Goal: Task Accomplishment & Management: Use online tool/utility

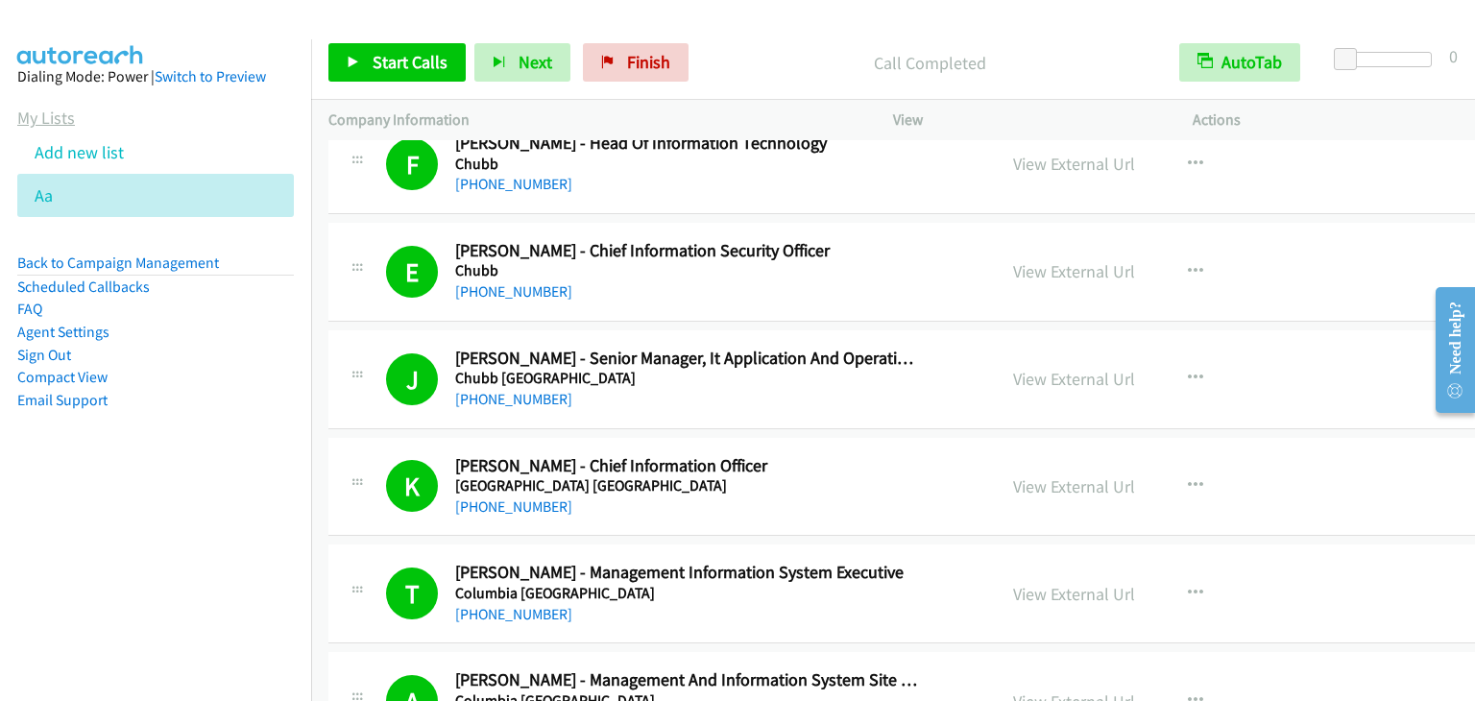
click at [47, 115] on link "My Lists" at bounding box center [46, 118] width 58 height 22
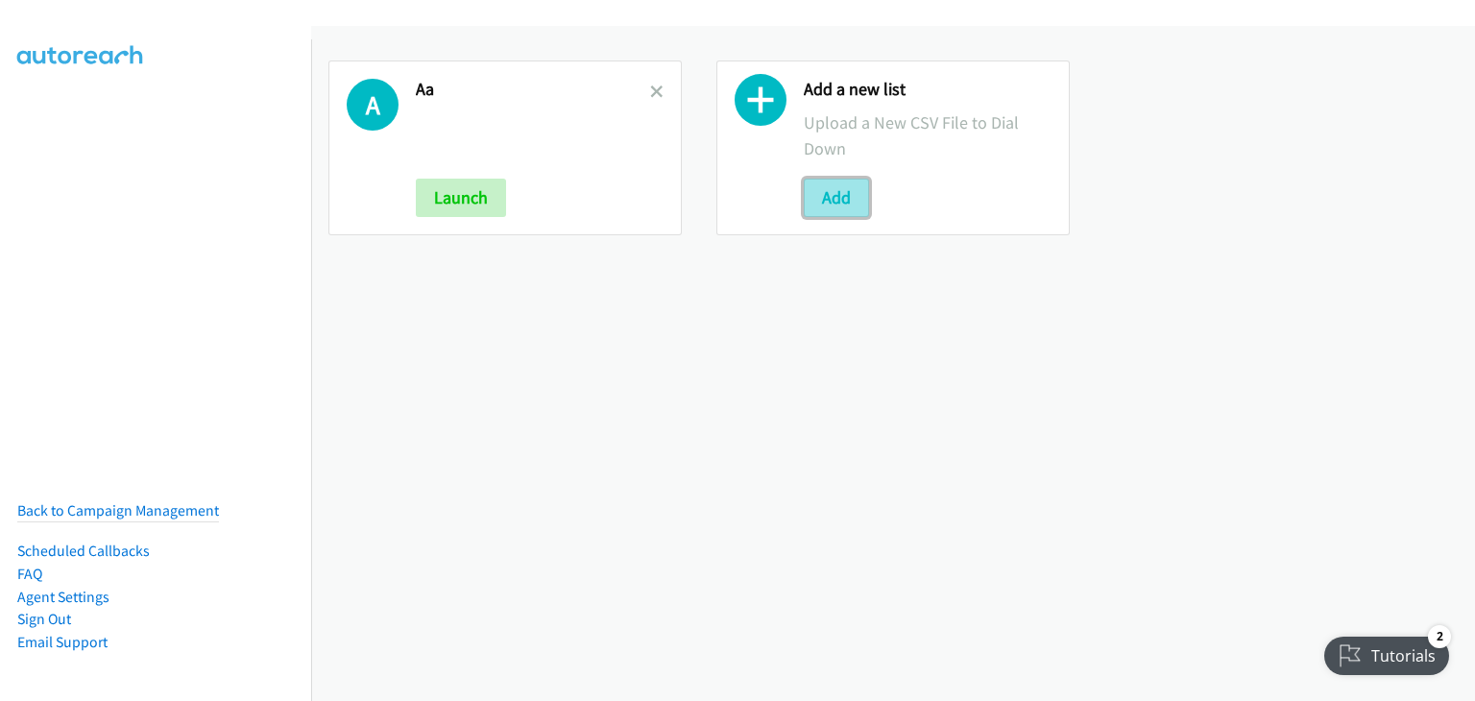
click at [828, 193] on button "Add" at bounding box center [836, 198] width 65 height 38
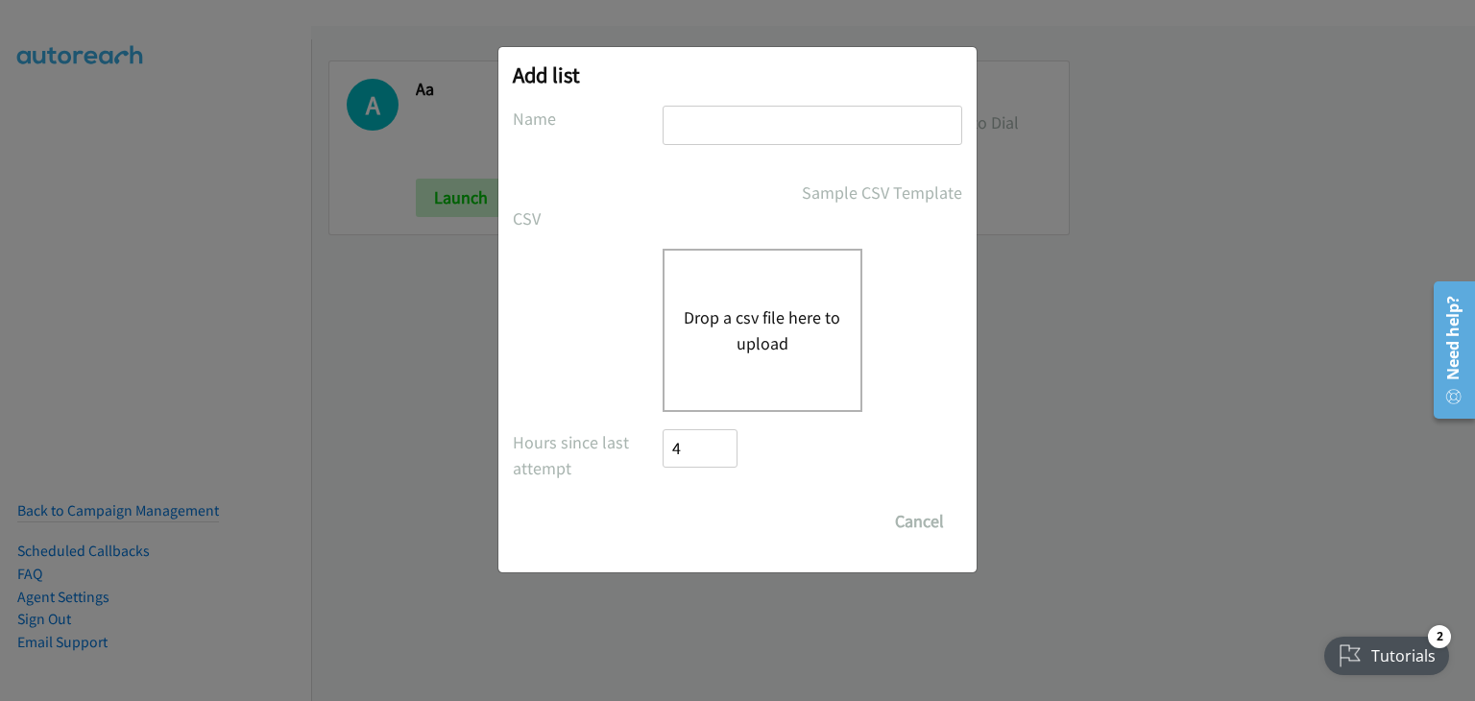
click at [685, 126] on input "text" at bounding box center [812, 125] width 300 height 39
type input "BB"
click at [745, 377] on div "Drop a csv file here to upload" at bounding box center [762, 330] width 200 height 163
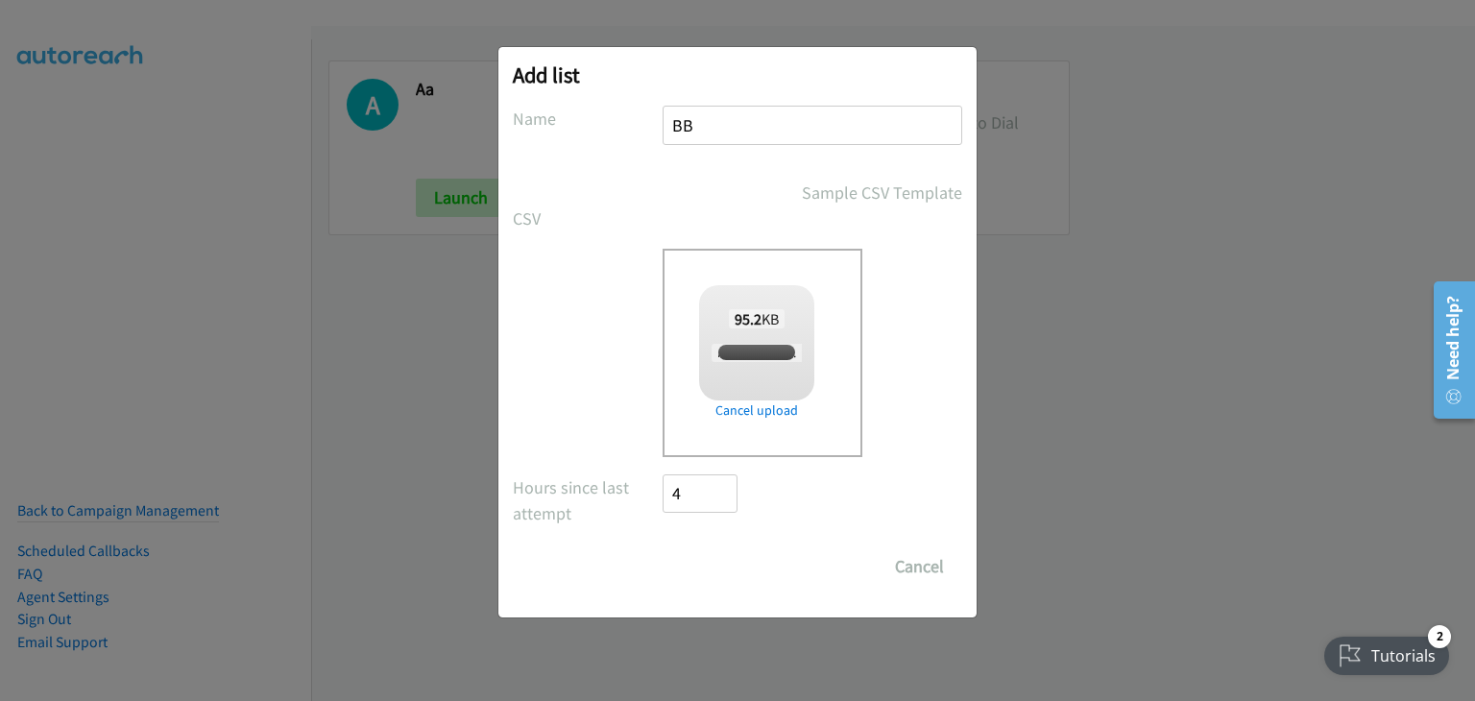
checkbox input "true"
click at [713, 573] on input "Save List" at bounding box center [712, 566] width 101 height 38
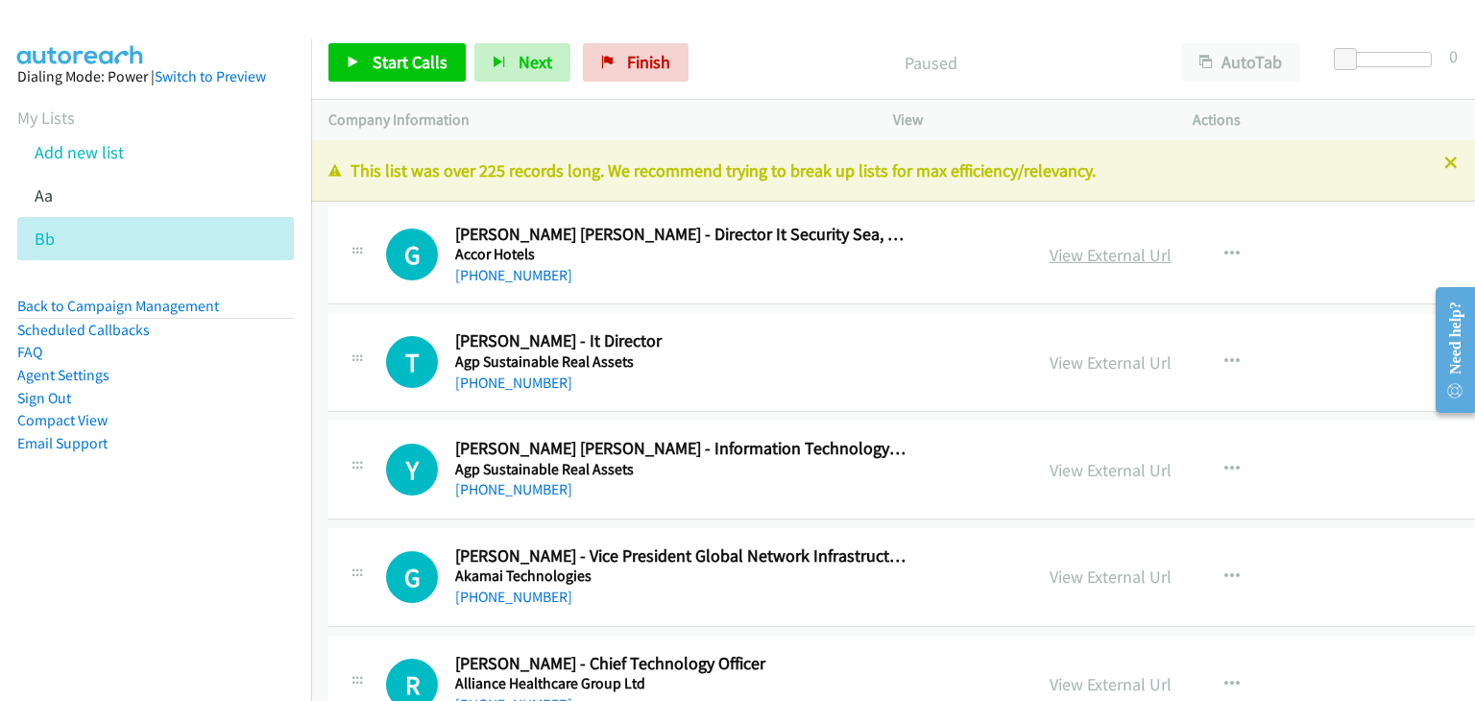
click at [1049, 258] on link "View External Url" at bounding box center [1110, 255] width 122 height 22
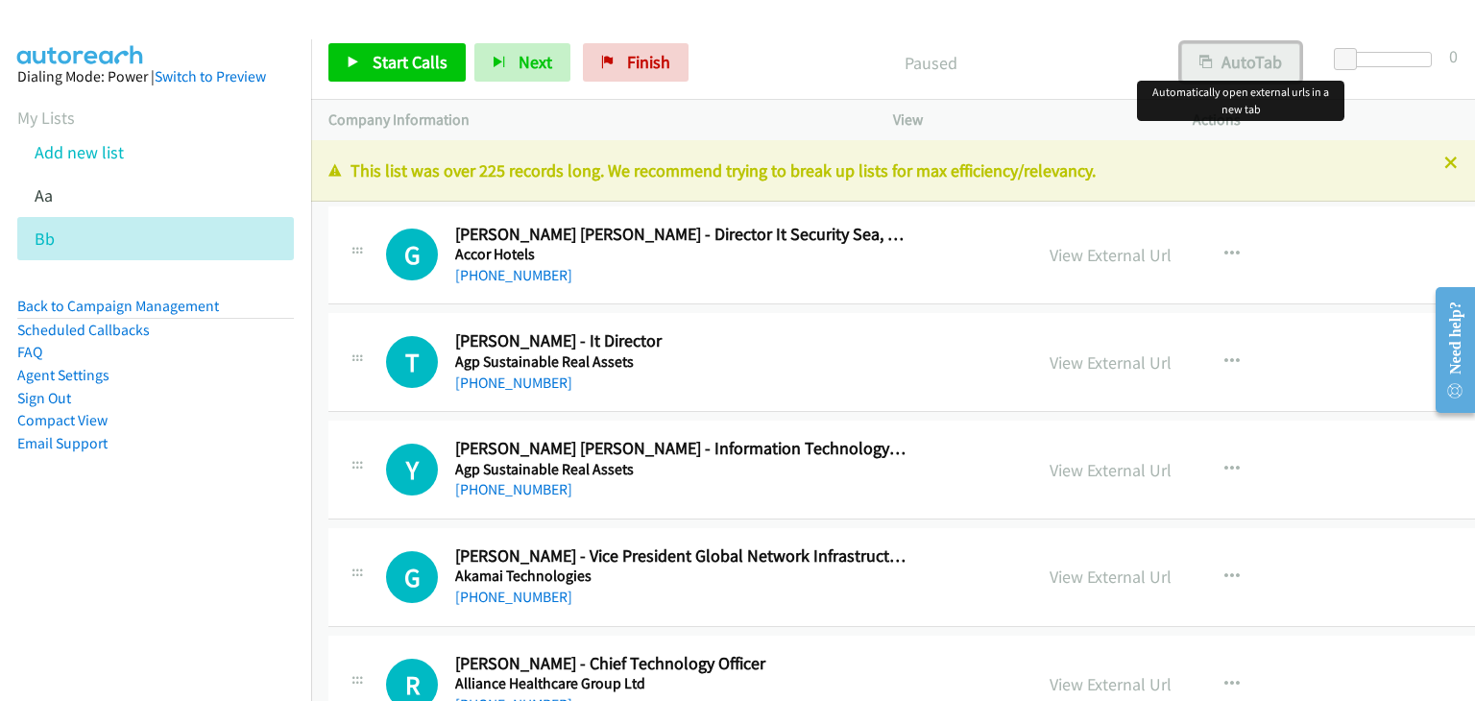
click at [1225, 51] on button "AutoTab" at bounding box center [1240, 62] width 119 height 38
click at [396, 57] on span "Start Calls" at bounding box center [409, 62] width 75 height 22
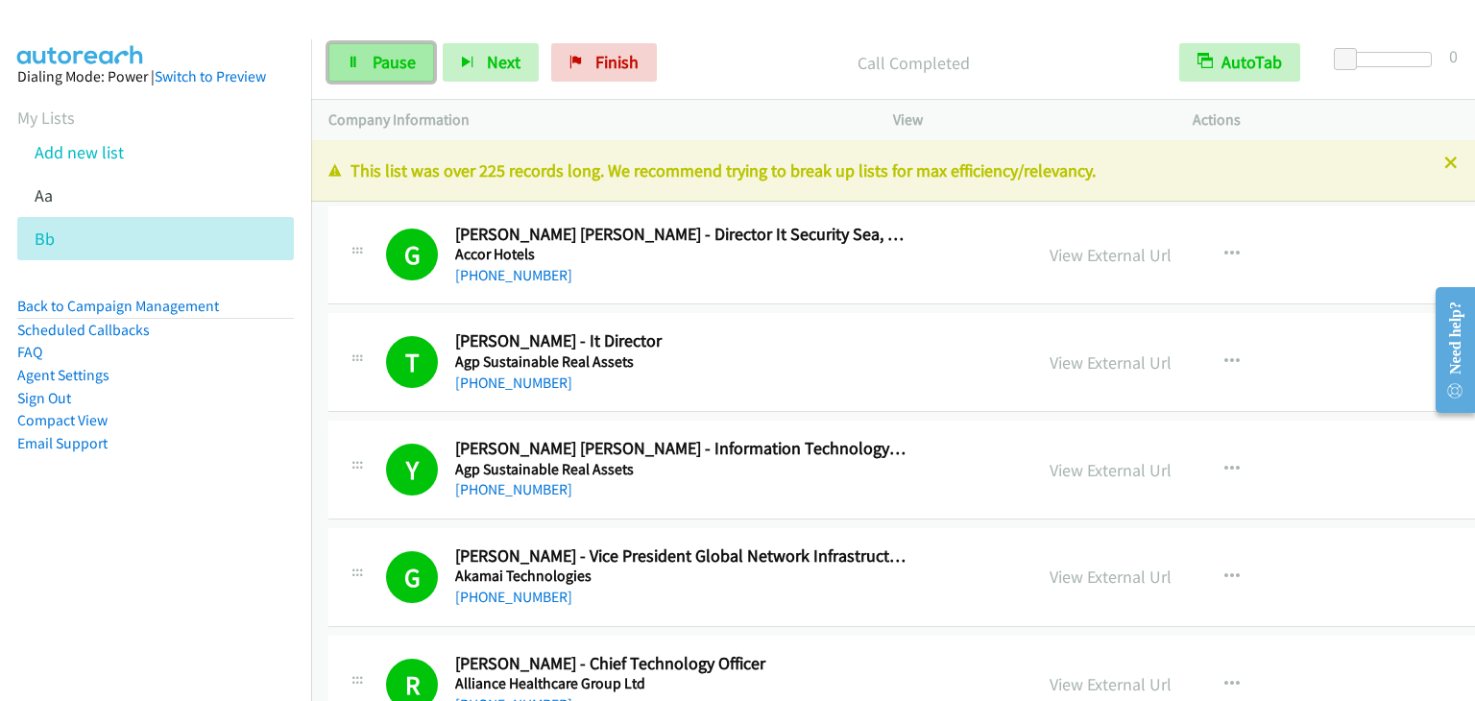
click at [404, 71] on span "Pause" at bounding box center [393, 62] width 43 height 22
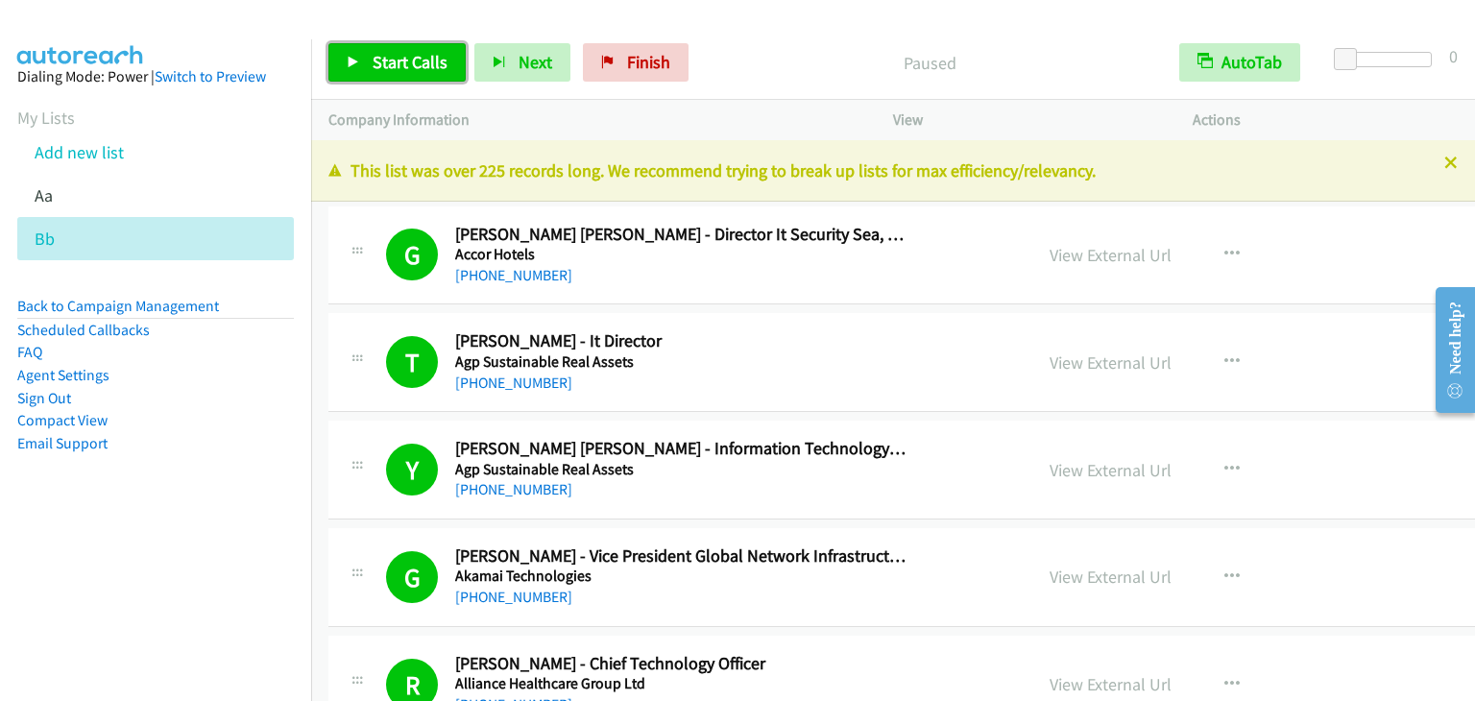
click at [404, 70] on span "Start Calls" at bounding box center [409, 62] width 75 height 22
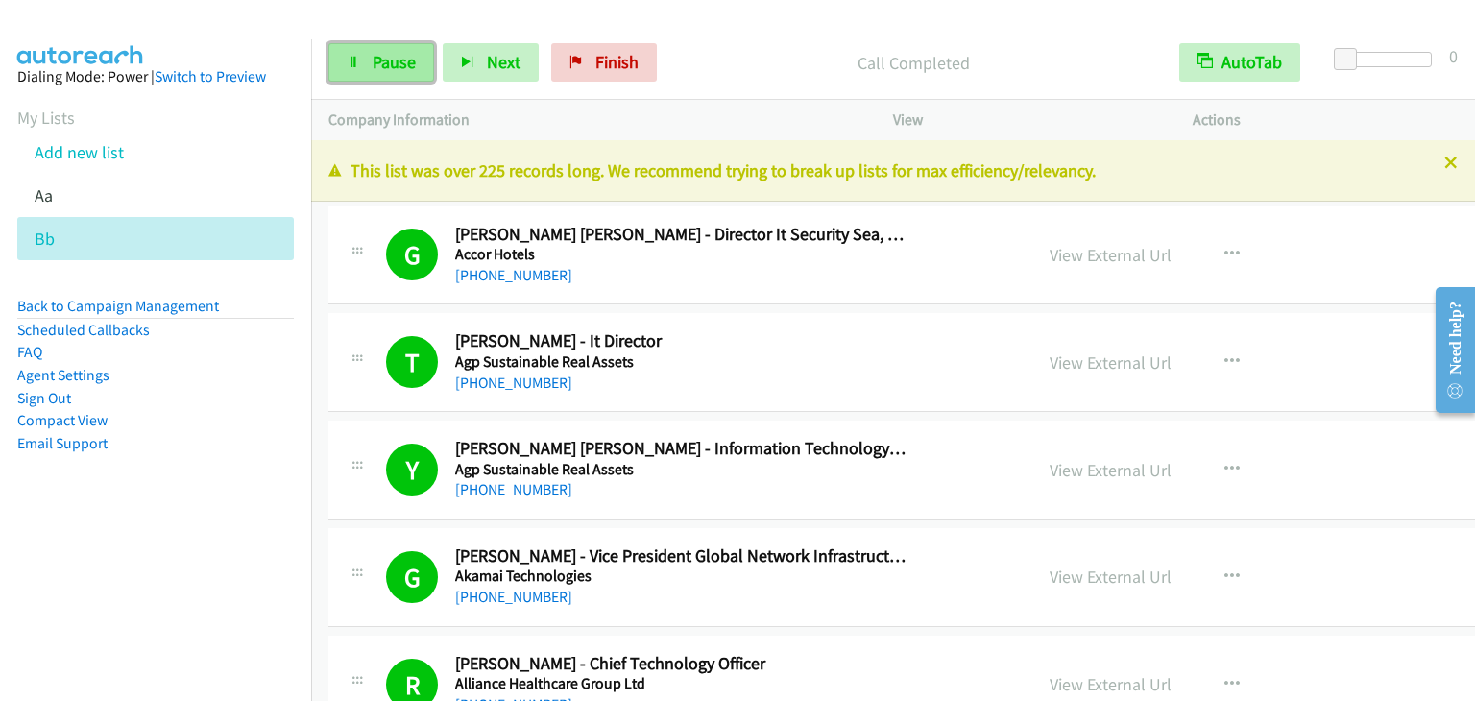
click at [369, 56] on link "Pause" at bounding box center [381, 62] width 106 height 38
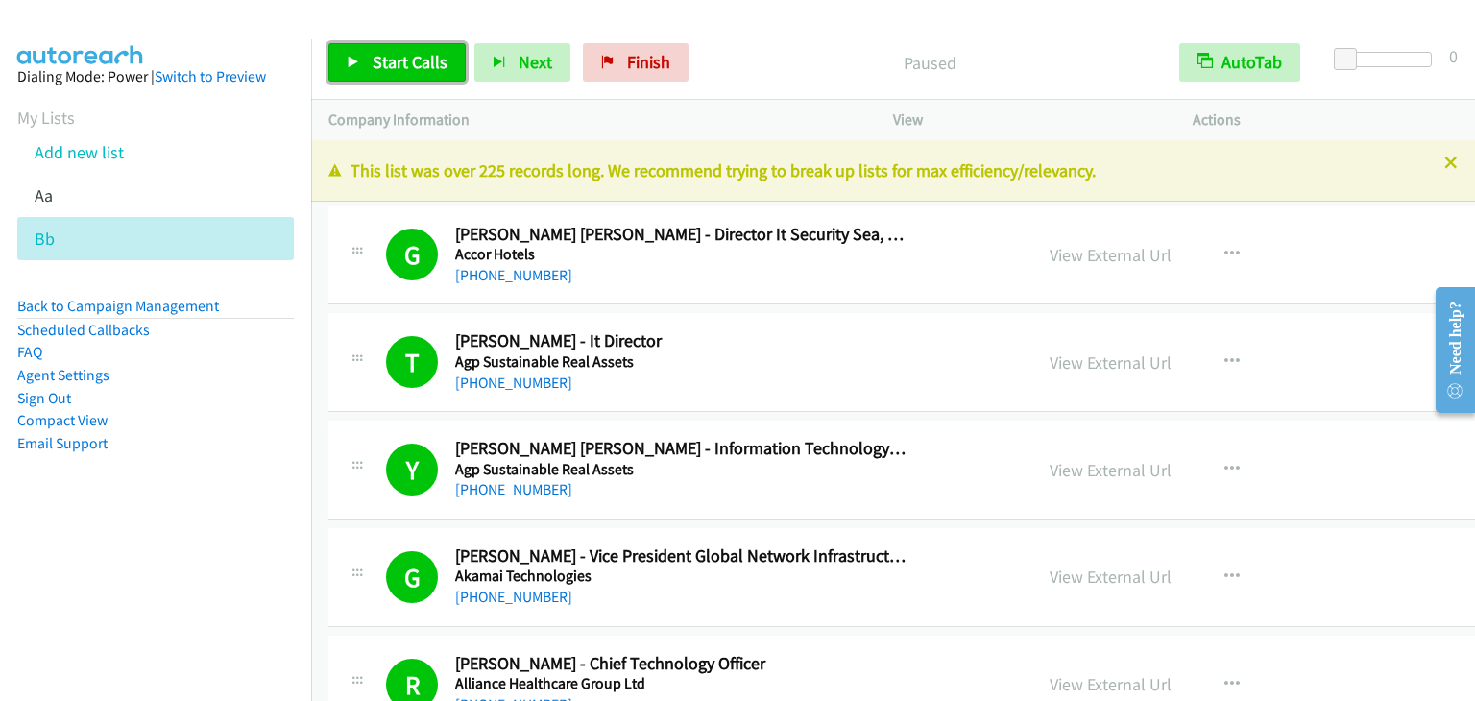
click at [369, 56] on link "Start Calls" at bounding box center [396, 62] width 137 height 38
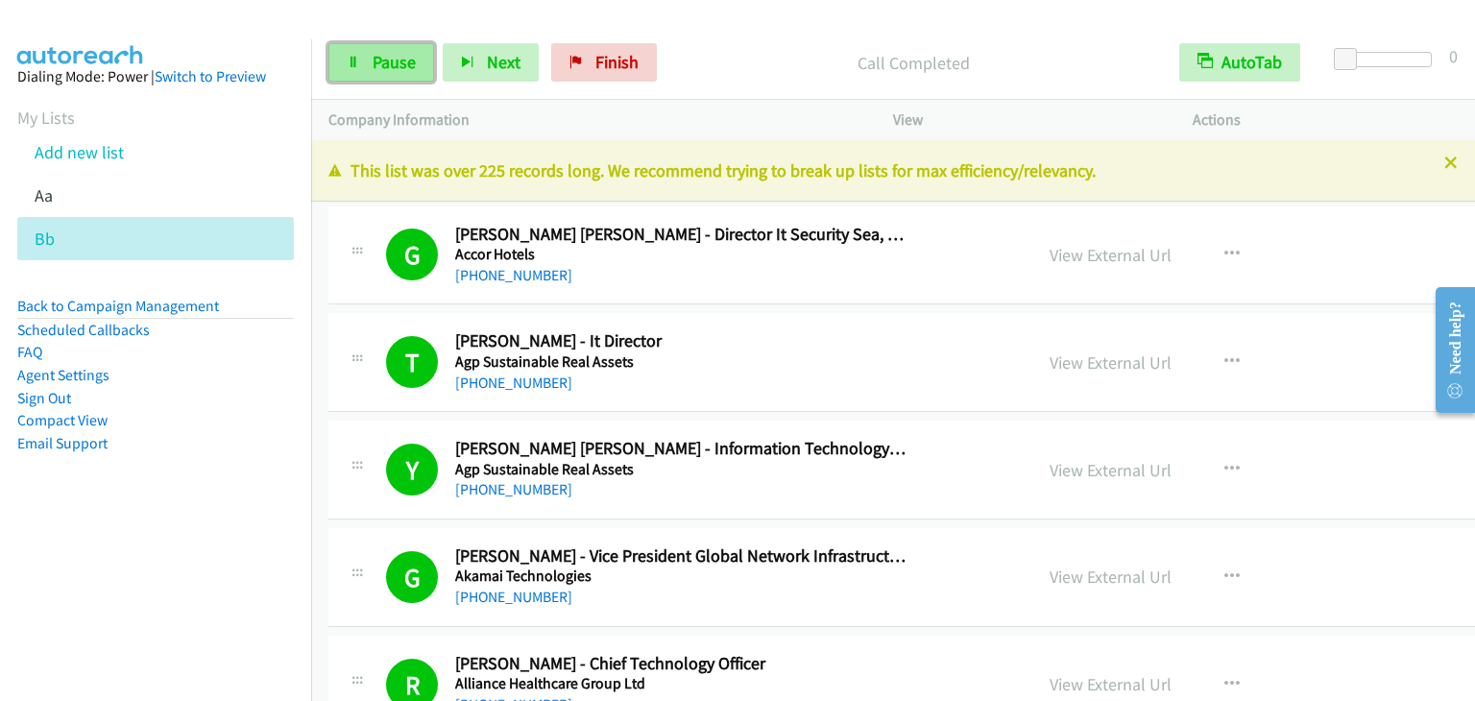
click at [396, 68] on span "Pause" at bounding box center [393, 62] width 43 height 22
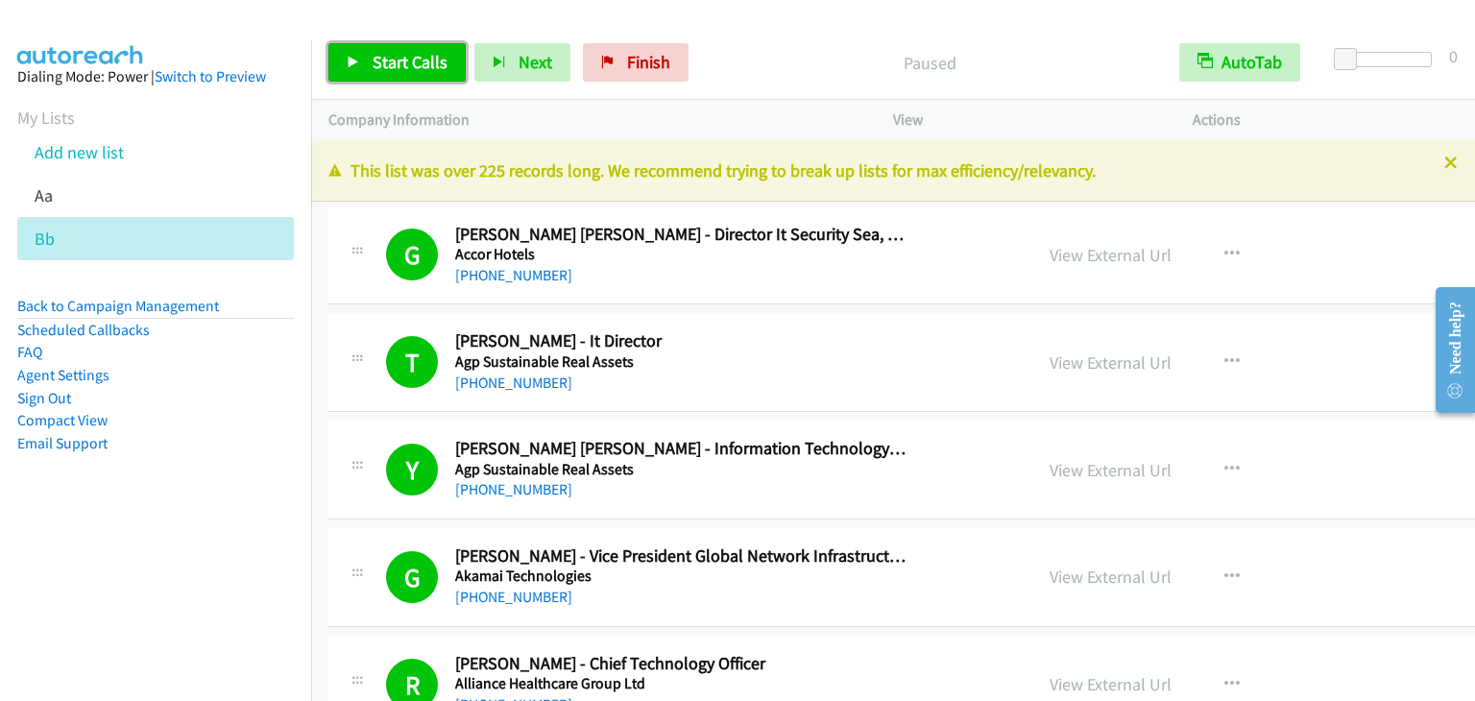
click at [396, 68] on span "Start Calls" at bounding box center [409, 62] width 75 height 22
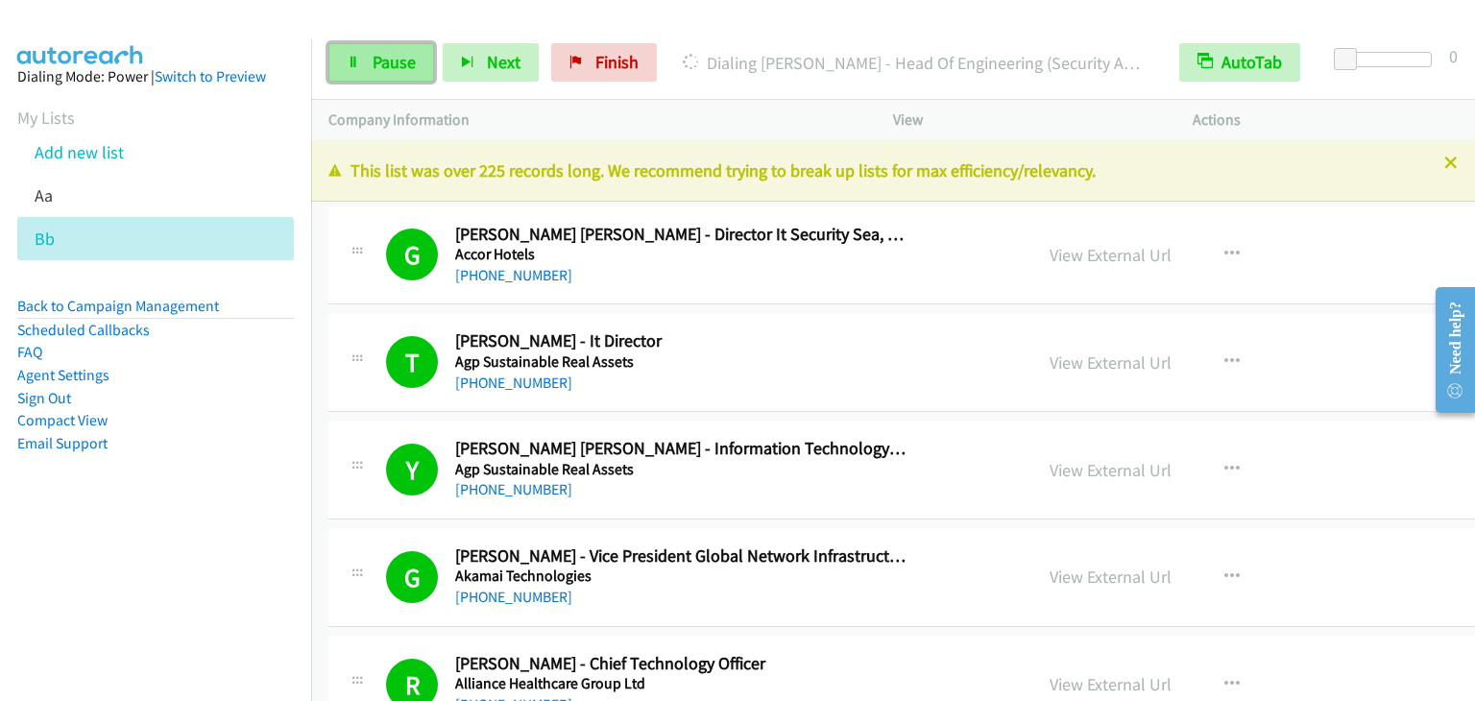
click at [385, 62] on span "Pause" at bounding box center [393, 62] width 43 height 22
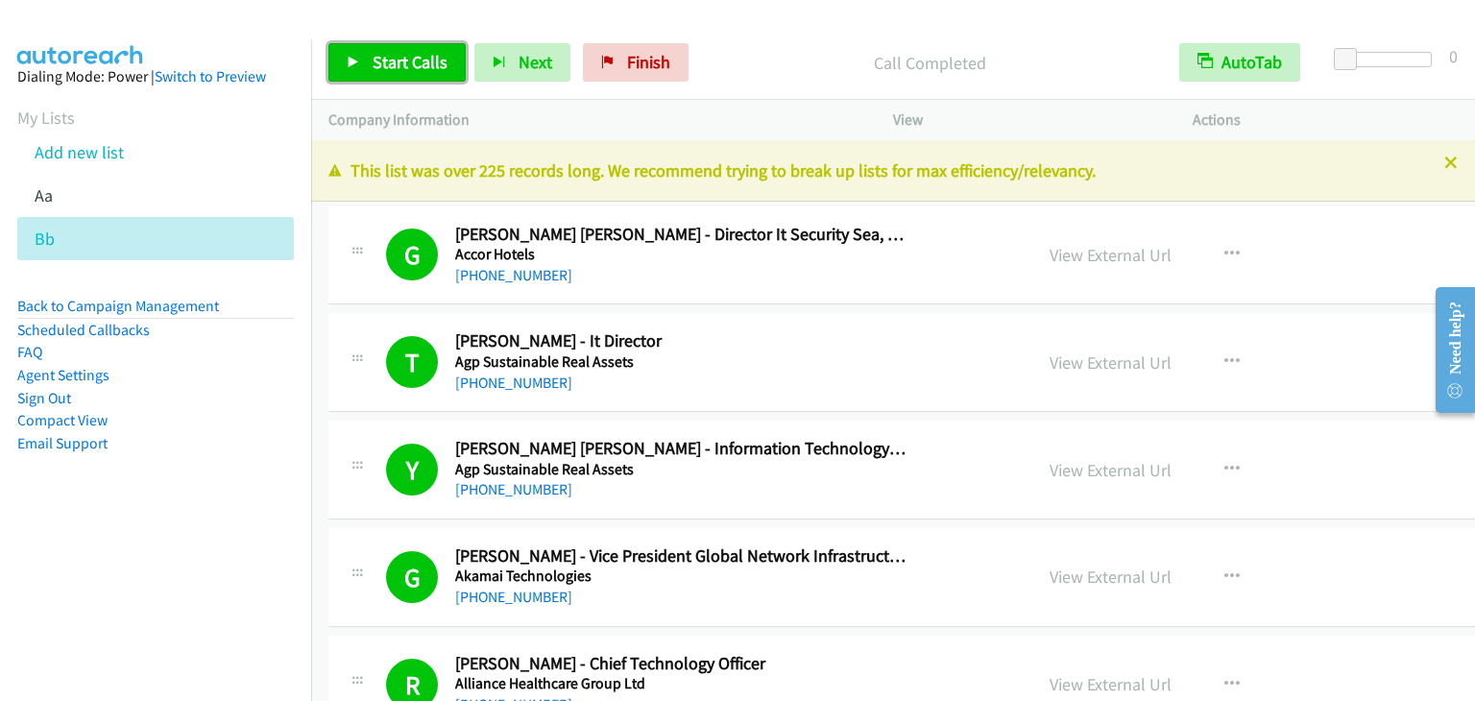
click at [345, 47] on link "Start Calls" at bounding box center [396, 62] width 137 height 38
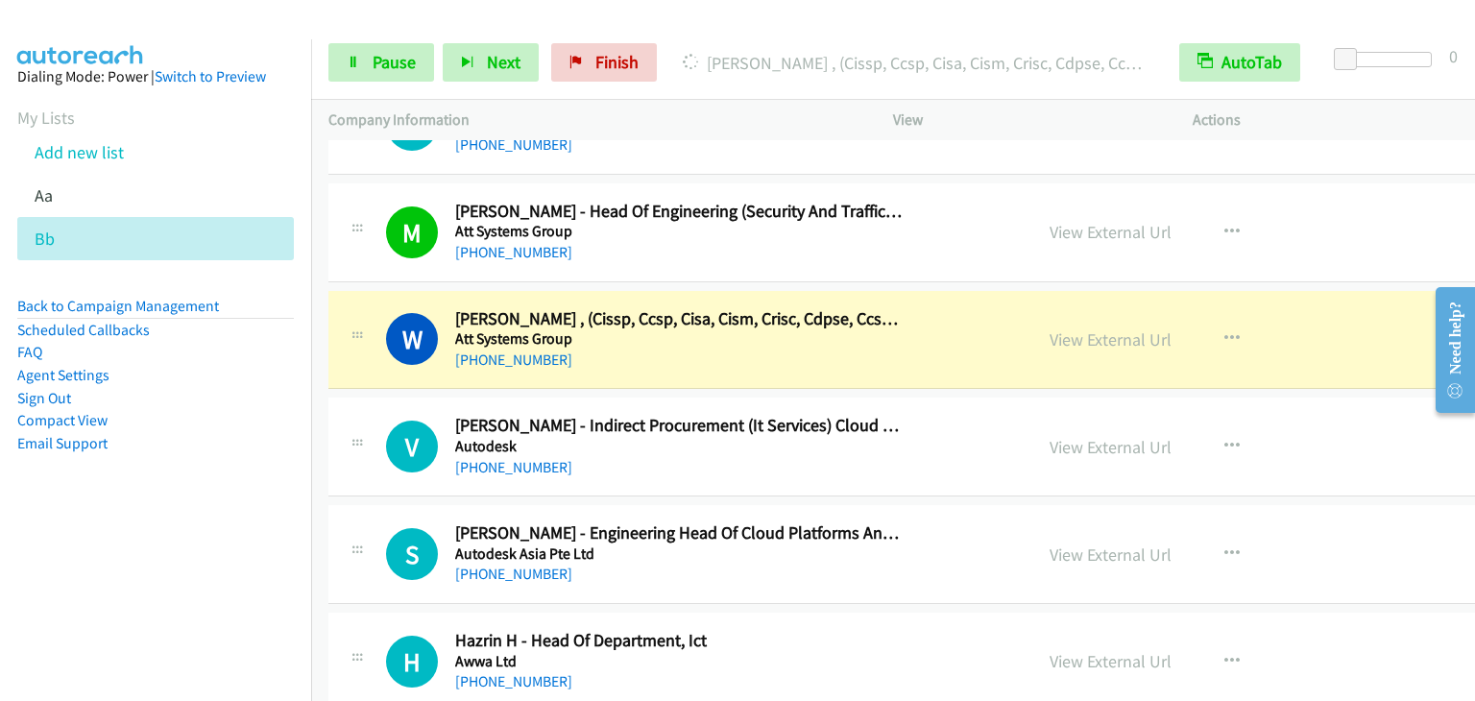
scroll to position [3744, 0]
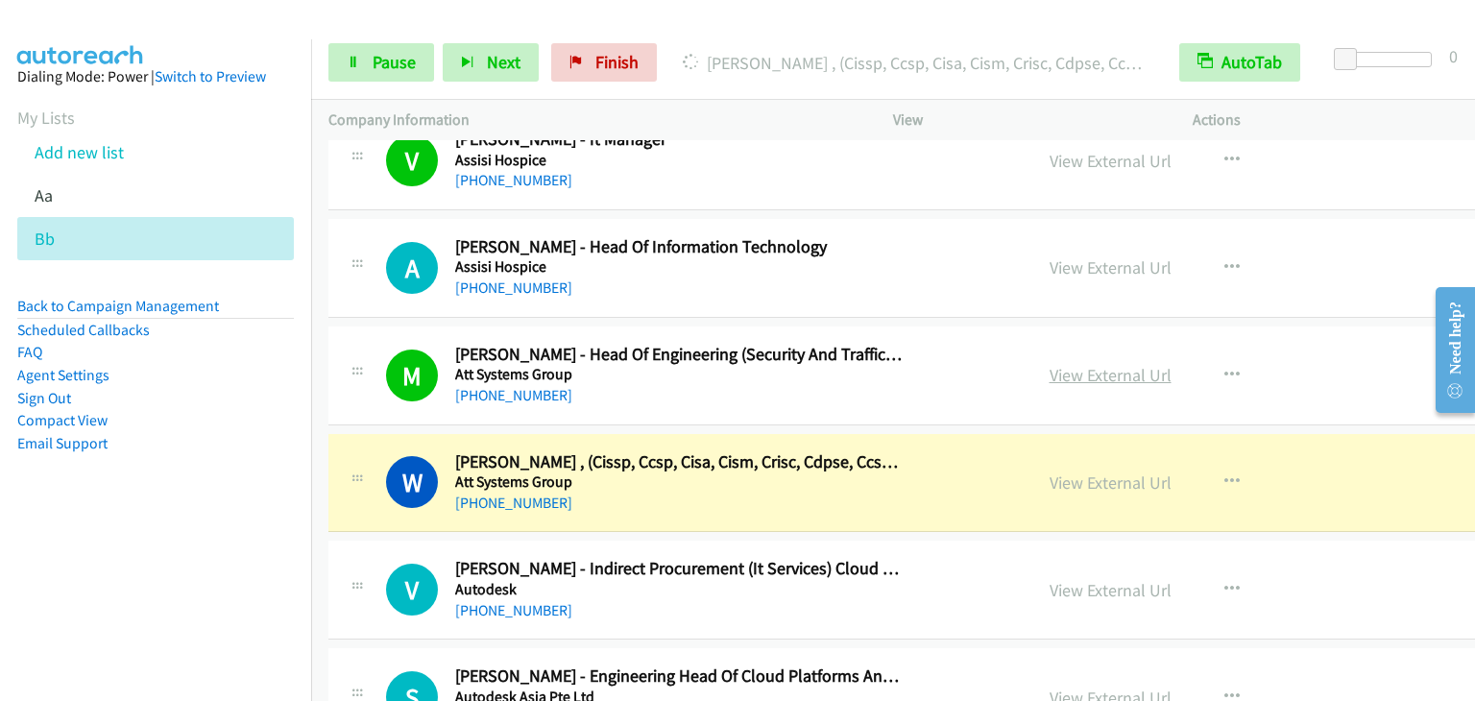
click at [1049, 371] on link "View External Url" at bounding box center [1110, 375] width 122 height 22
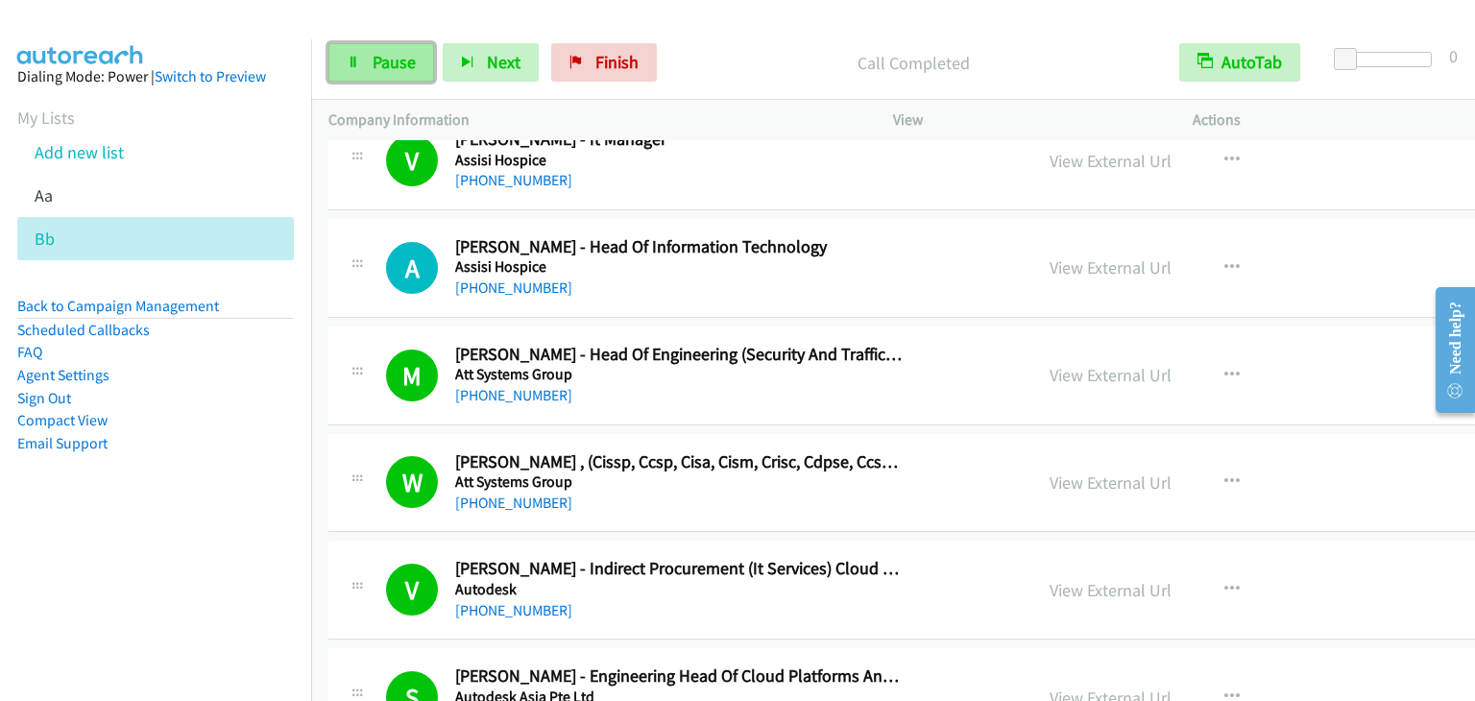
click at [412, 51] on span "Pause" at bounding box center [393, 62] width 43 height 22
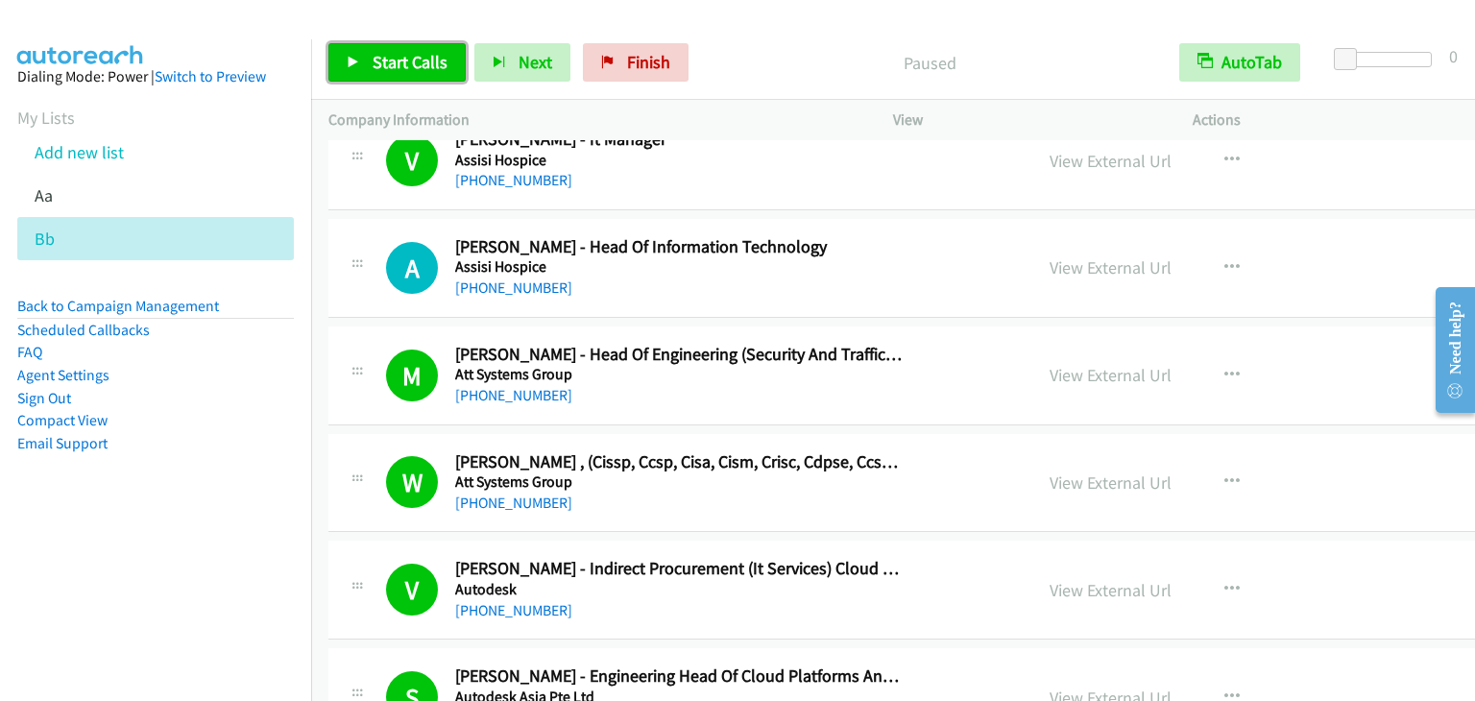
click at [412, 51] on span "Start Calls" at bounding box center [409, 62] width 75 height 22
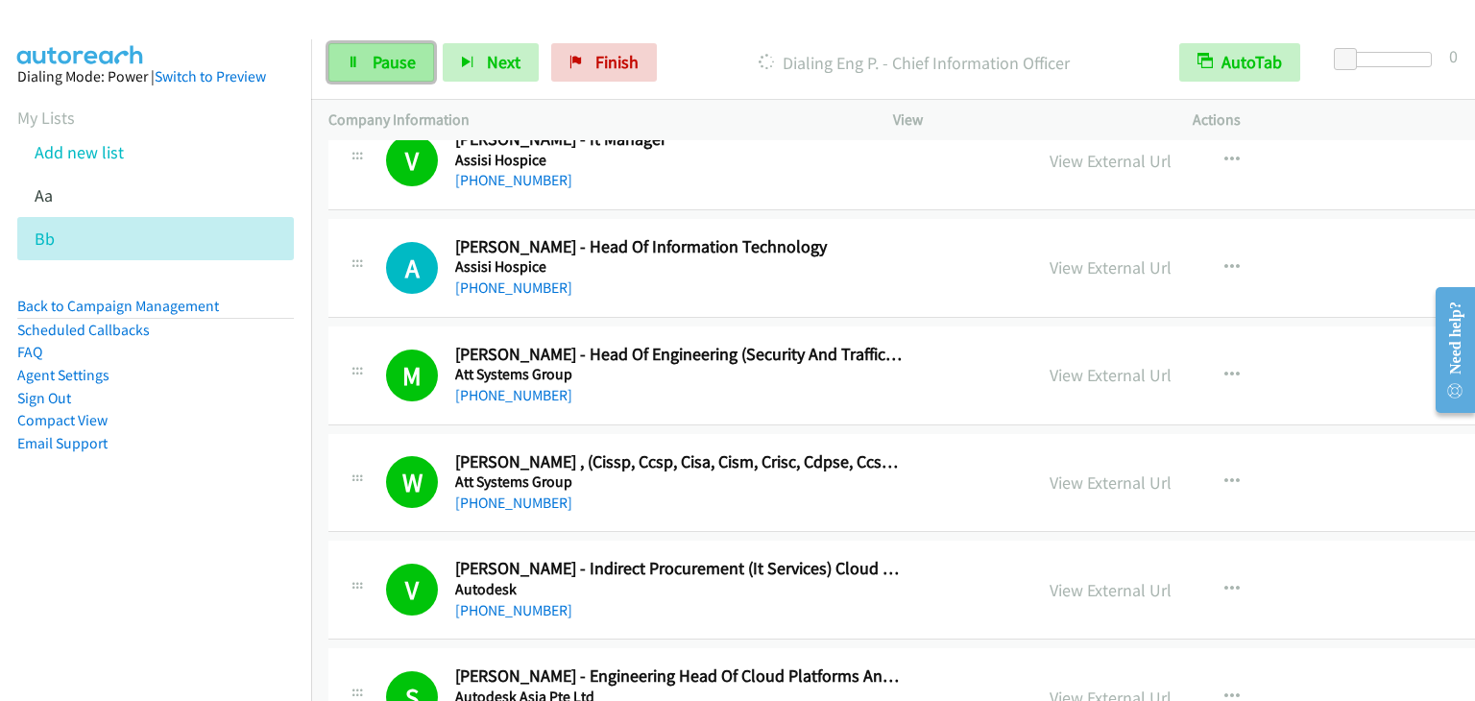
click at [403, 57] on span "Pause" at bounding box center [393, 62] width 43 height 22
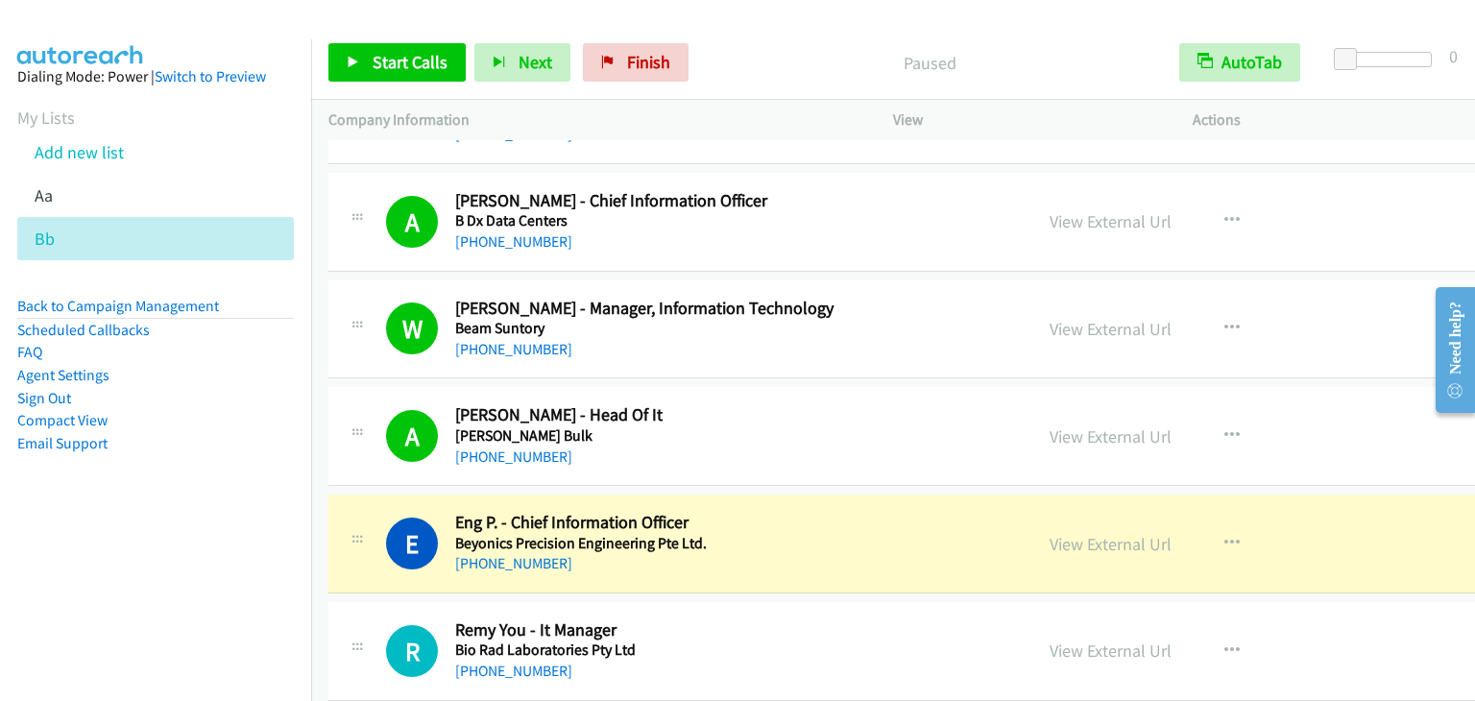
scroll to position [5184, 0]
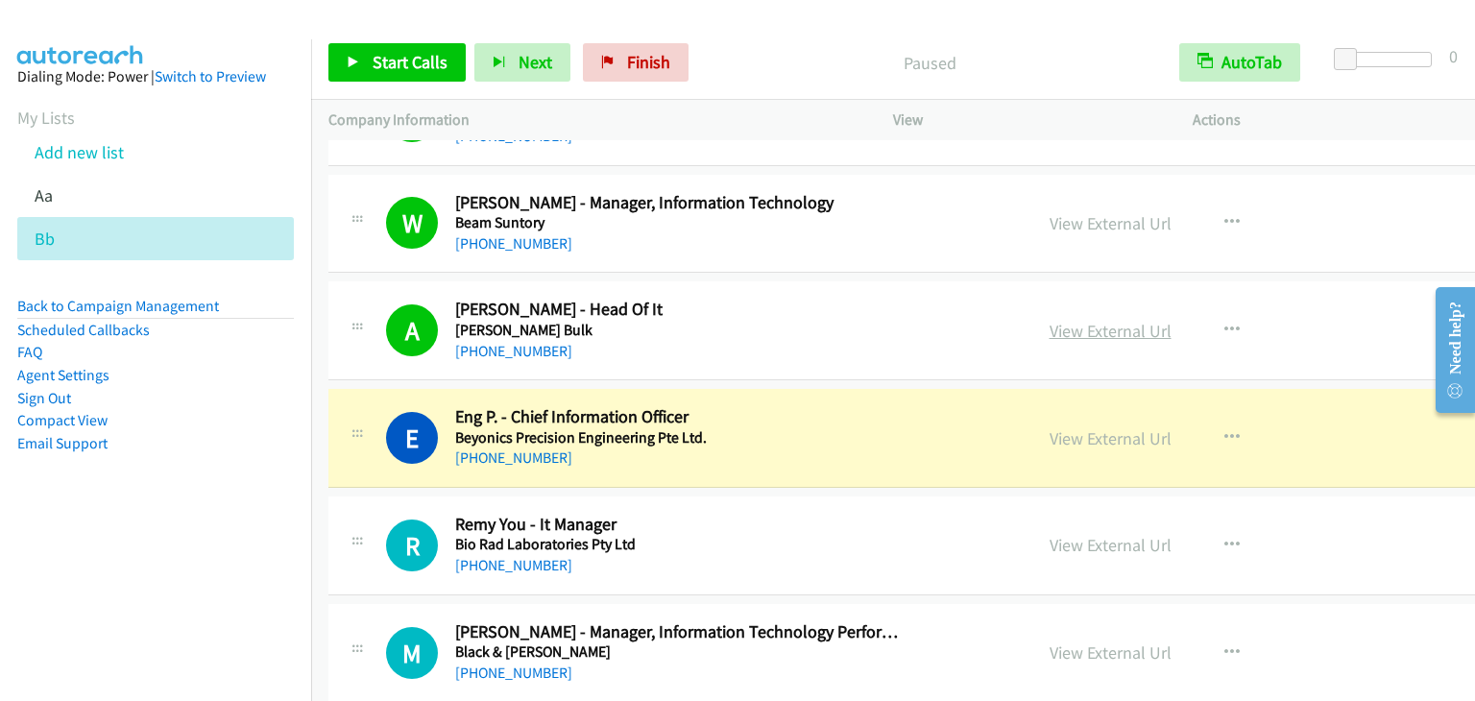
click at [1049, 320] on link "View External Url" at bounding box center [1110, 331] width 122 height 22
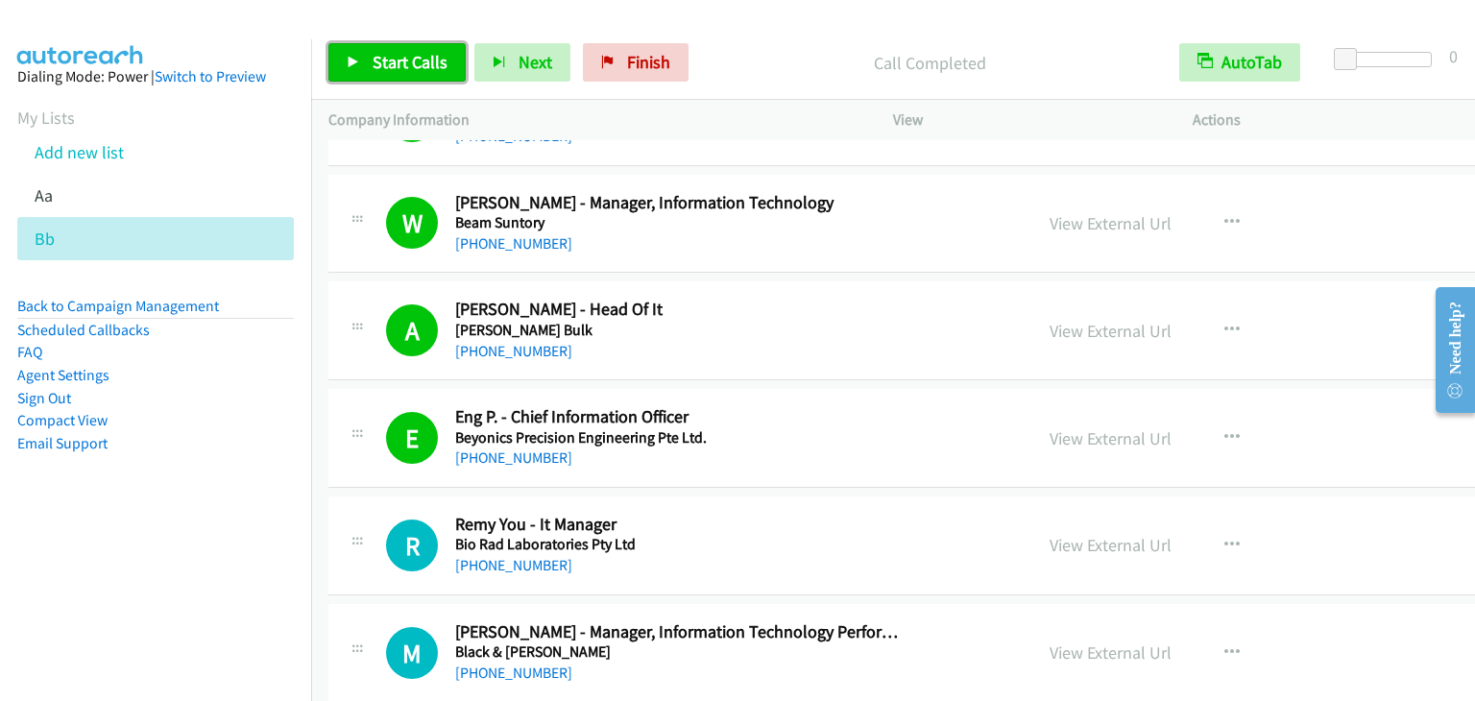
click at [372, 60] on span "Start Calls" at bounding box center [409, 62] width 75 height 22
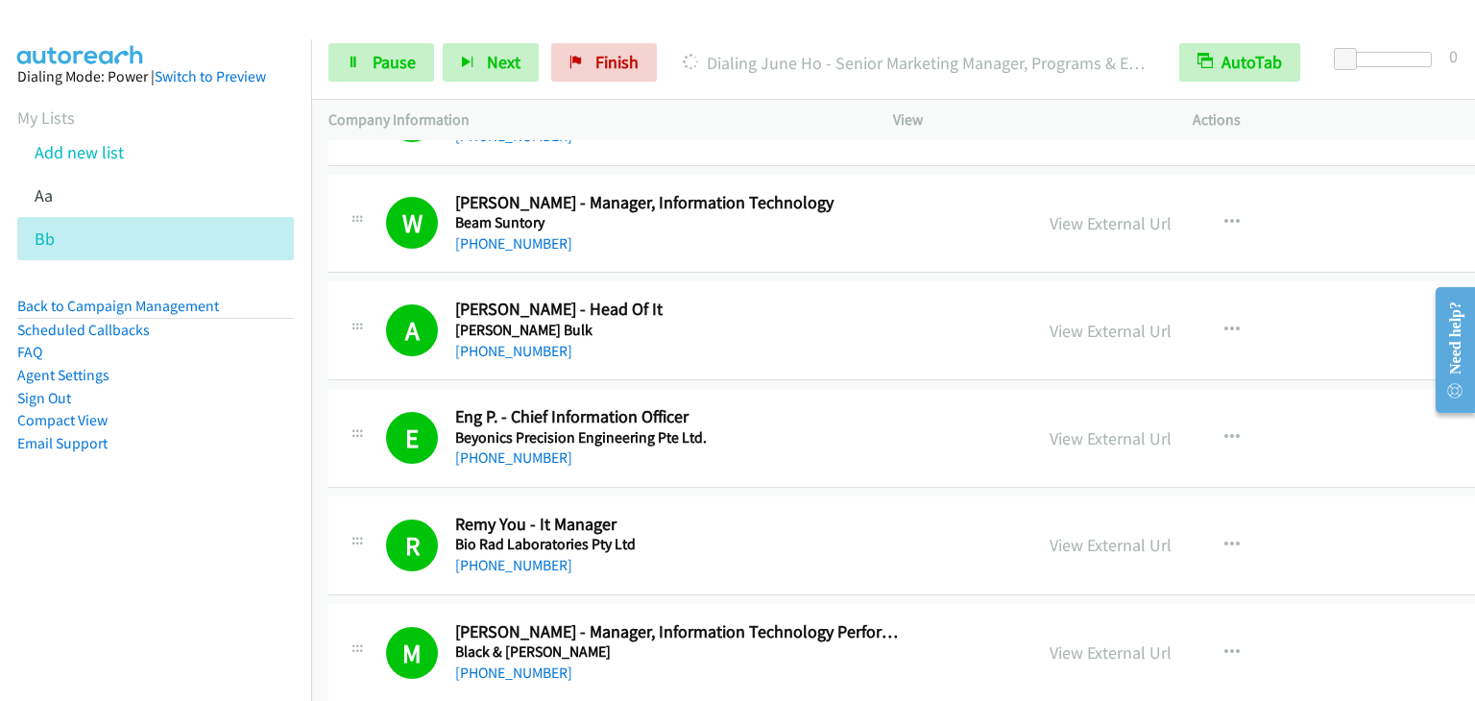
click at [328, 43] on link "Start Calls" at bounding box center [346, 53] width 37 height 20
click at [390, 73] on link "Pause" at bounding box center [381, 62] width 106 height 38
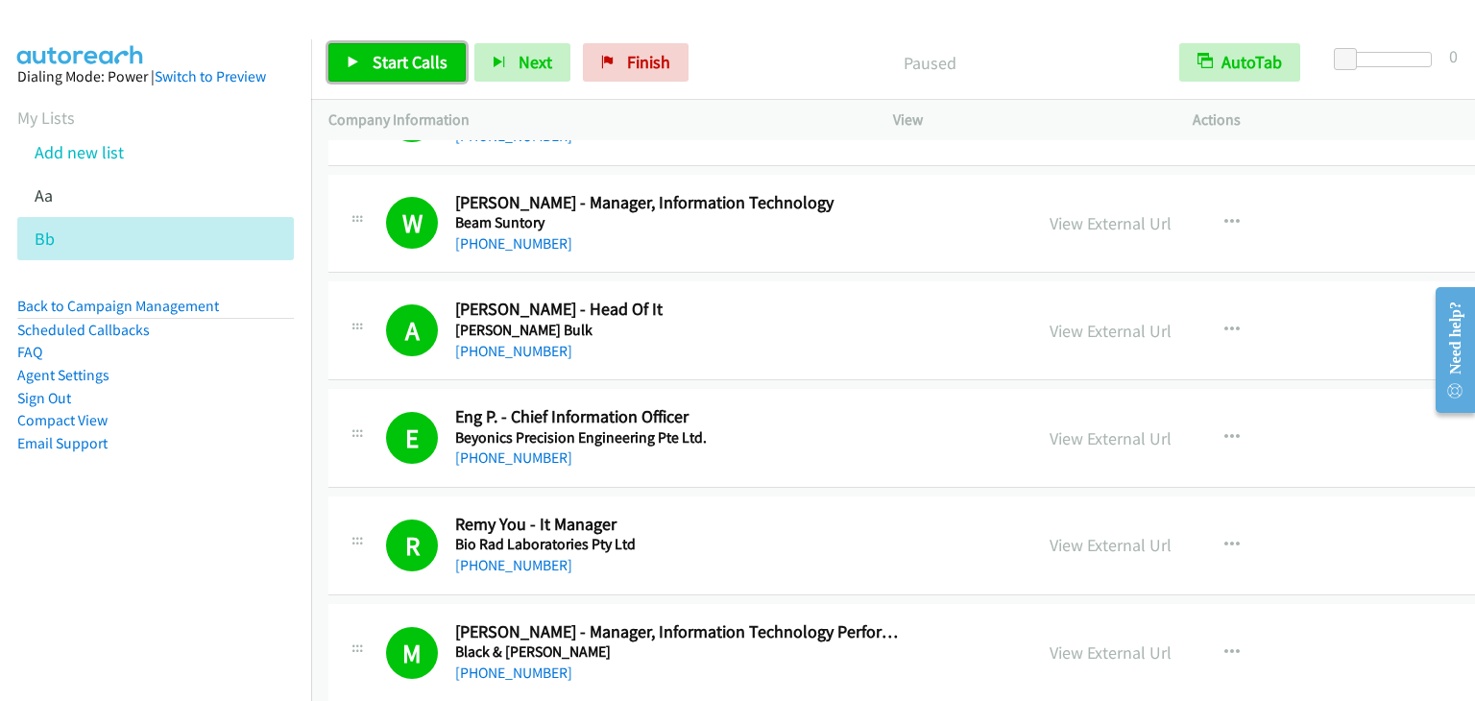
click at [390, 73] on link "Start Calls" at bounding box center [396, 62] width 137 height 38
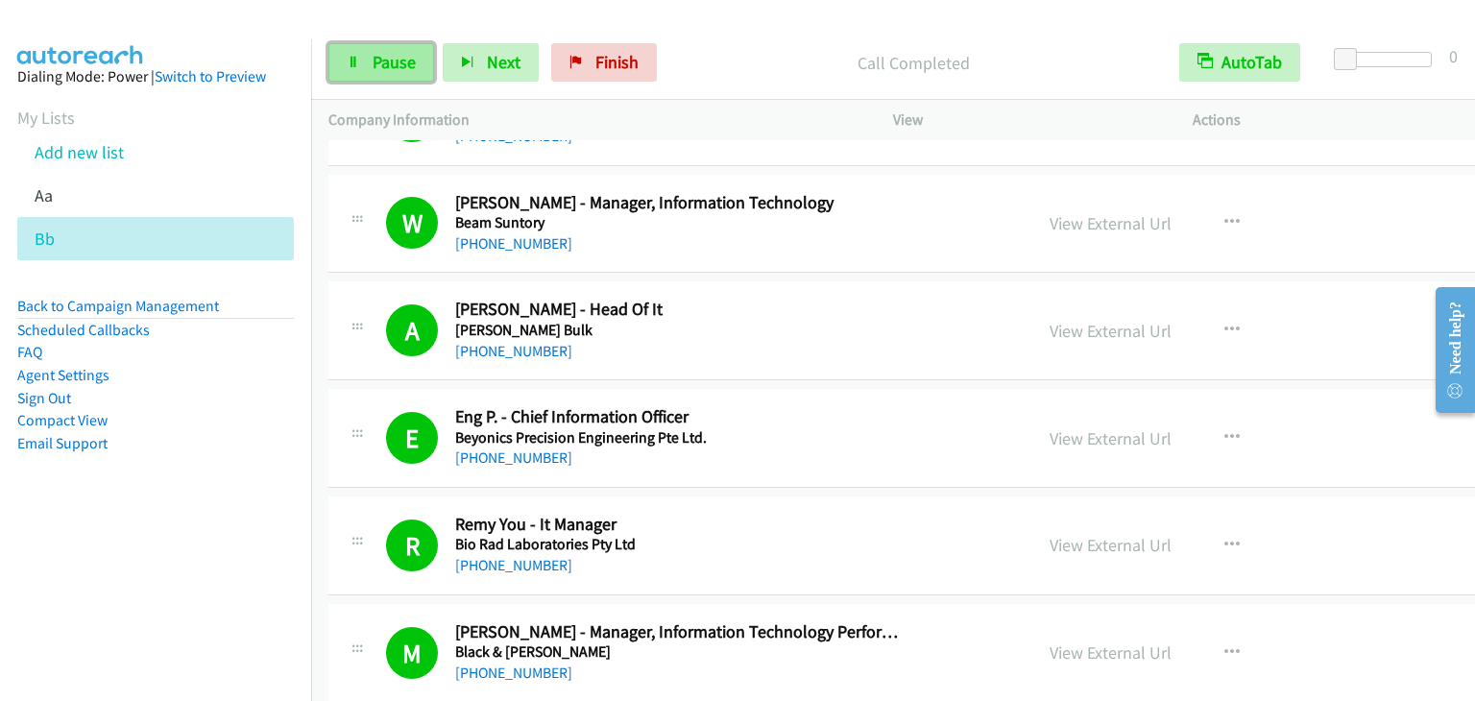
click at [389, 72] on span "Pause" at bounding box center [393, 62] width 43 height 22
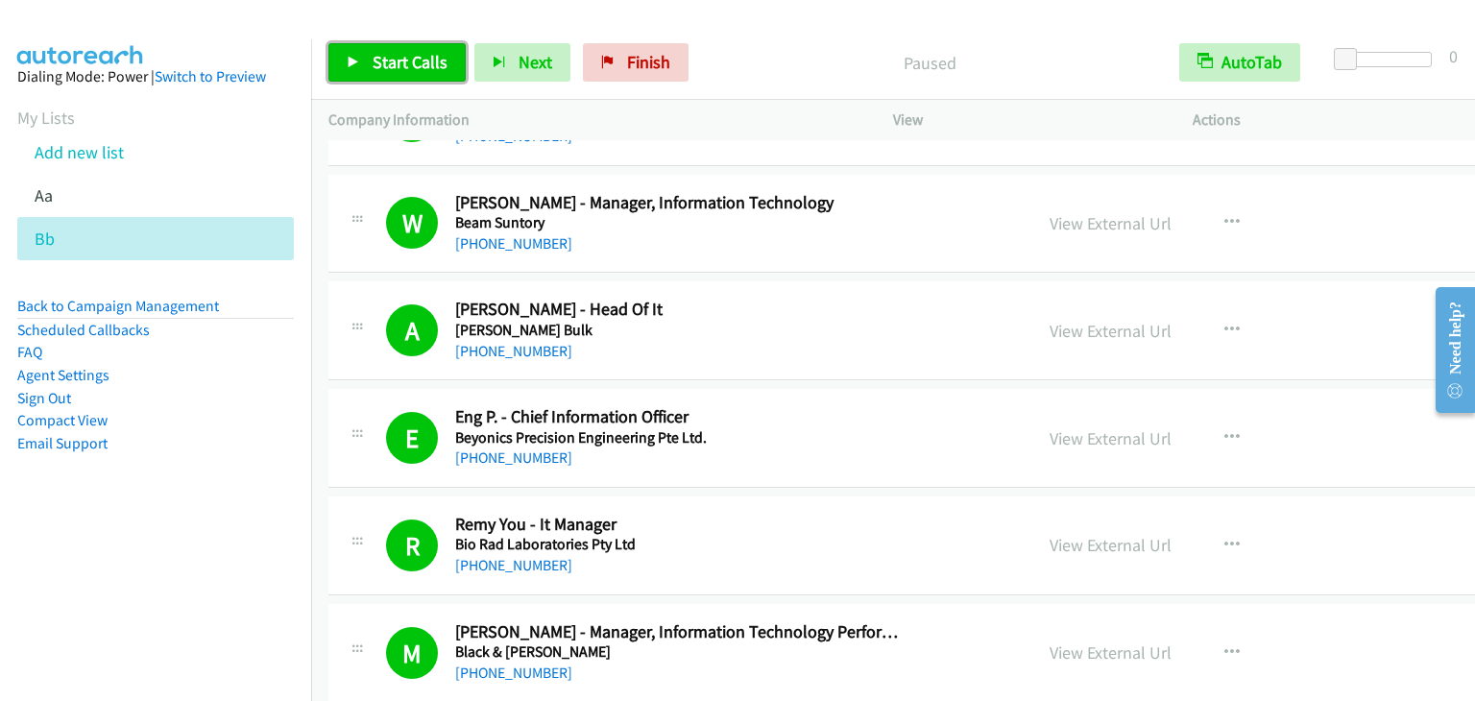
click at [389, 72] on span "Start Calls" at bounding box center [409, 62] width 75 height 22
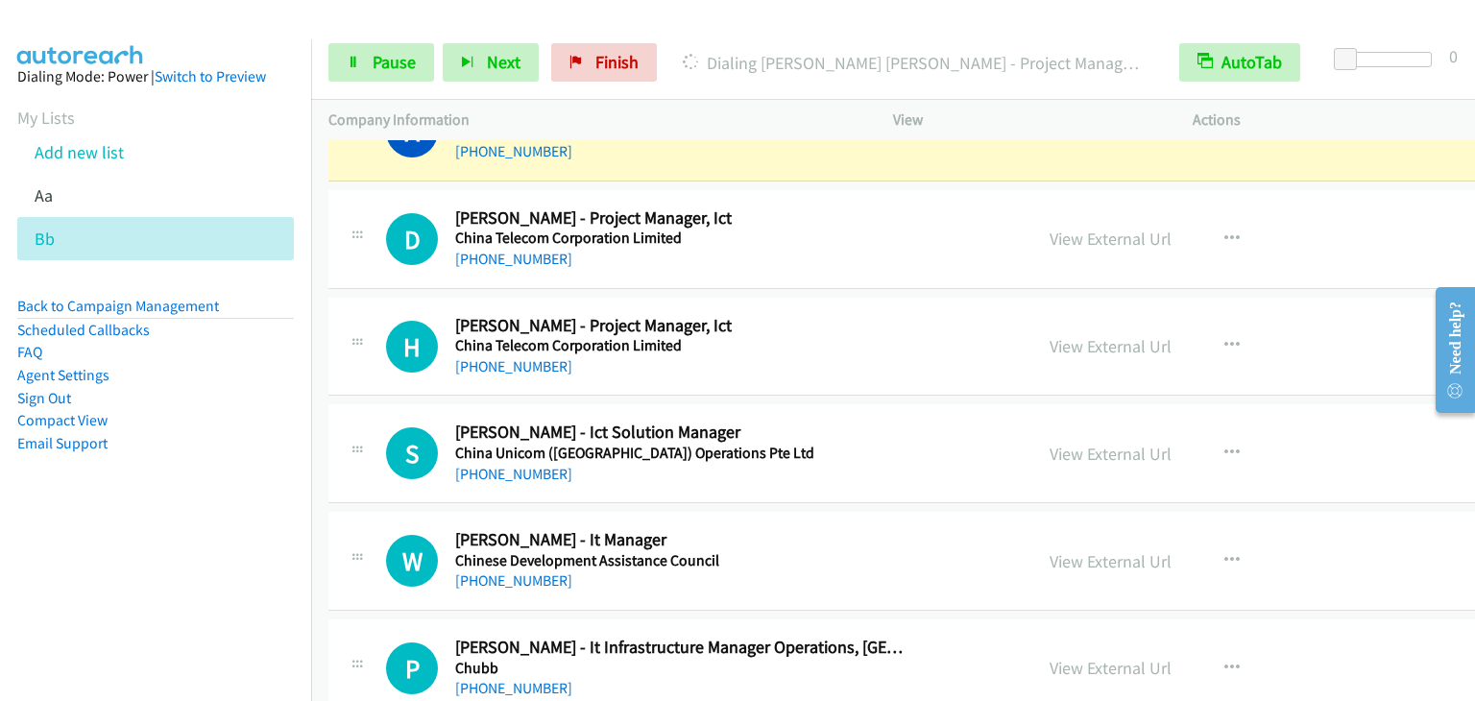
scroll to position [7872, 0]
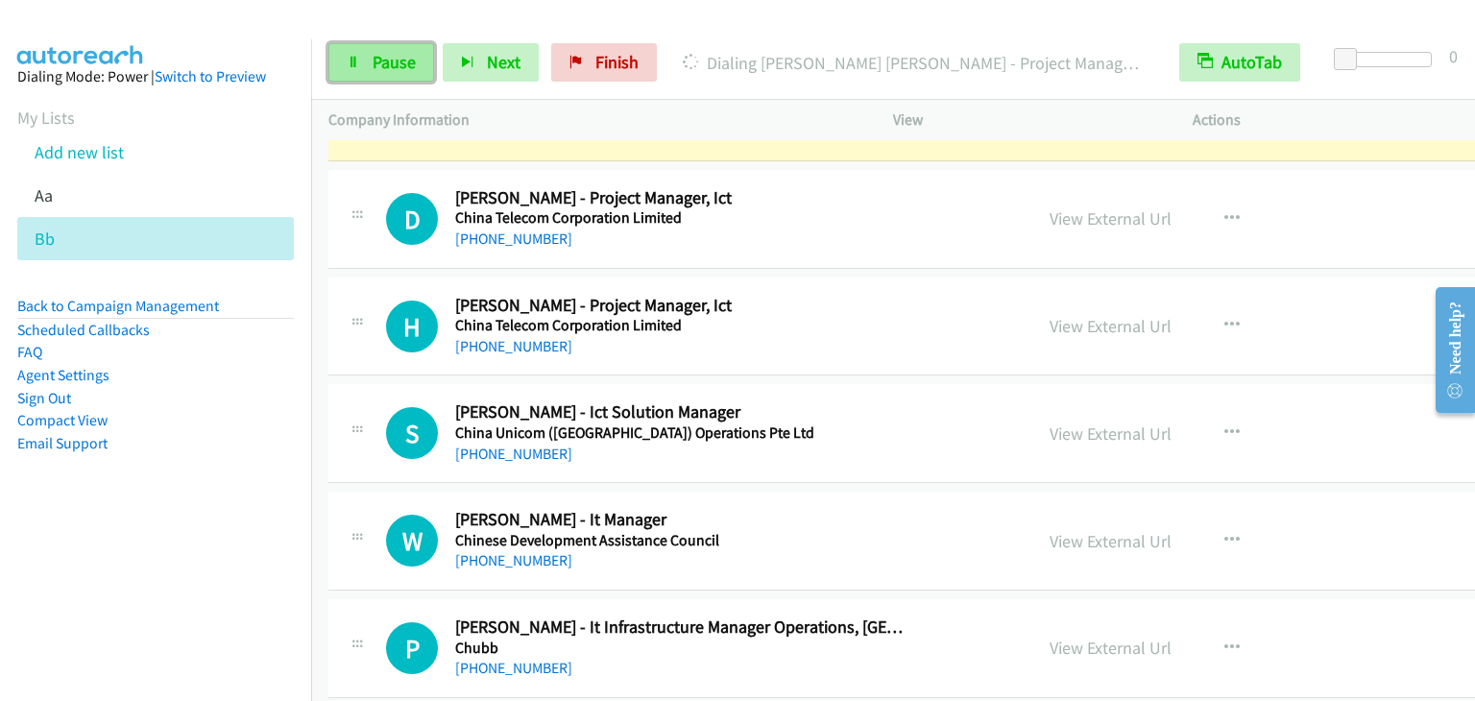
click at [401, 60] on span "Pause" at bounding box center [393, 62] width 43 height 22
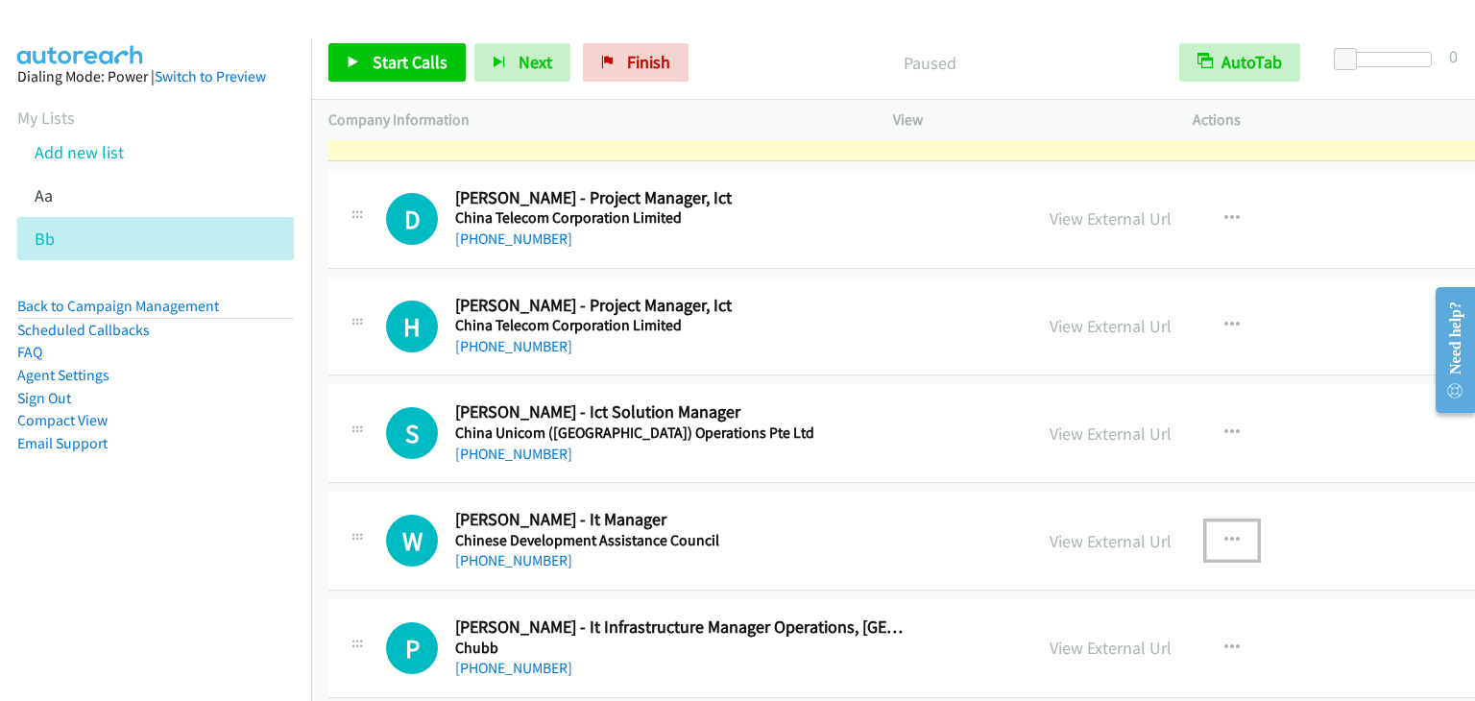
click at [1224, 533] on icon "button" at bounding box center [1231, 540] width 15 height 15
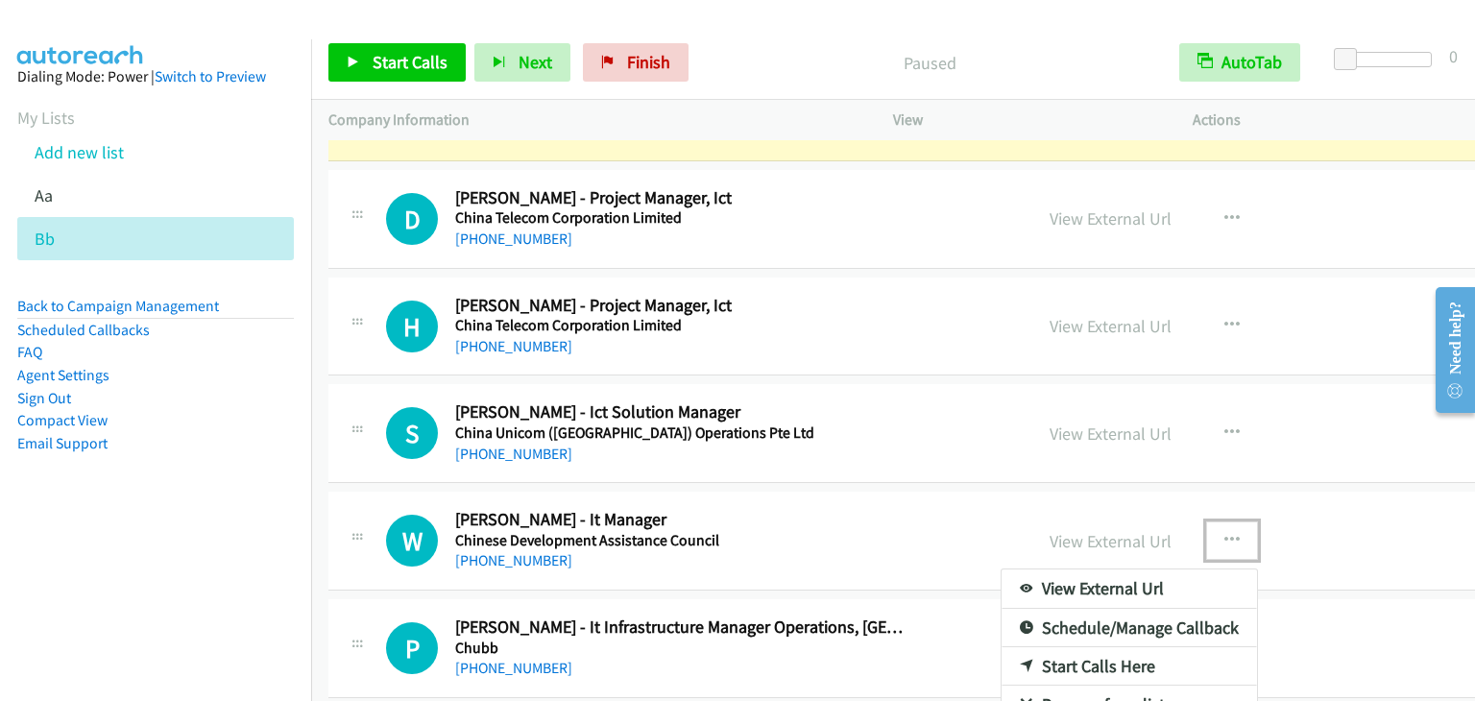
drag, startPoint x: 1017, startPoint y: 654, endPoint x: 1166, endPoint y: 518, distance: 201.9
click at [1157, 528] on div at bounding box center [737, 350] width 1475 height 701
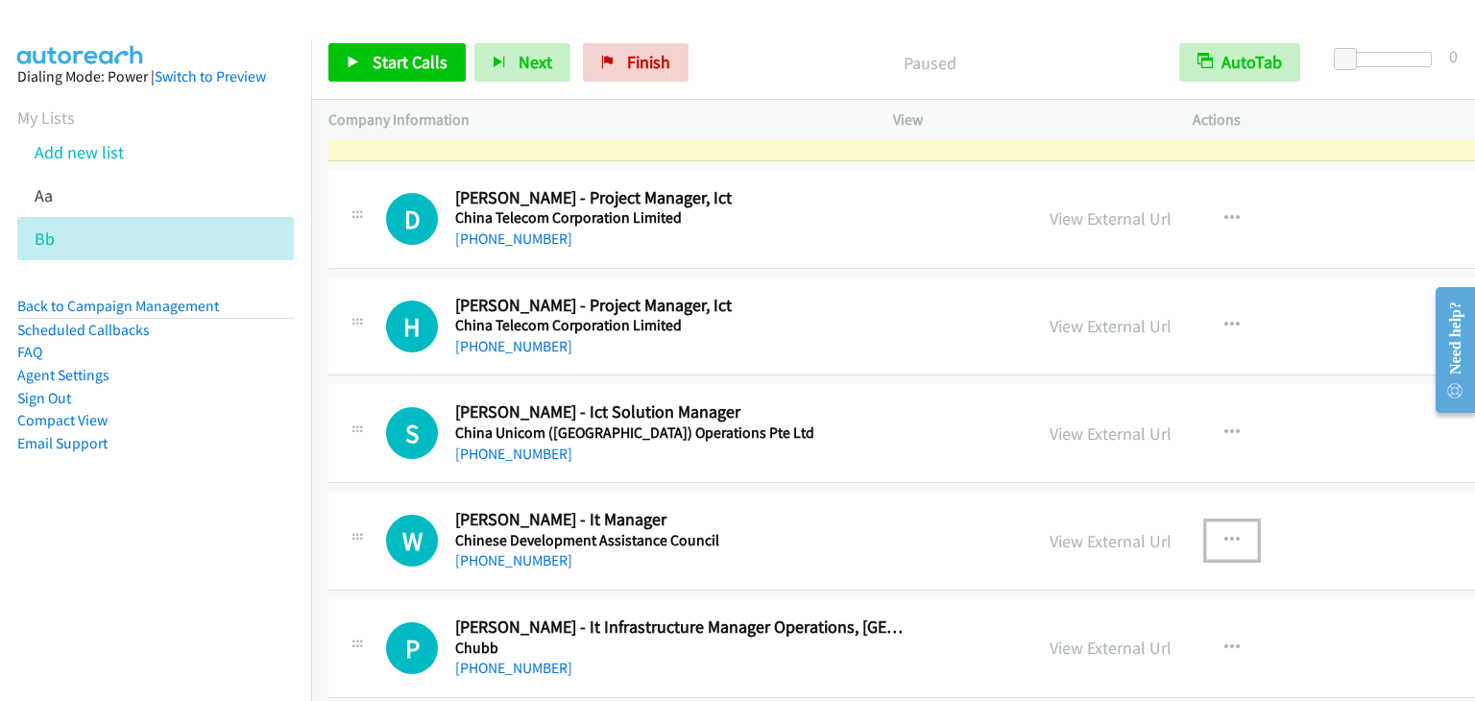
click at [1224, 533] on icon "button" at bounding box center [1231, 540] width 15 height 15
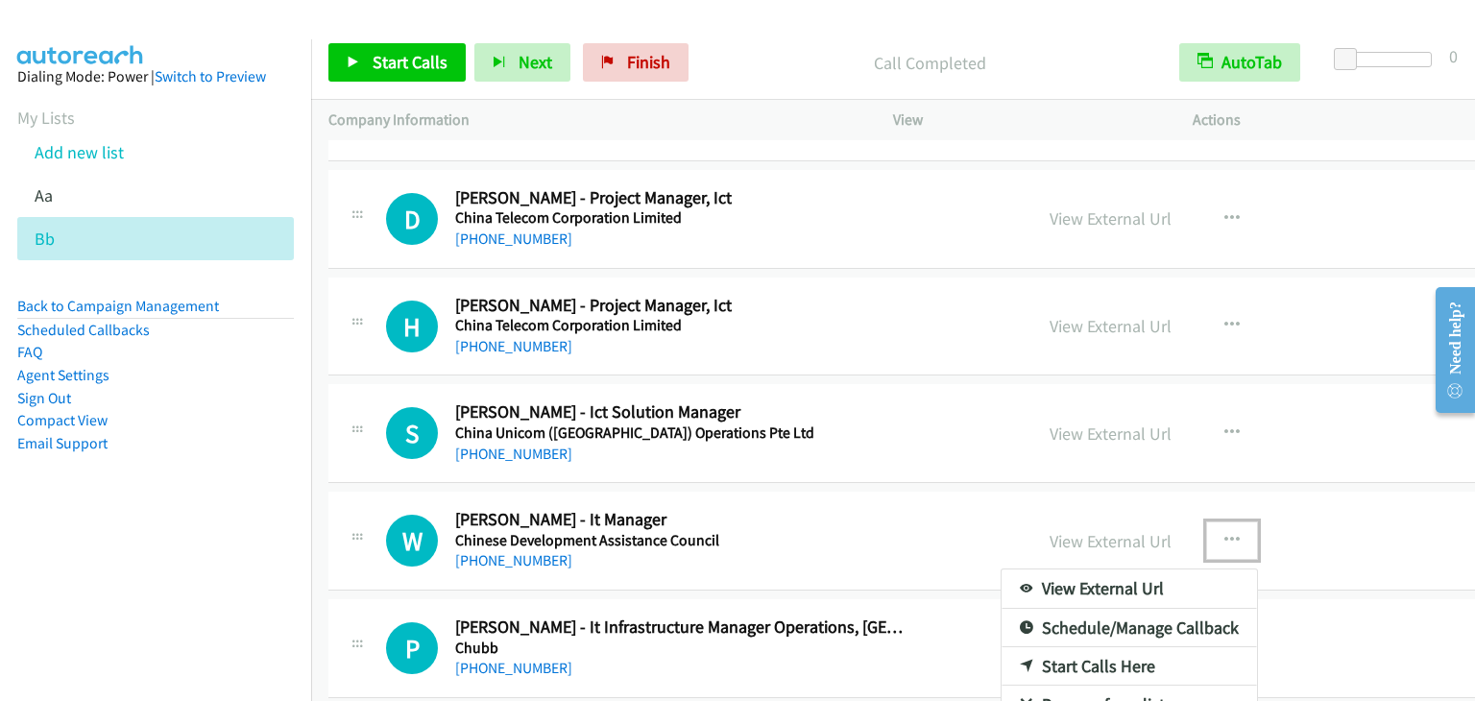
click at [1006, 650] on link "Start Calls Here" at bounding box center [1128, 666] width 255 height 38
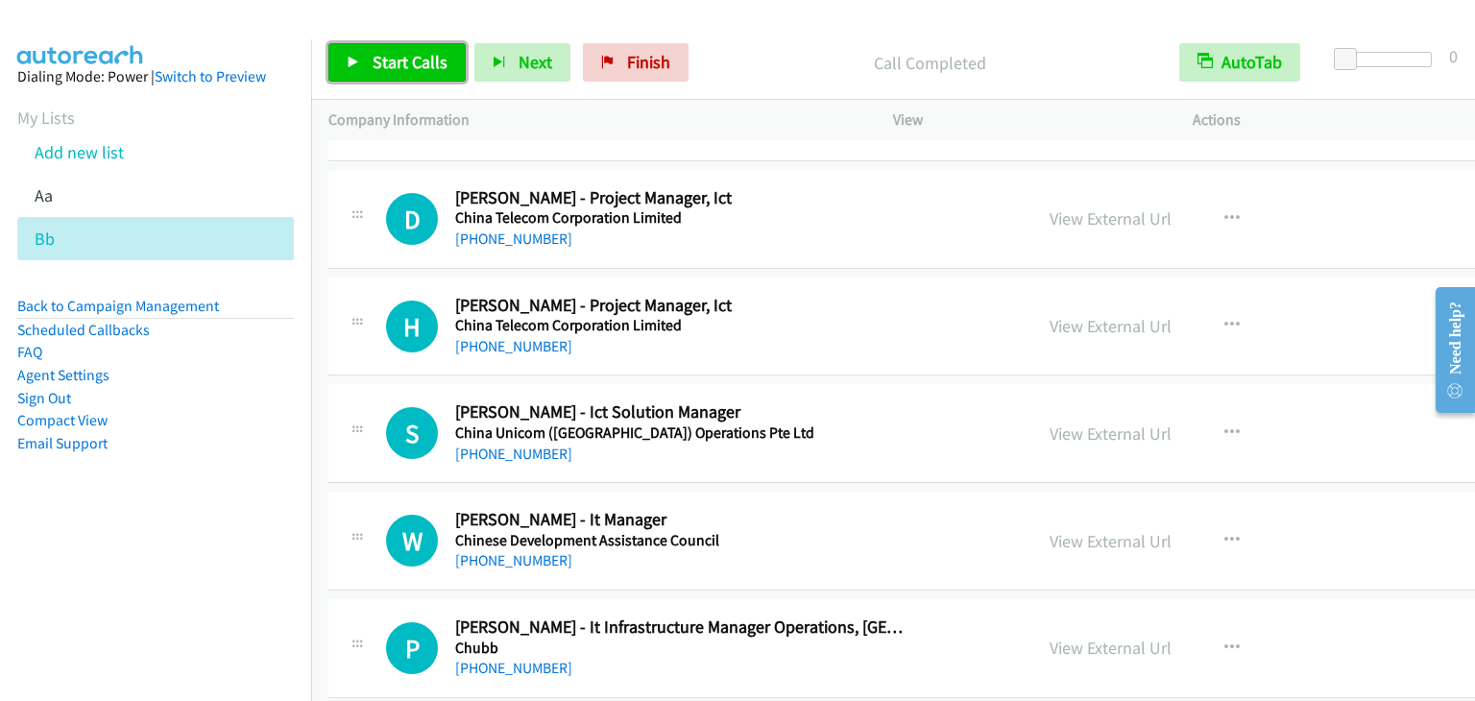
click at [380, 59] on span "Start Calls" at bounding box center [409, 62] width 75 height 22
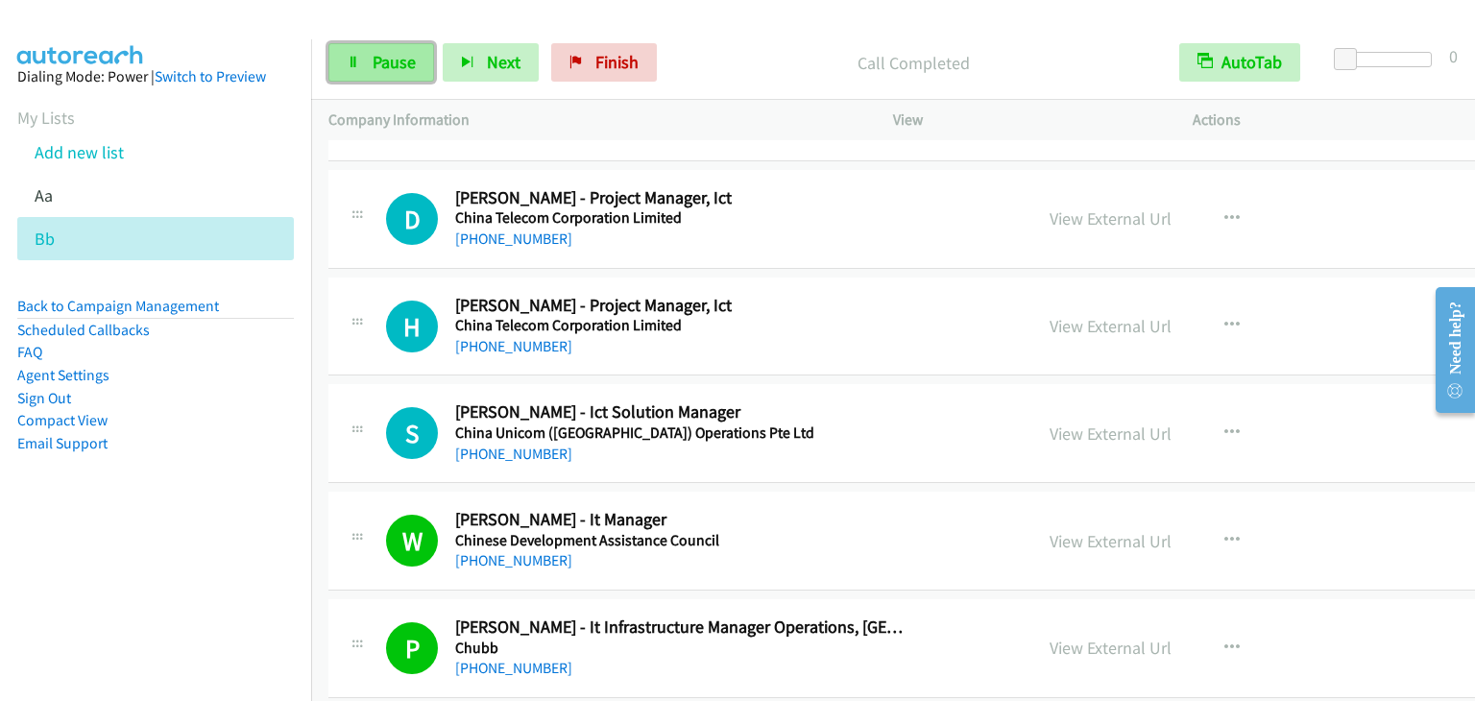
click at [385, 48] on link "Pause" at bounding box center [381, 62] width 106 height 38
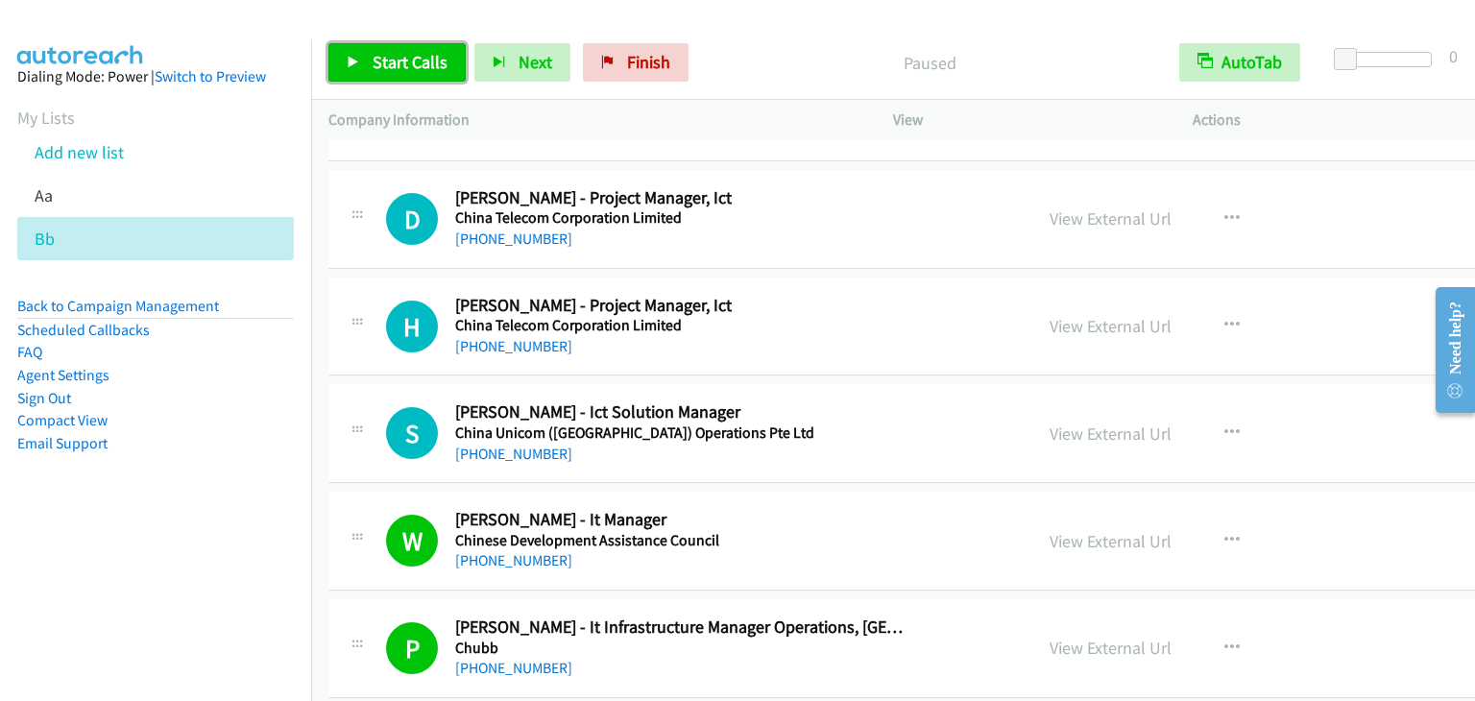
click at [385, 48] on link "Start Calls" at bounding box center [396, 62] width 137 height 38
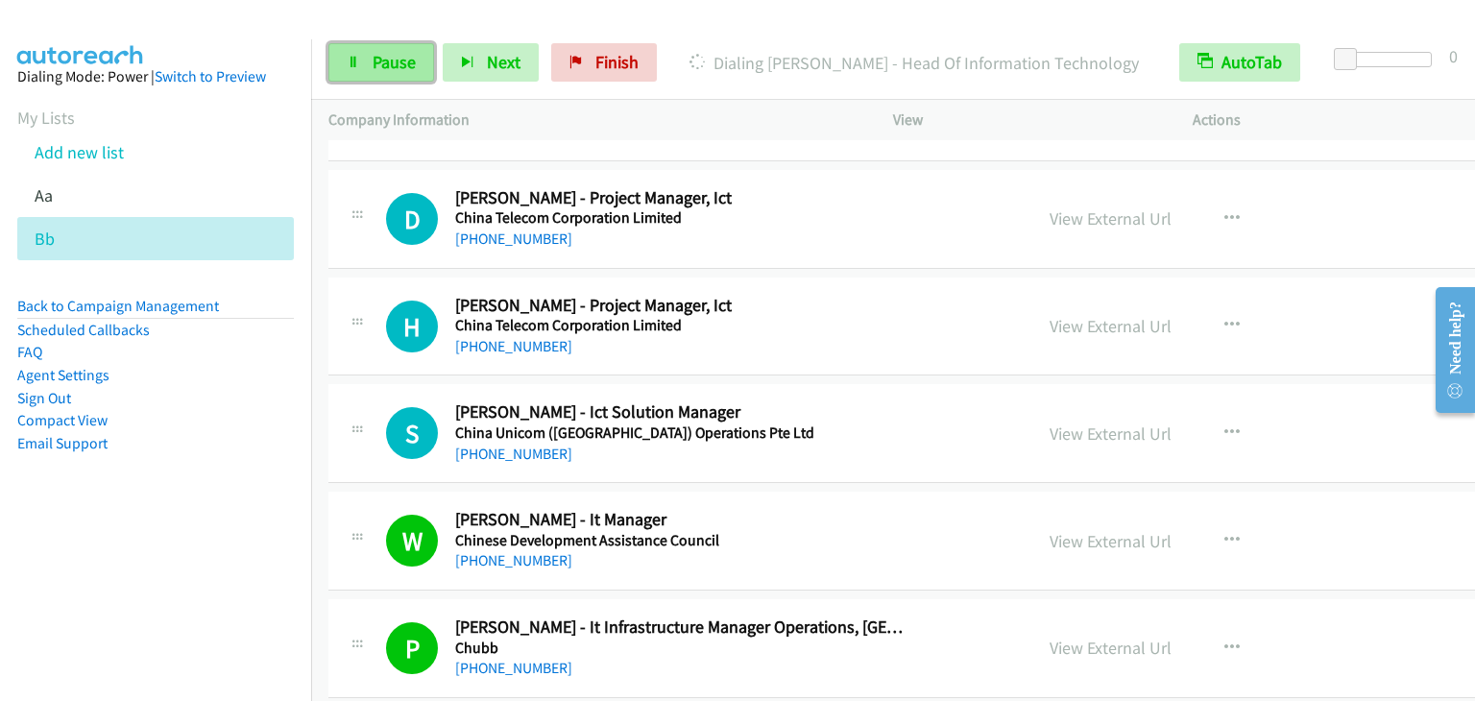
click at [396, 74] on link "Pause" at bounding box center [381, 62] width 106 height 38
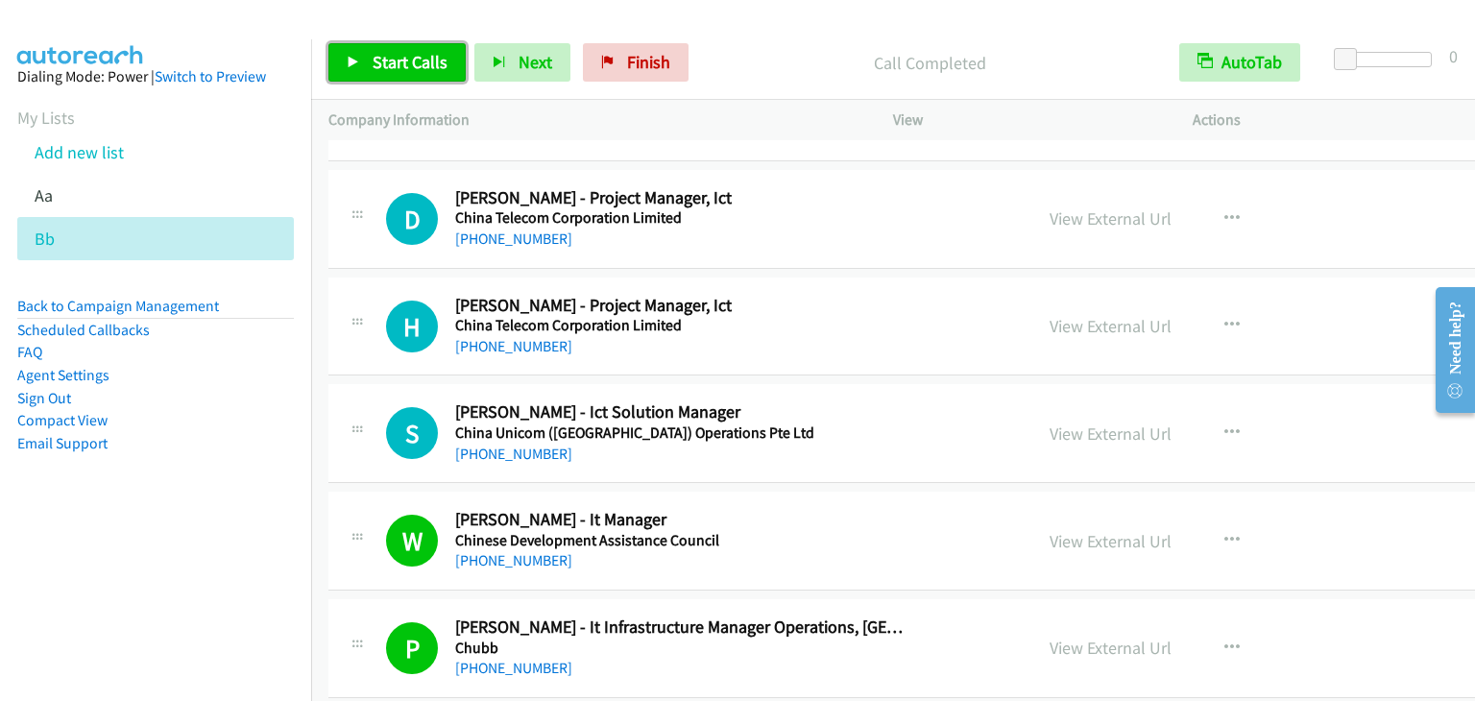
click at [405, 68] on span "Start Calls" at bounding box center [409, 62] width 75 height 22
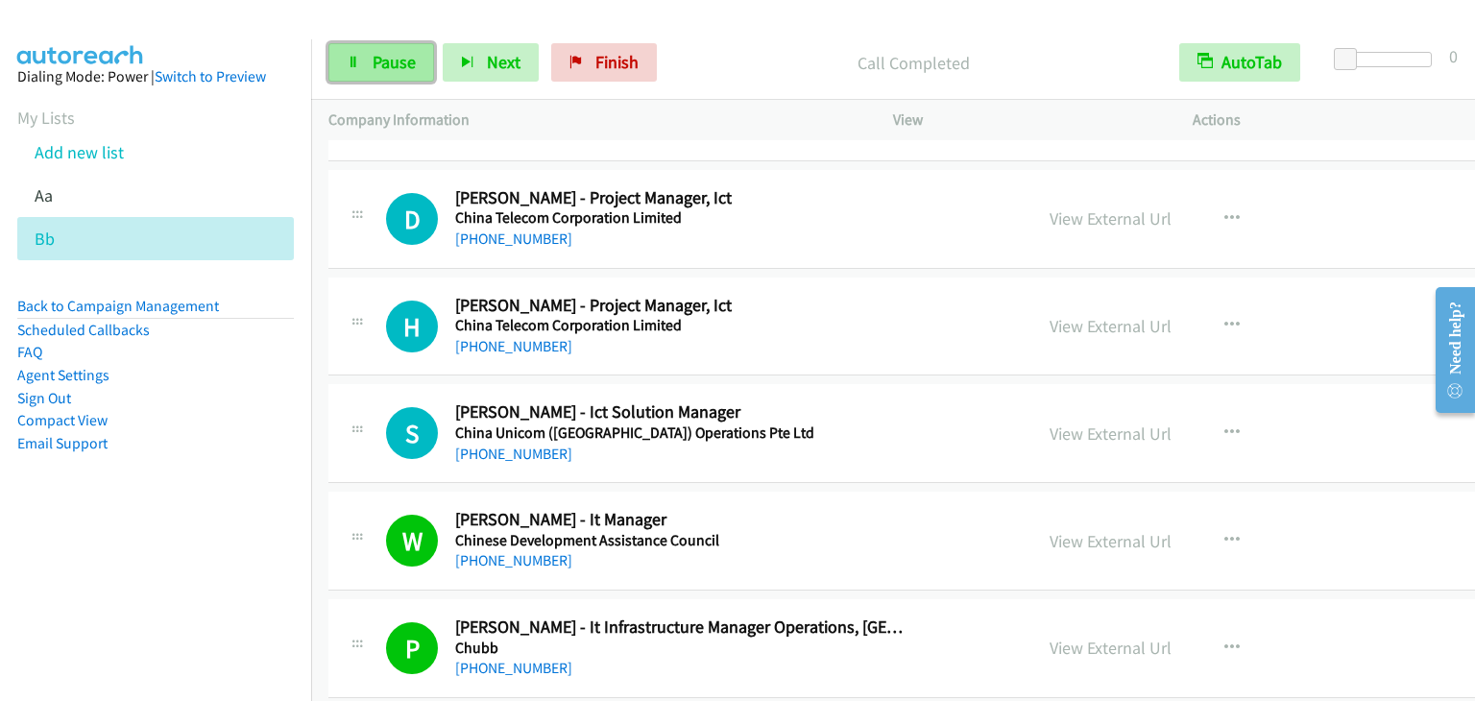
click at [384, 58] on span "Pause" at bounding box center [393, 62] width 43 height 22
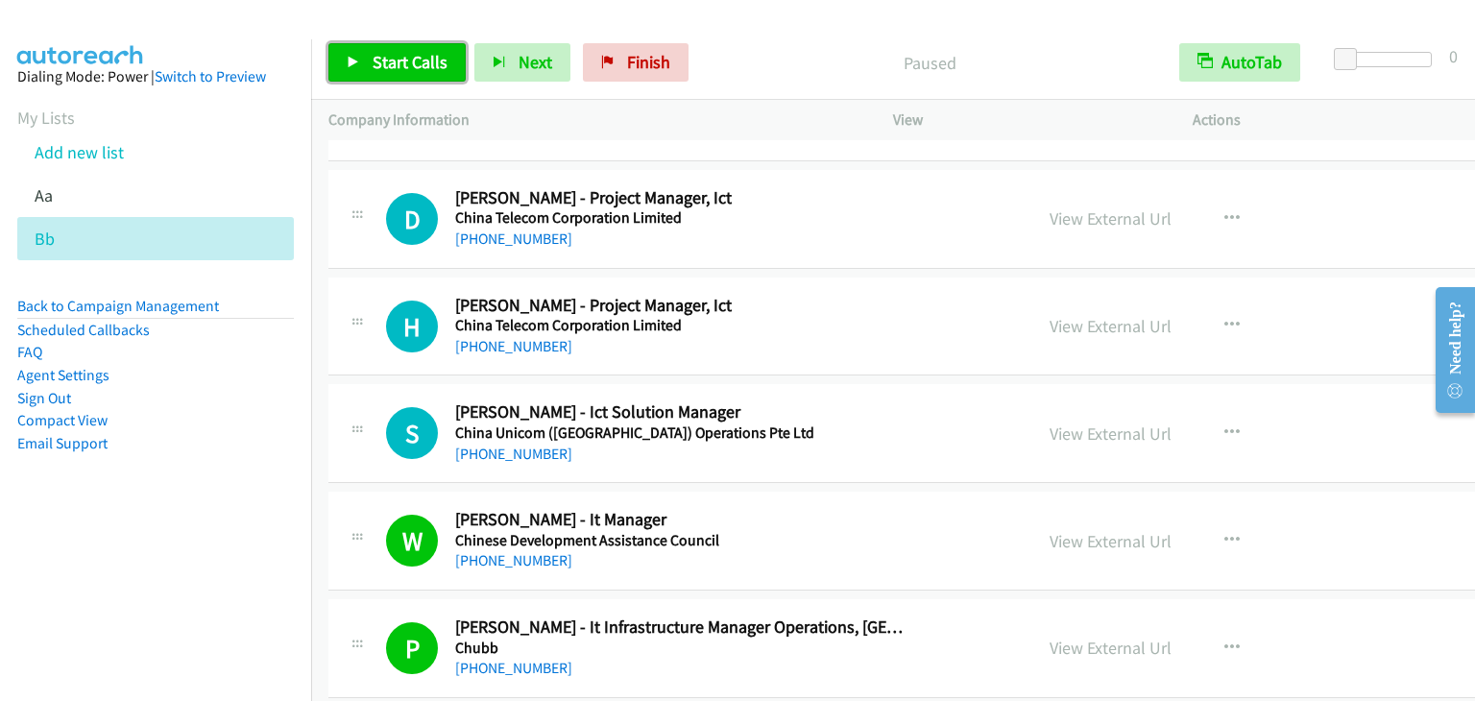
click at [376, 61] on span "Start Calls" at bounding box center [409, 62] width 75 height 22
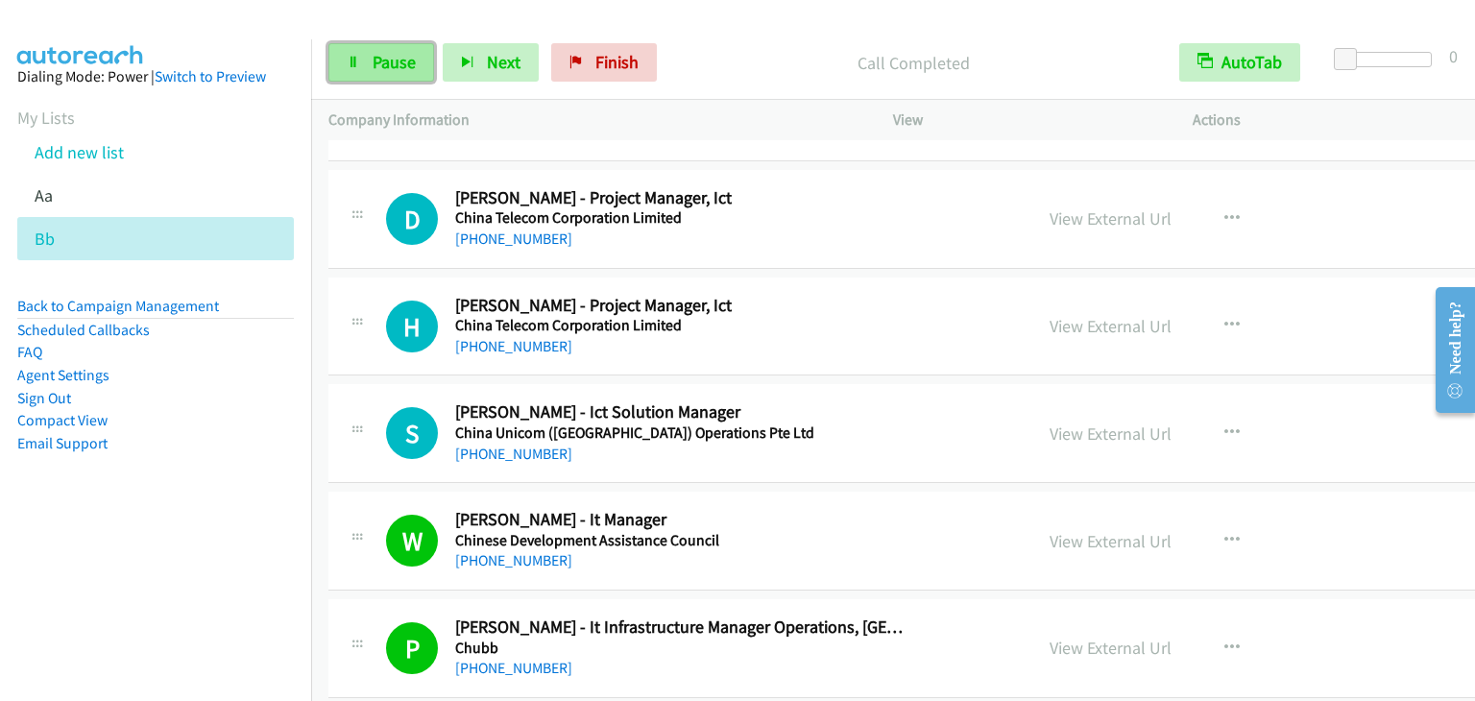
click at [399, 62] on span "Pause" at bounding box center [393, 62] width 43 height 22
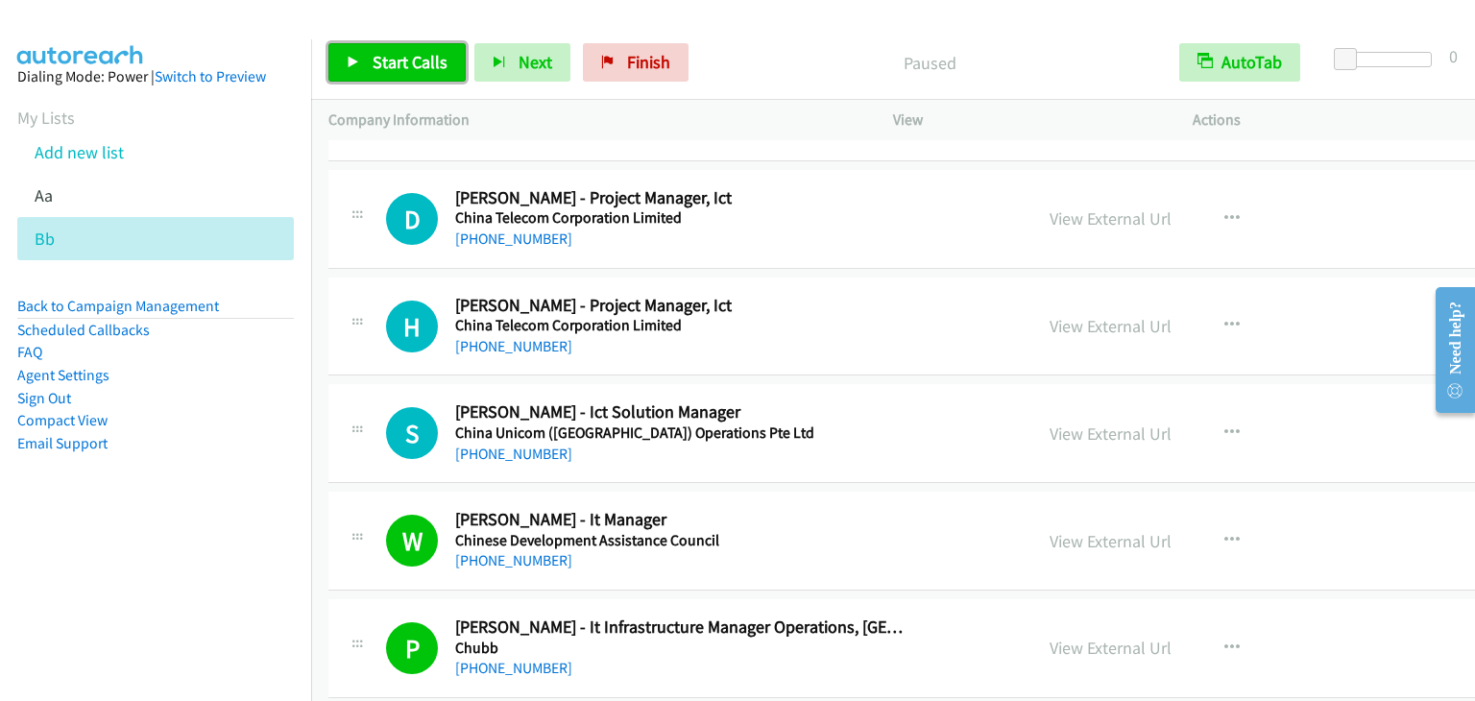
click at [398, 62] on span "Start Calls" at bounding box center [409, 62] width 75 height 22
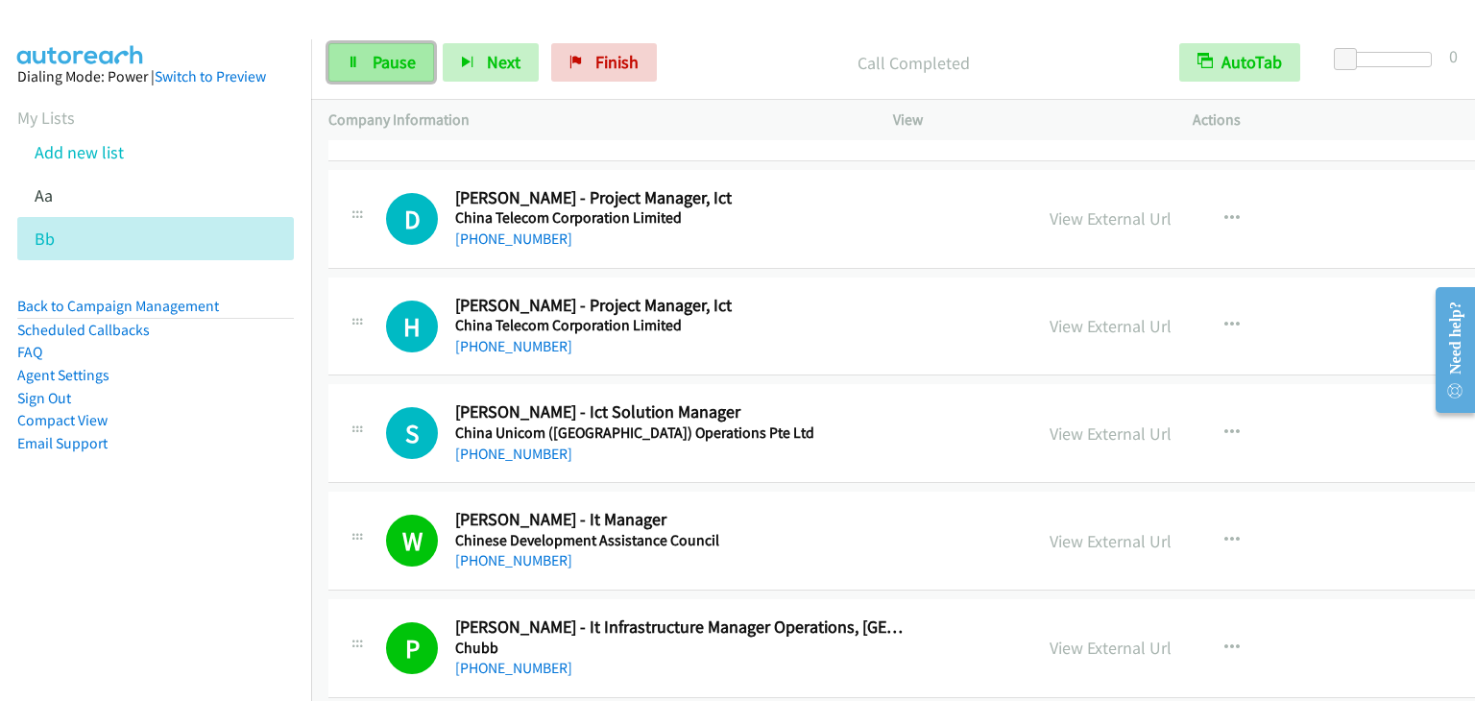
click at [381, 50] on link "Pause" at bounding box center [381, 62] width 106 height 38
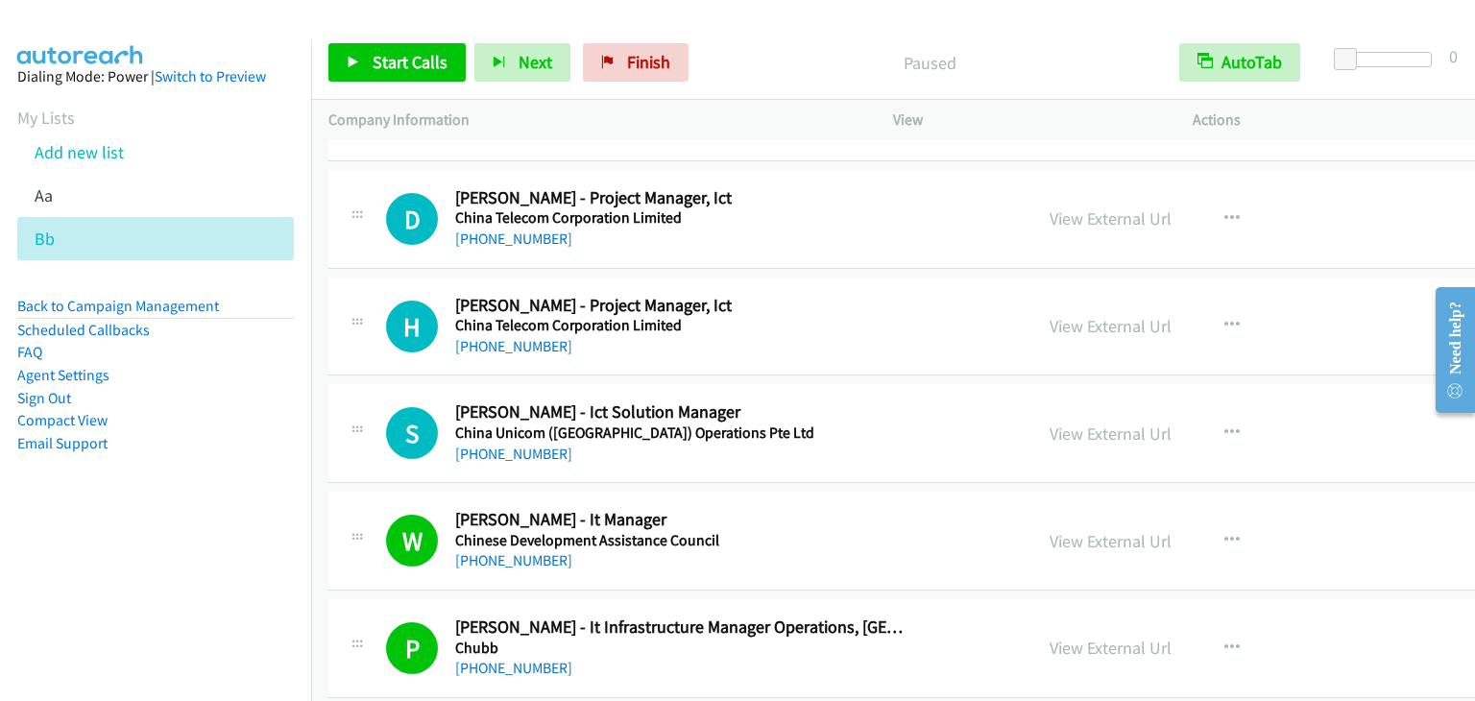
click at [411, 82] on div "Start Calls Pause Next Finish Paused AutoTab AutoTab 0" at bounding box center [893, 63] width 1164 height 74
click at [430, 45] on link "Start Calls" at bounding box center [396, 62] width 137 height 38
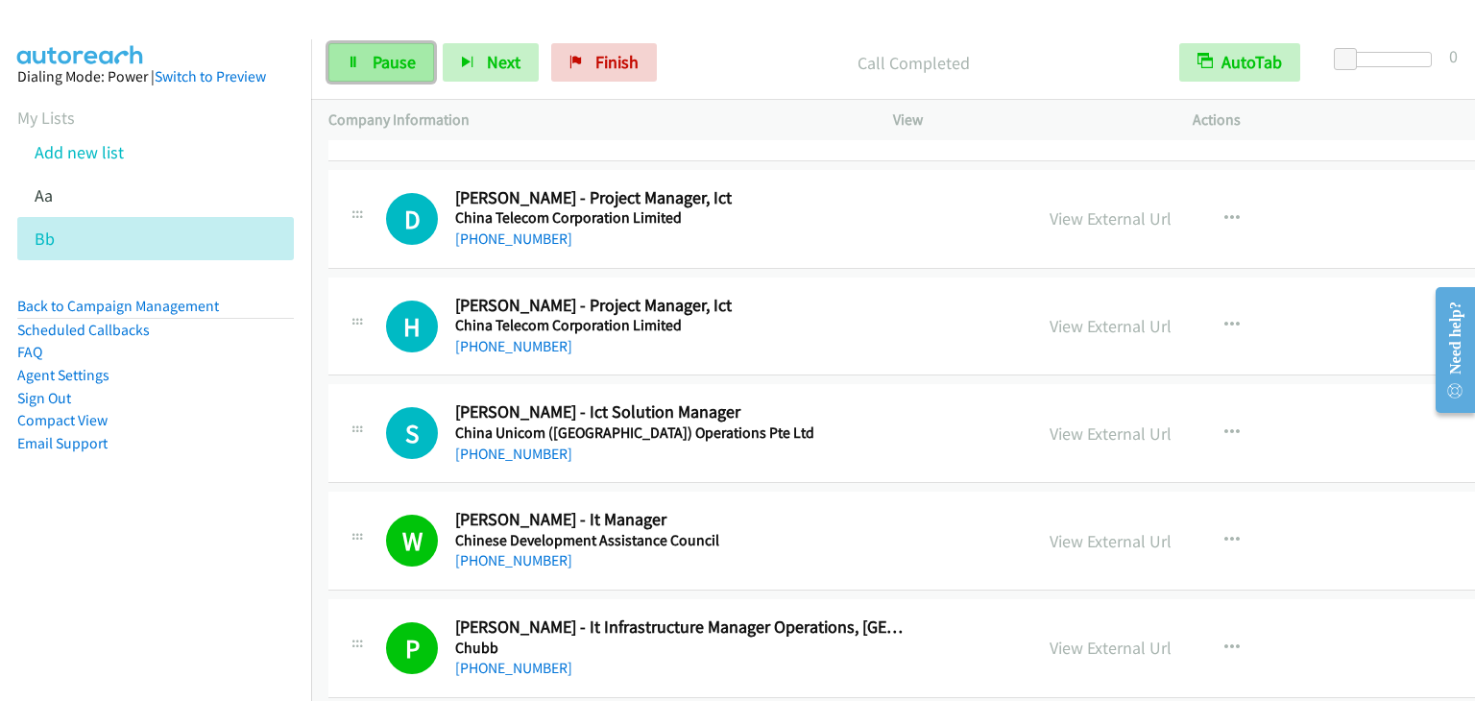
click at [403, 62] on span "Pause" at bounding box center [393, 62] width 43 height 22
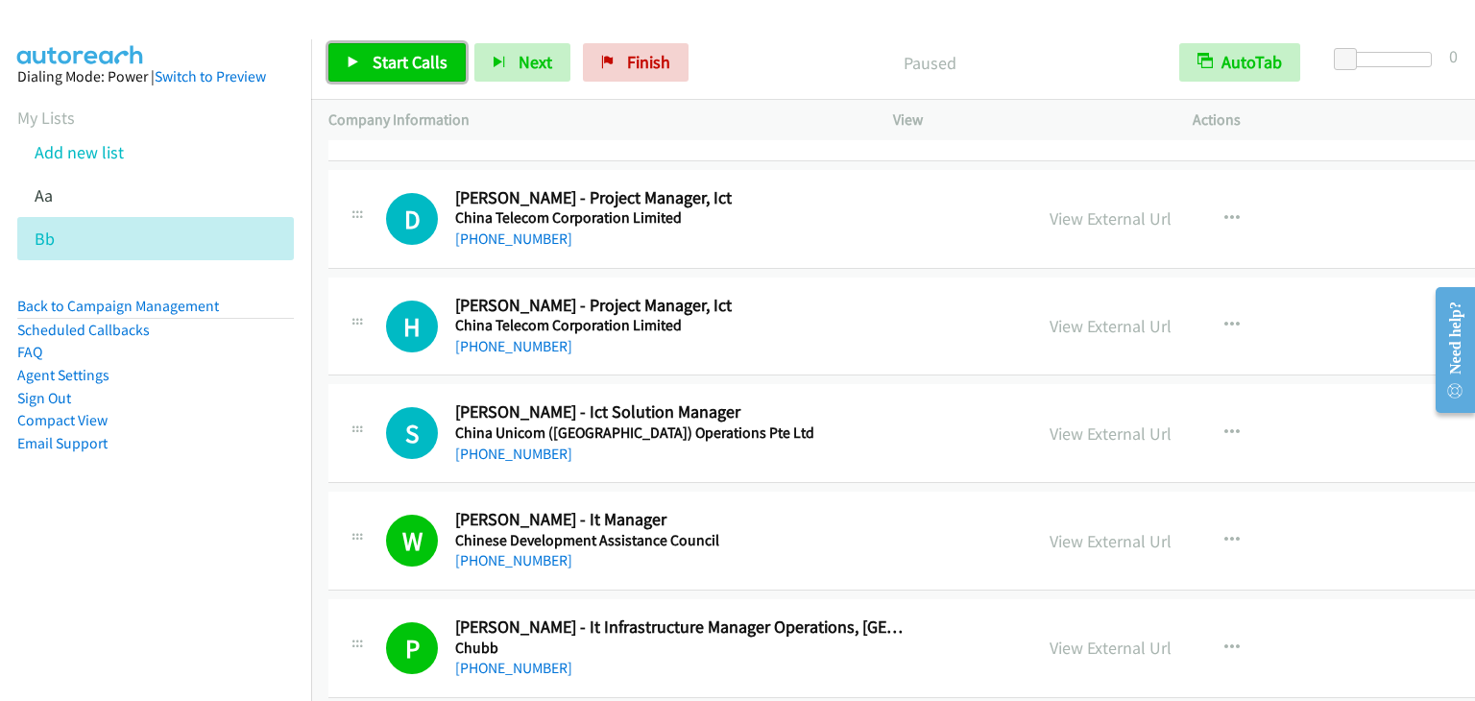
click at [397, 61] on span "Start Calls" at bounding box center [409, 62] width 75 height 22
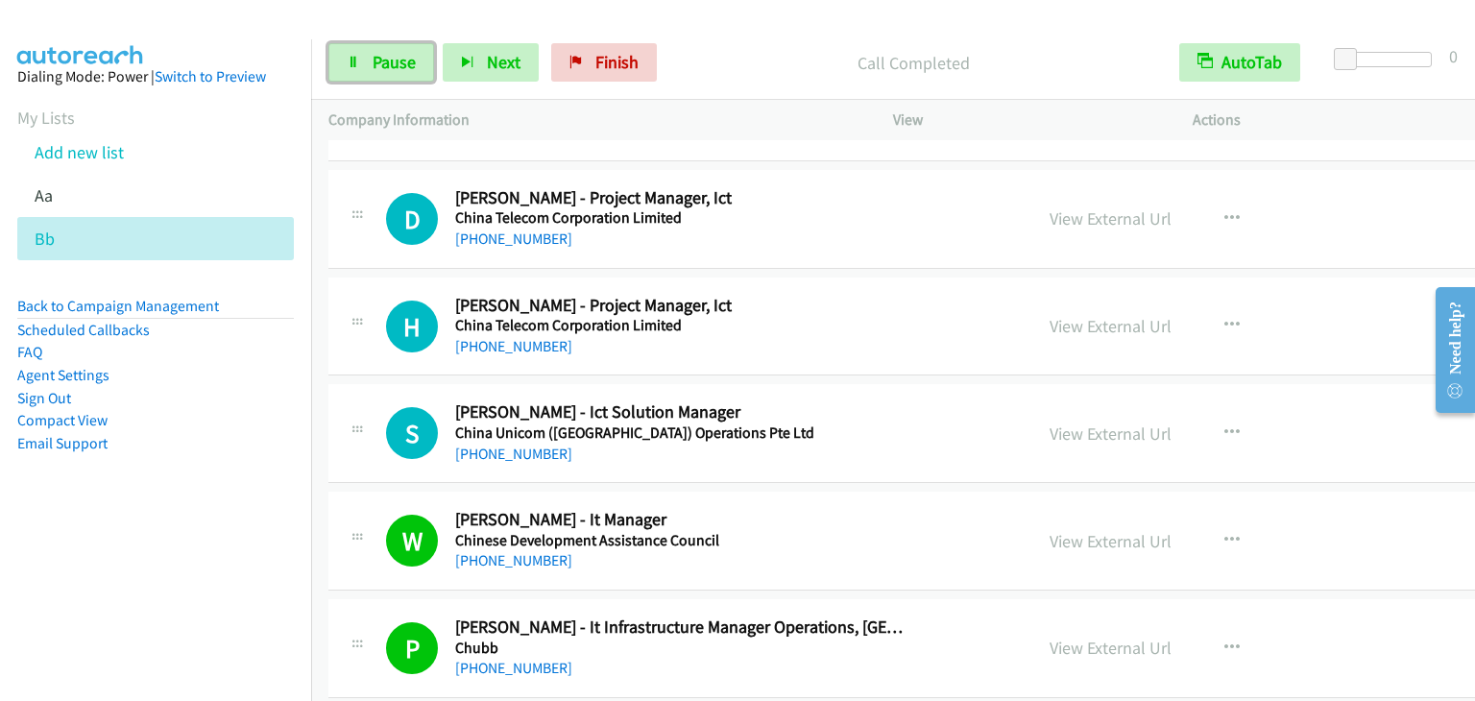
drag, startPoint x: 384, startPoint y: 59, endPoint x: 359, endPoint y: 36, distance: 34.0
click at [383, 59] on span "Pause" at bounding box center [393, 62] width 43 height 22
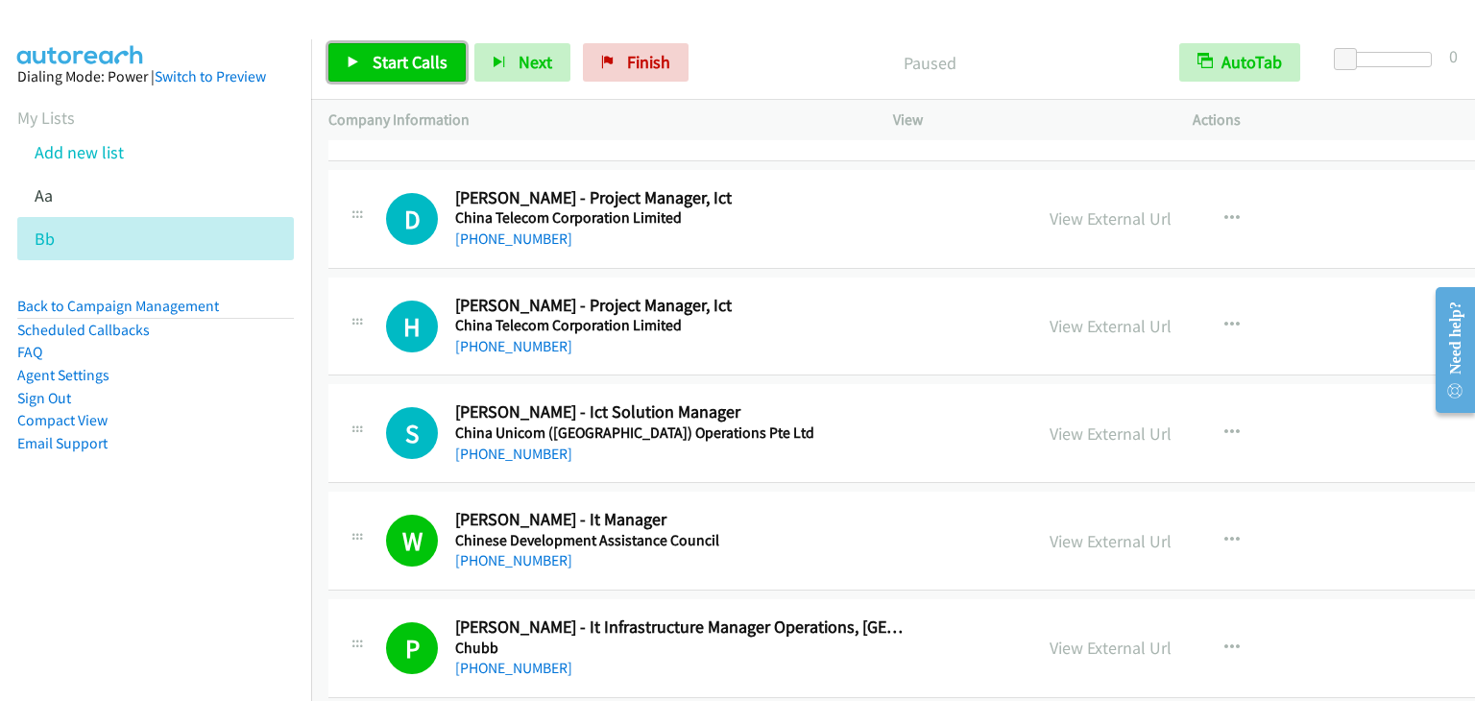
click at [396, 55] on span "Start Calls" at bounding box center [409, 62] width 75 height 22
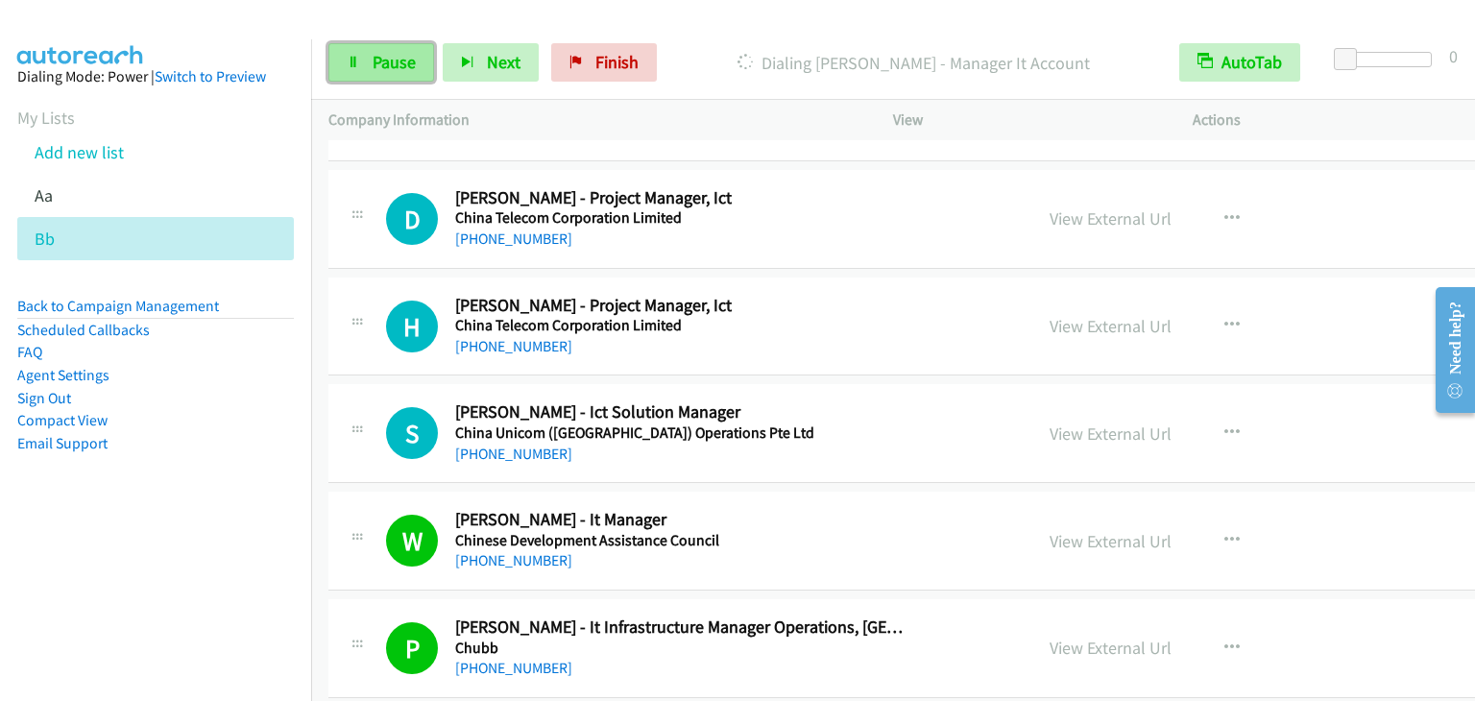
click at [383, 60] on span "Pause" at bounding box center [393, 62] width 43 height 22
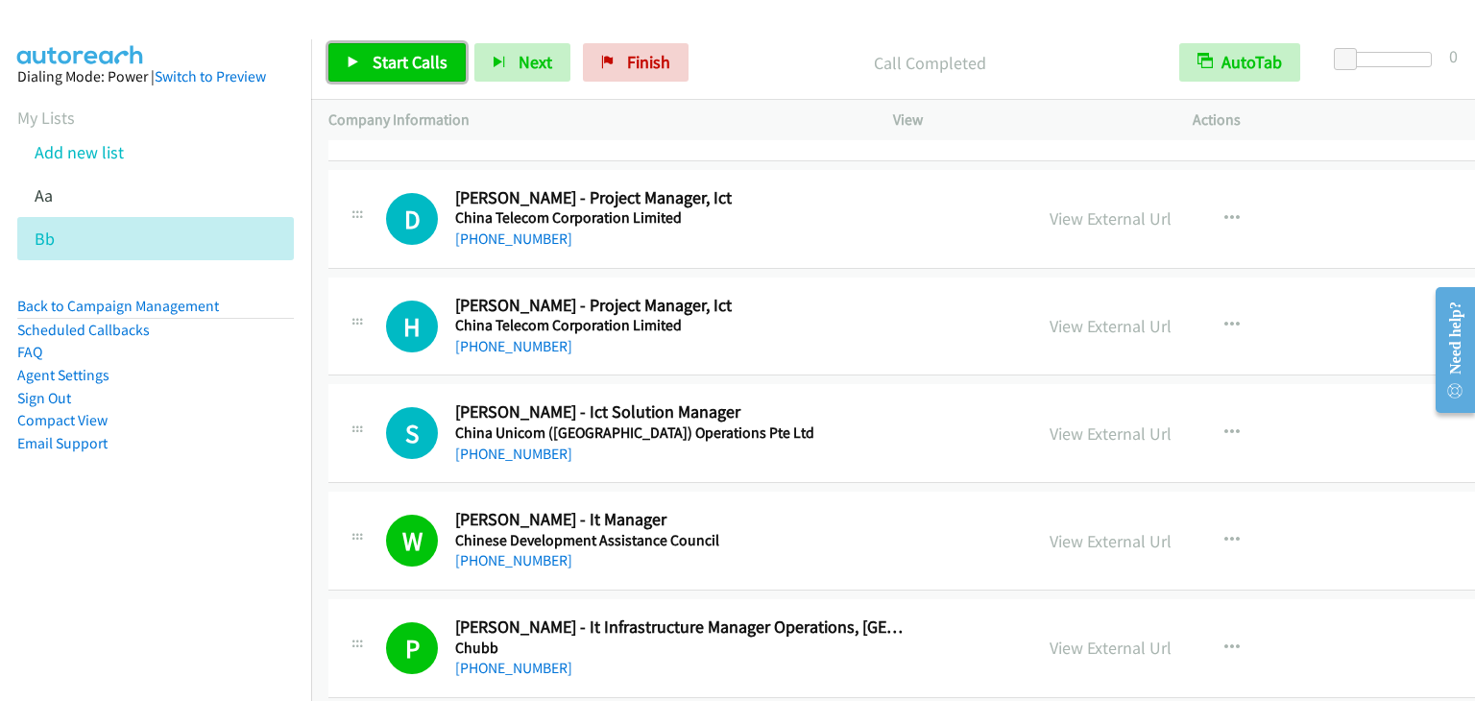
click at [383, 66] on span "Start Calls" at bounding box center [409, 62] width 75 height 22
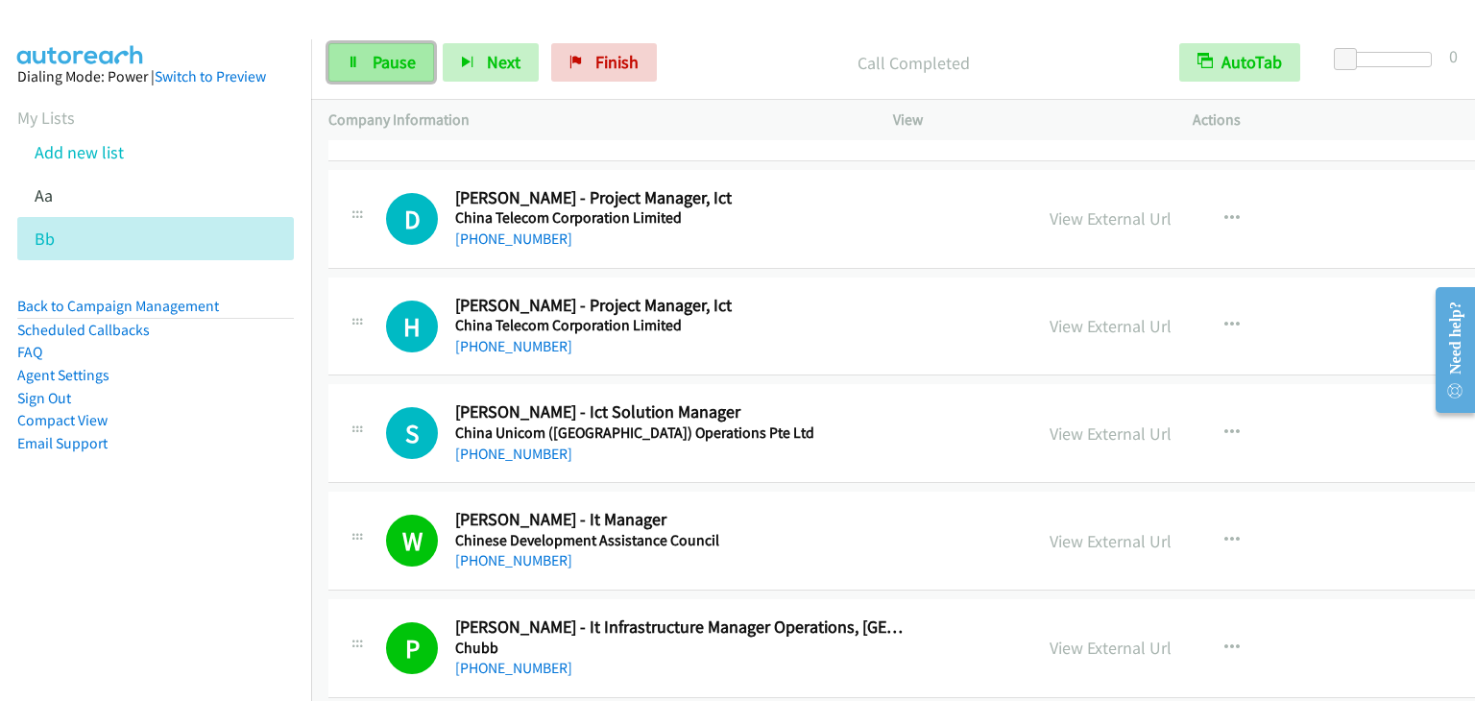
click at [392, 70] on span "Pause" at bounding box center [393, 62] width 43 height 22
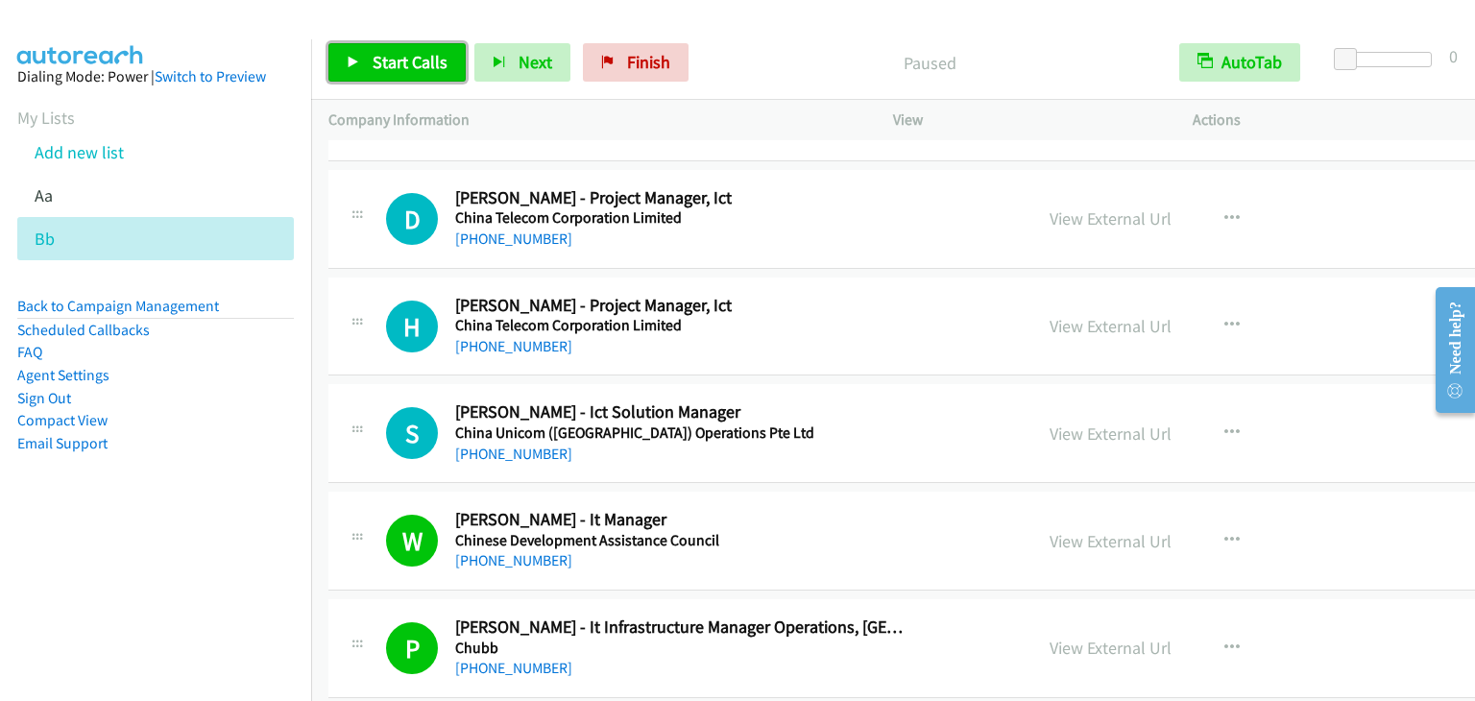
click at [392, 70] on span "Start Calls" at bounding box center [409, 62] width 75 height 22
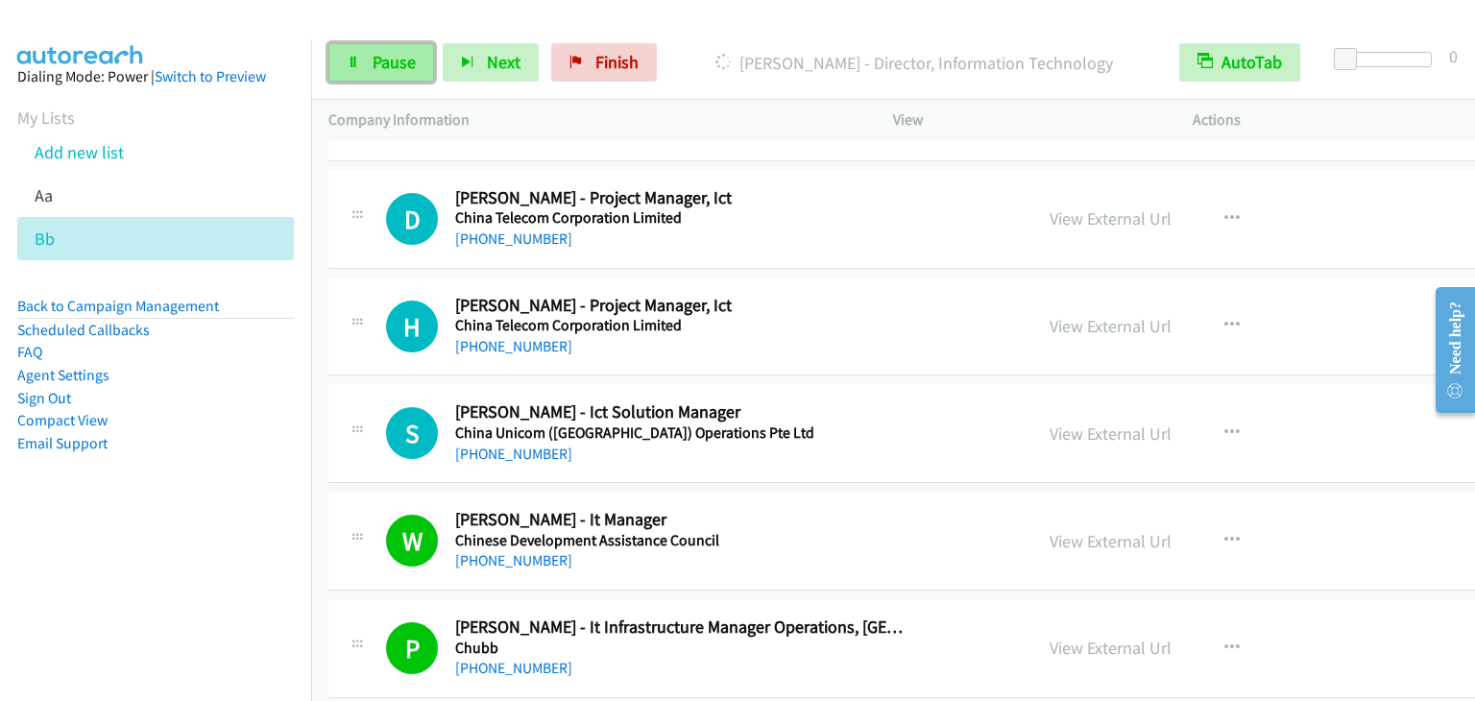
click at [376, 54] on span "Pause" at bounding box center [393, 62] width 43 height 22
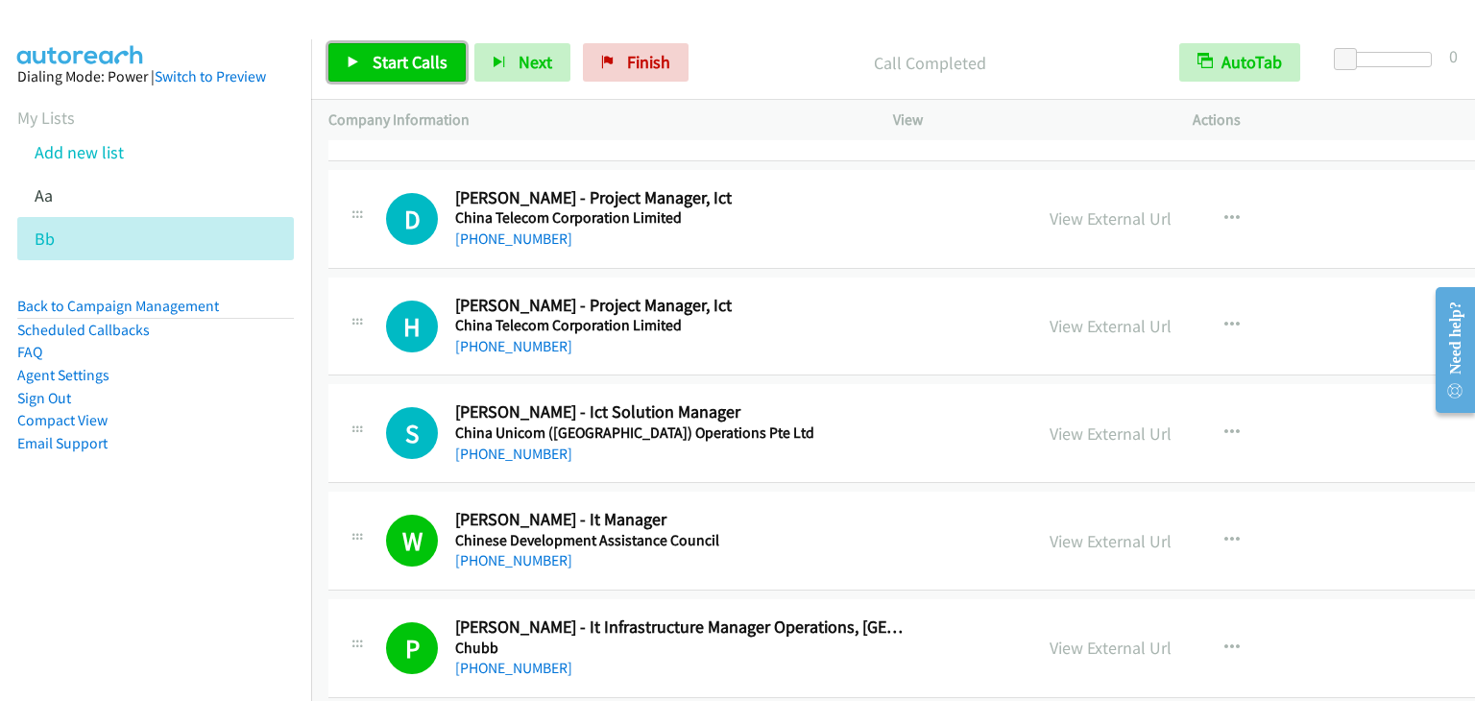
click at [371, 55] on link "Start Calls" at bounding box center [396, 62] width 137 height 38
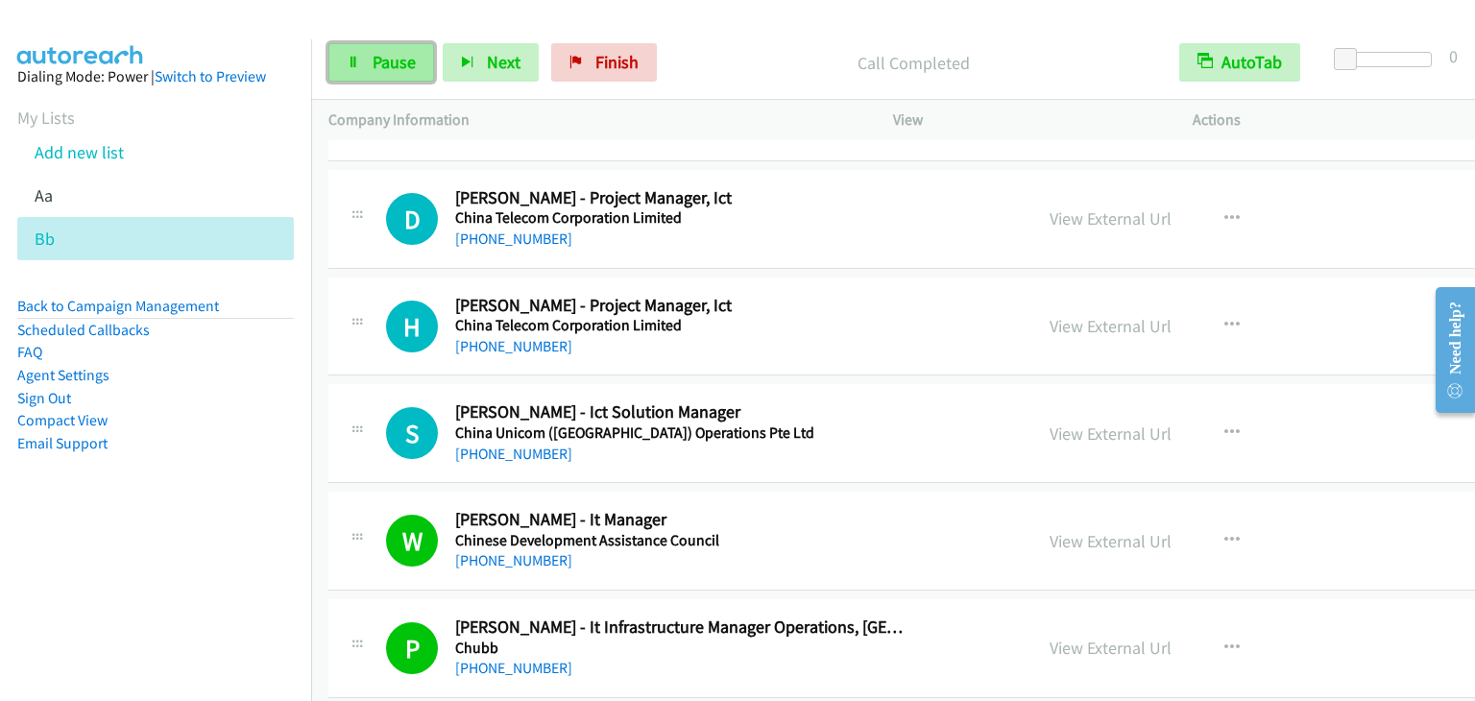
click at [407, 70] on span "Pause" at bounding box center [393, 62] width 43 height 22
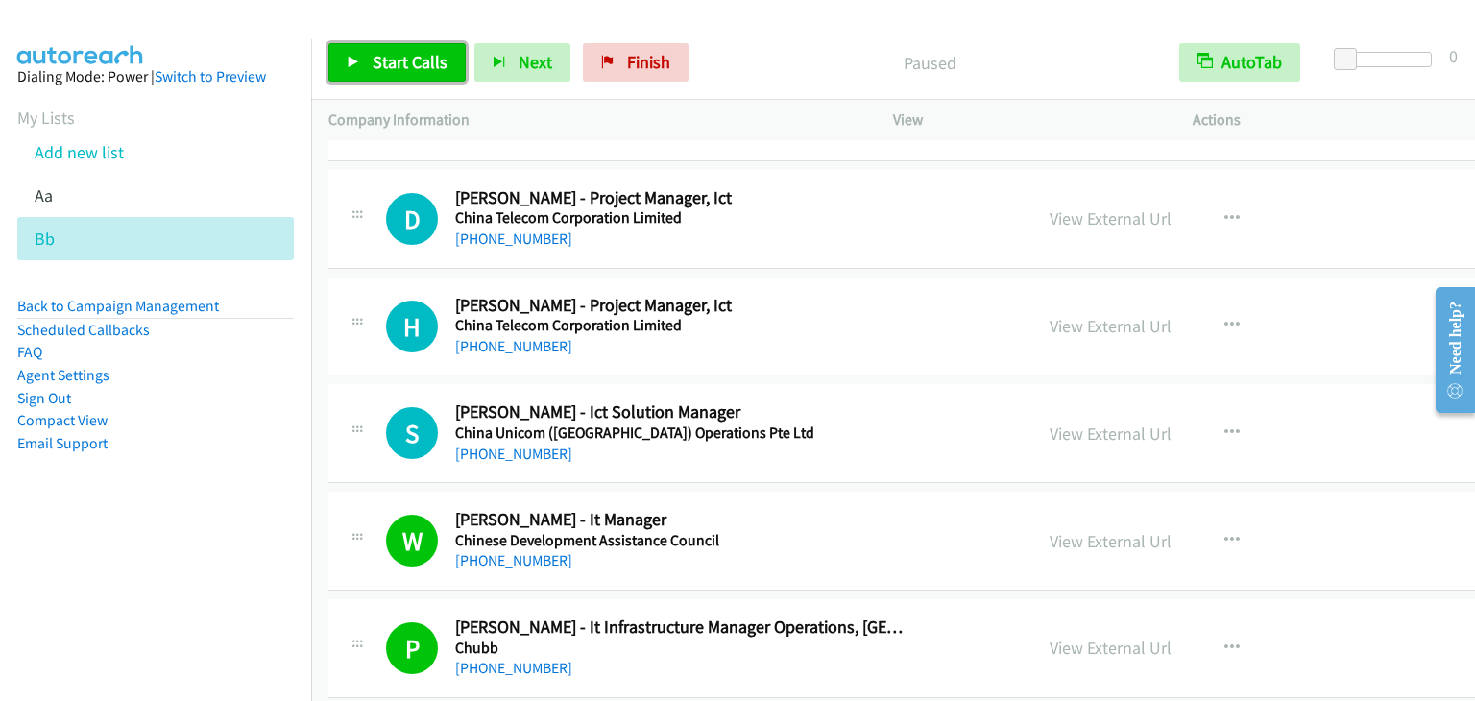
click at [407, 70] on span "Start Calls" at bounding box center [409, 62] width 75 height 22
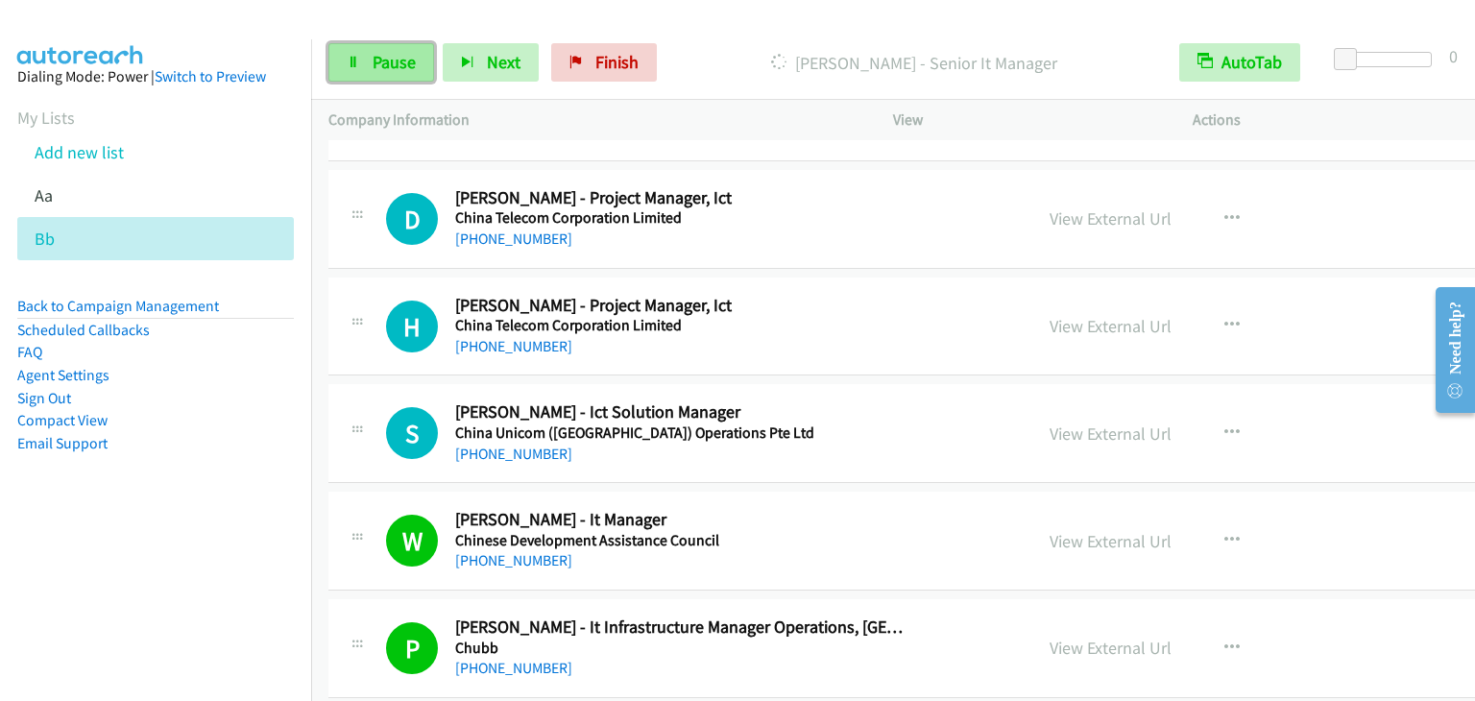
click at [392, 64] on span "Pause" at bounding box center [393, 62] width 43 height 22
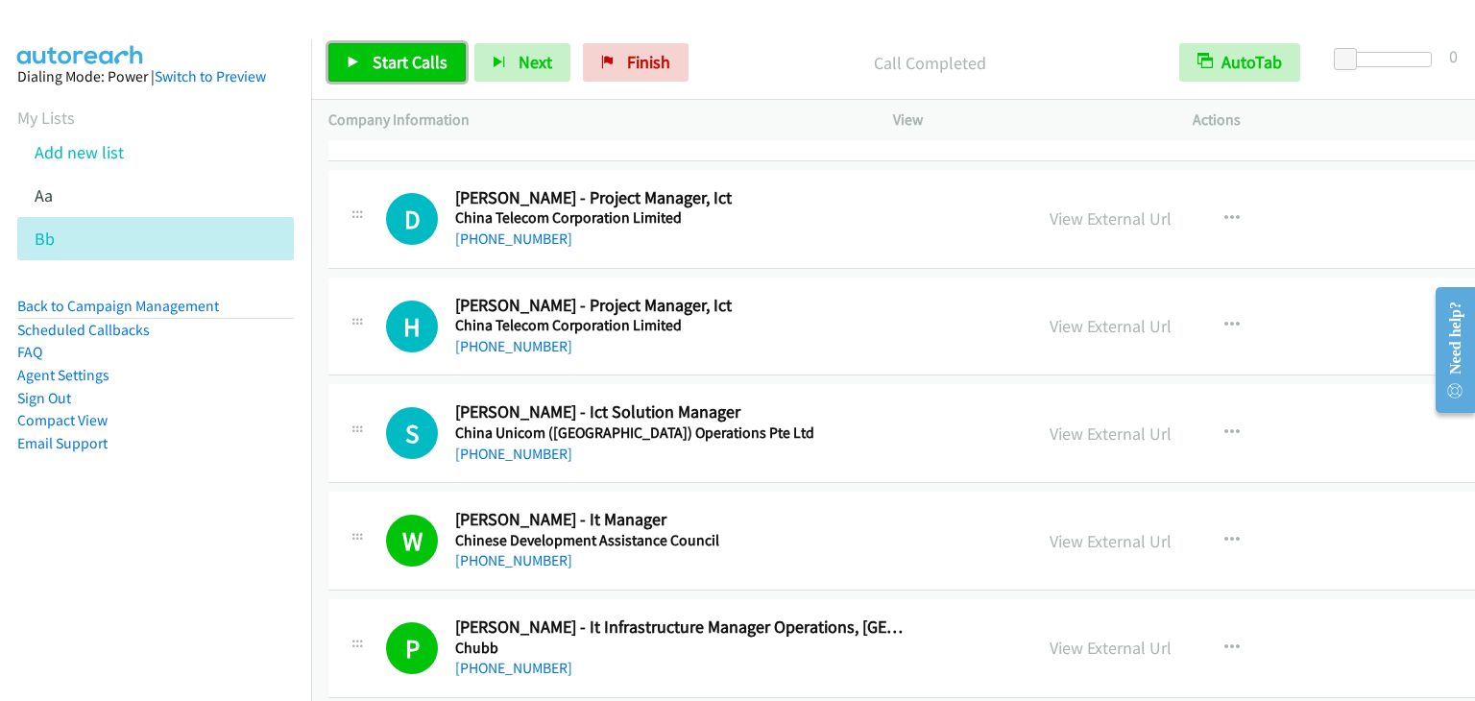
click at [396, 65] on span "Start Calls" at bounding box center [409, 62] width 75 height 22
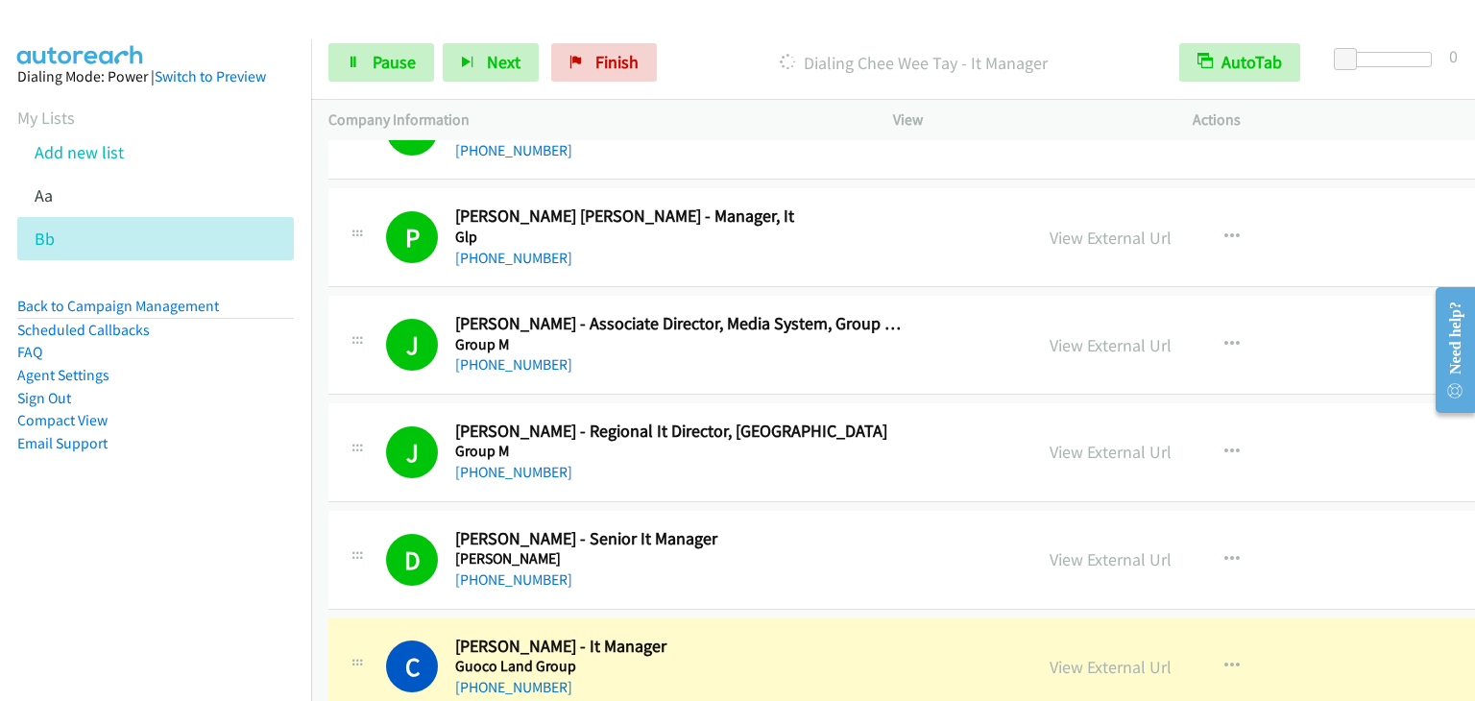
scroll to position [20737, 0]
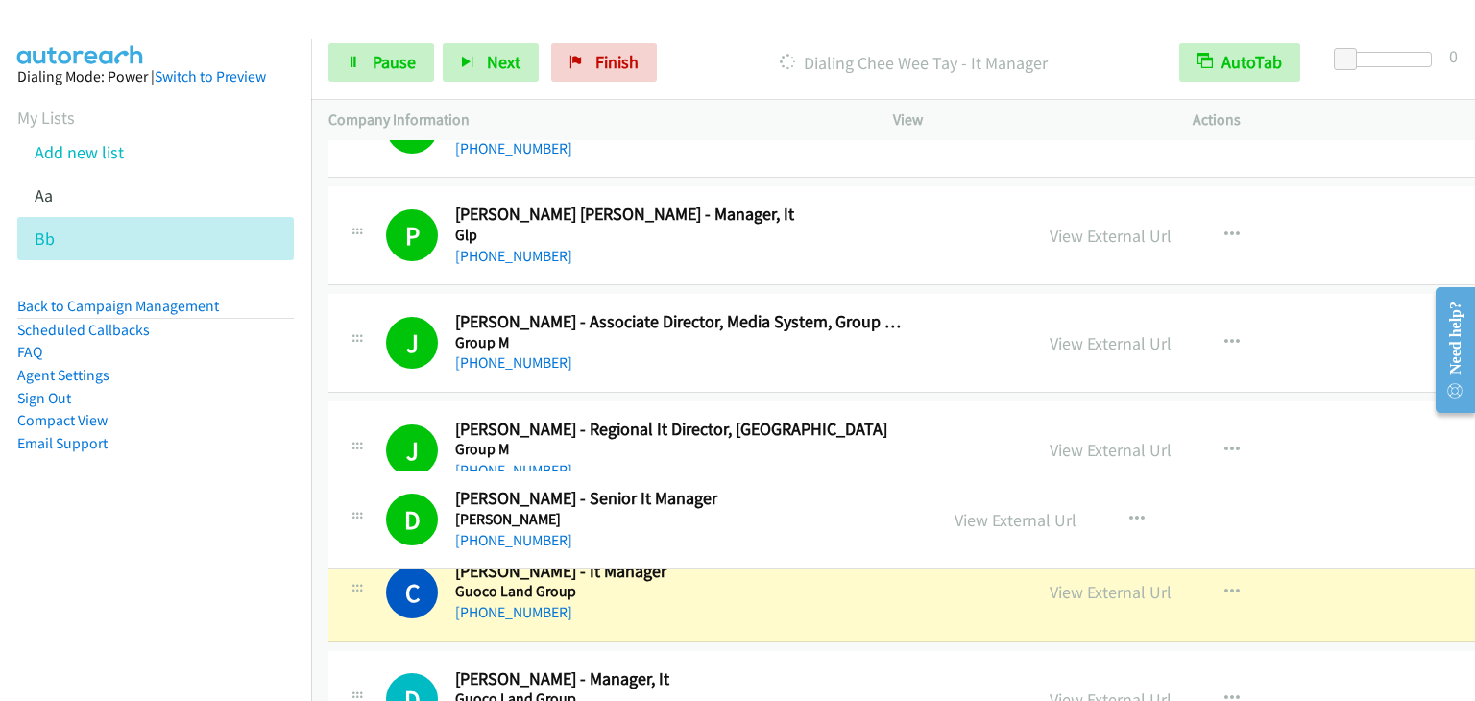
drag, startPoint x: 557, startPoint y: 516, endPoint x: 530, endPoint y: 448, distance: 72.4
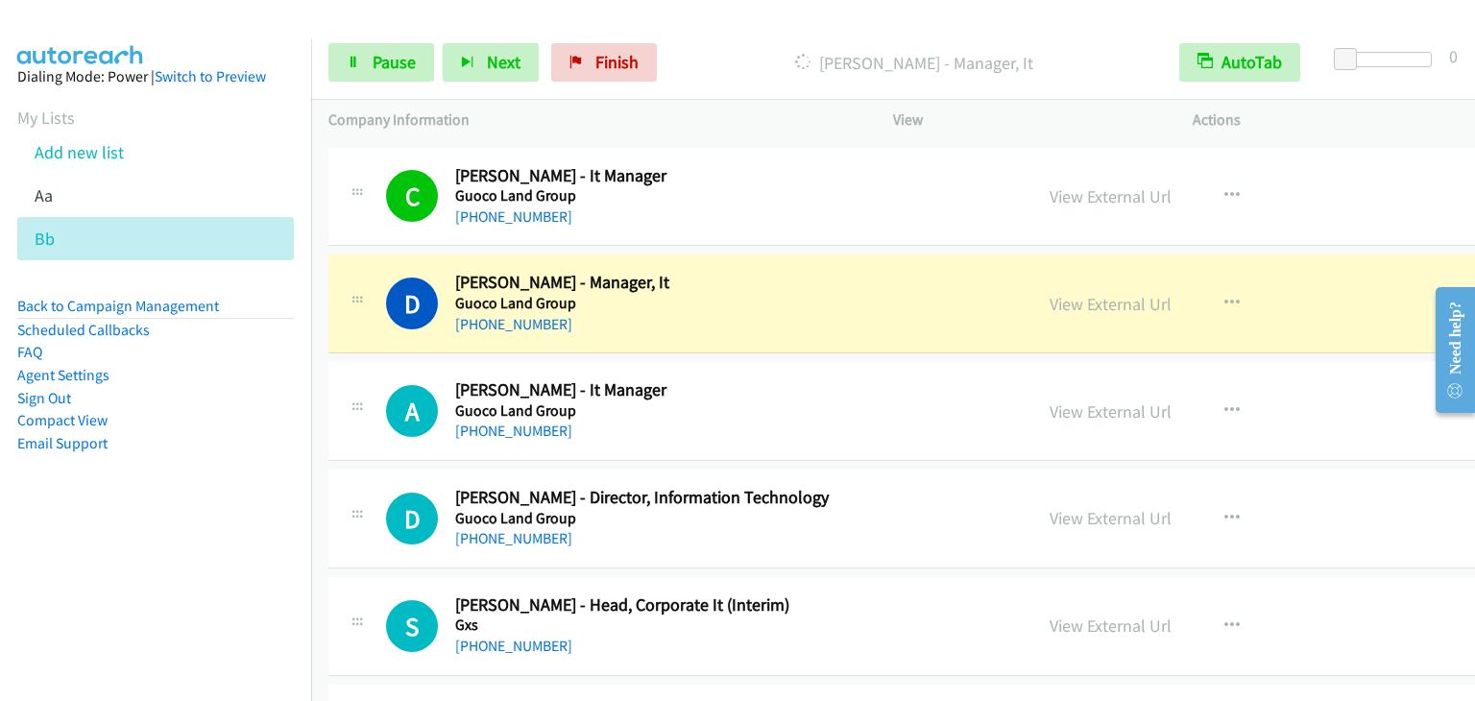
scroll to position [21313, 0]
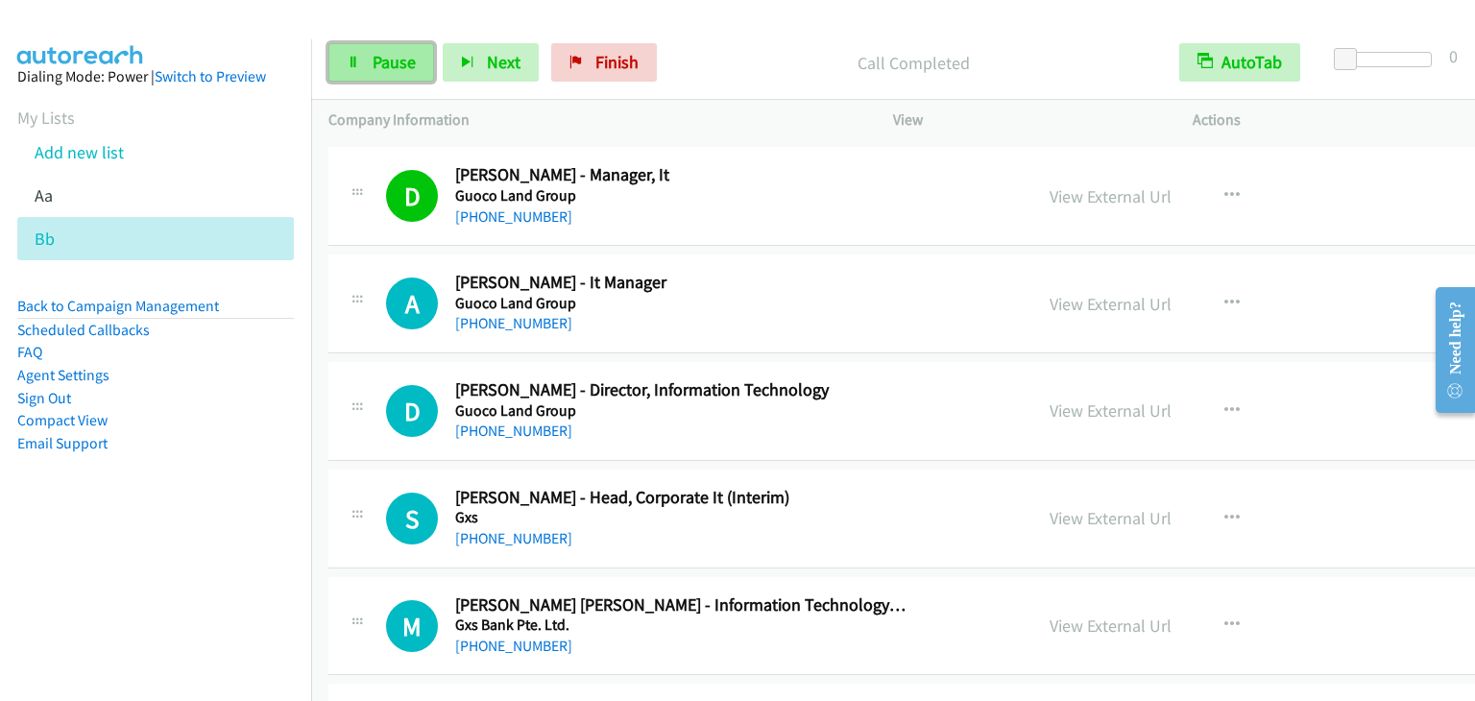
click at [397, 58] on span "Pause" at bounding box center [393, 62] width 43 height 22
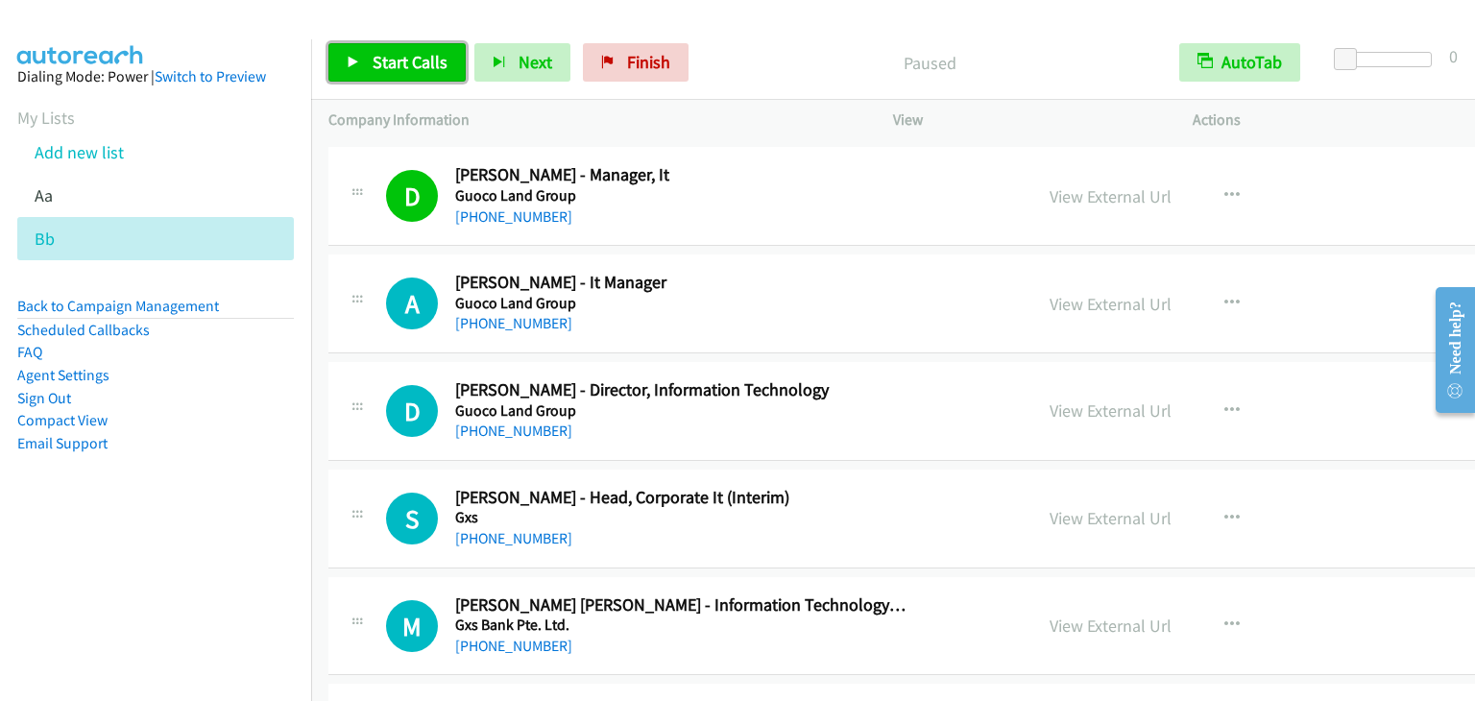
click at [397, 58] on span "Start Calls" at bounding box center [409, 62] width 75 height 22
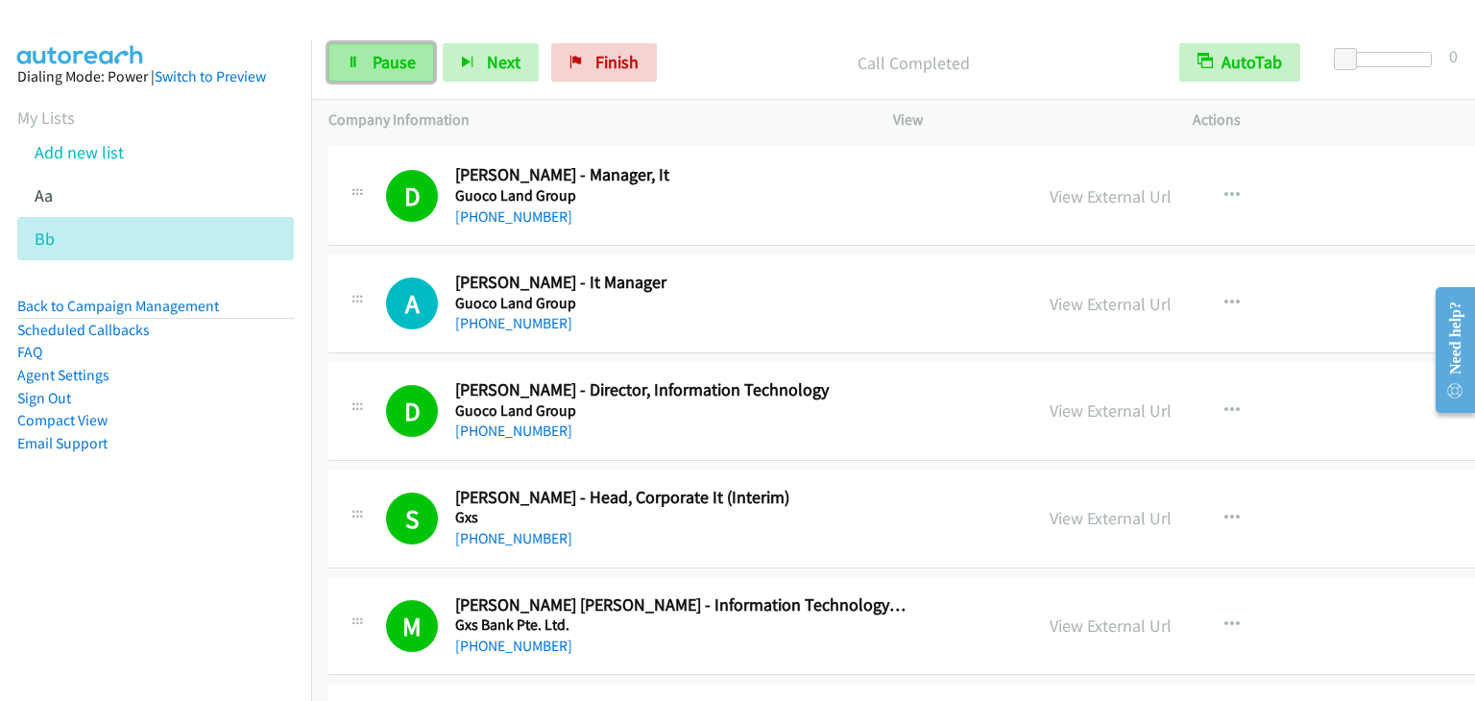
click at [392, 79] on link "Pause" at bounding box center [381, 62] width 106 height 38
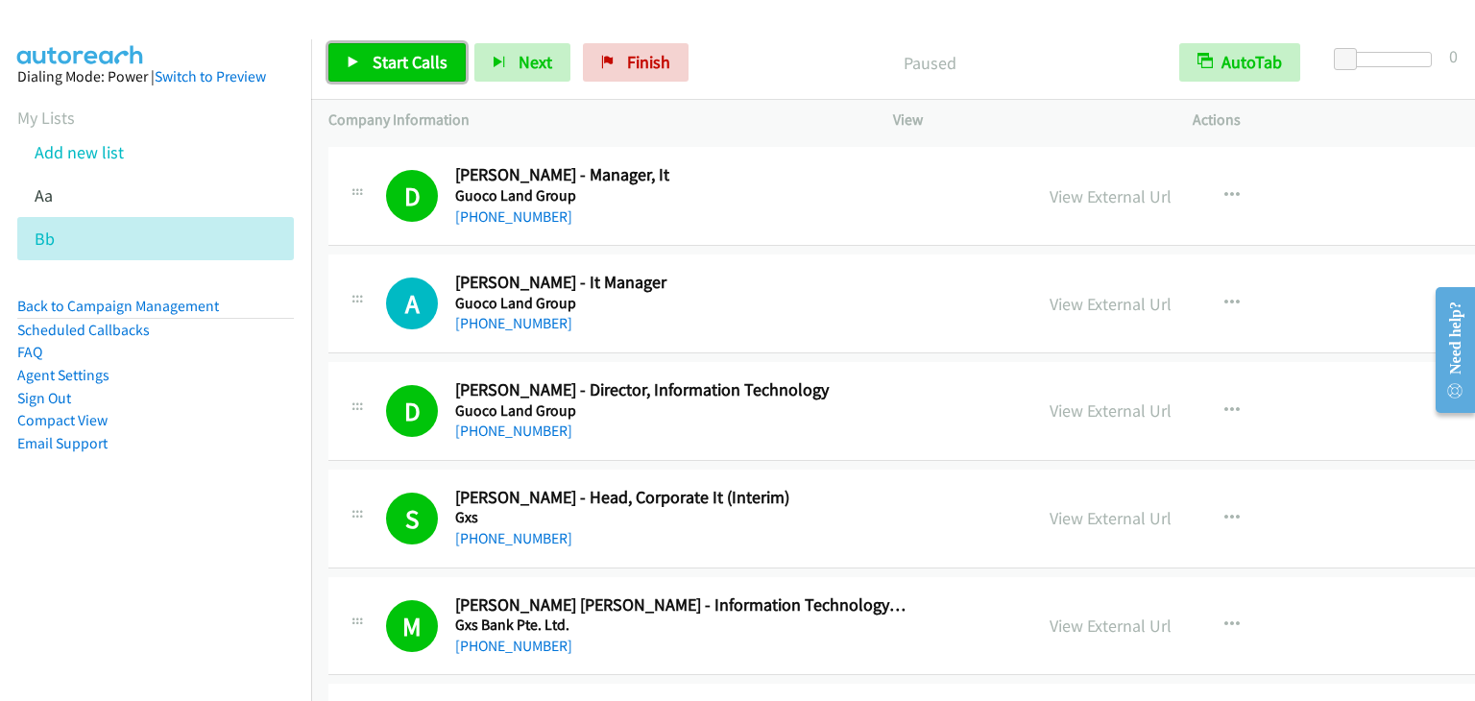
click at [396, 75] on link "Start Calls" at bounding box center [396, 62] width 137 height 38
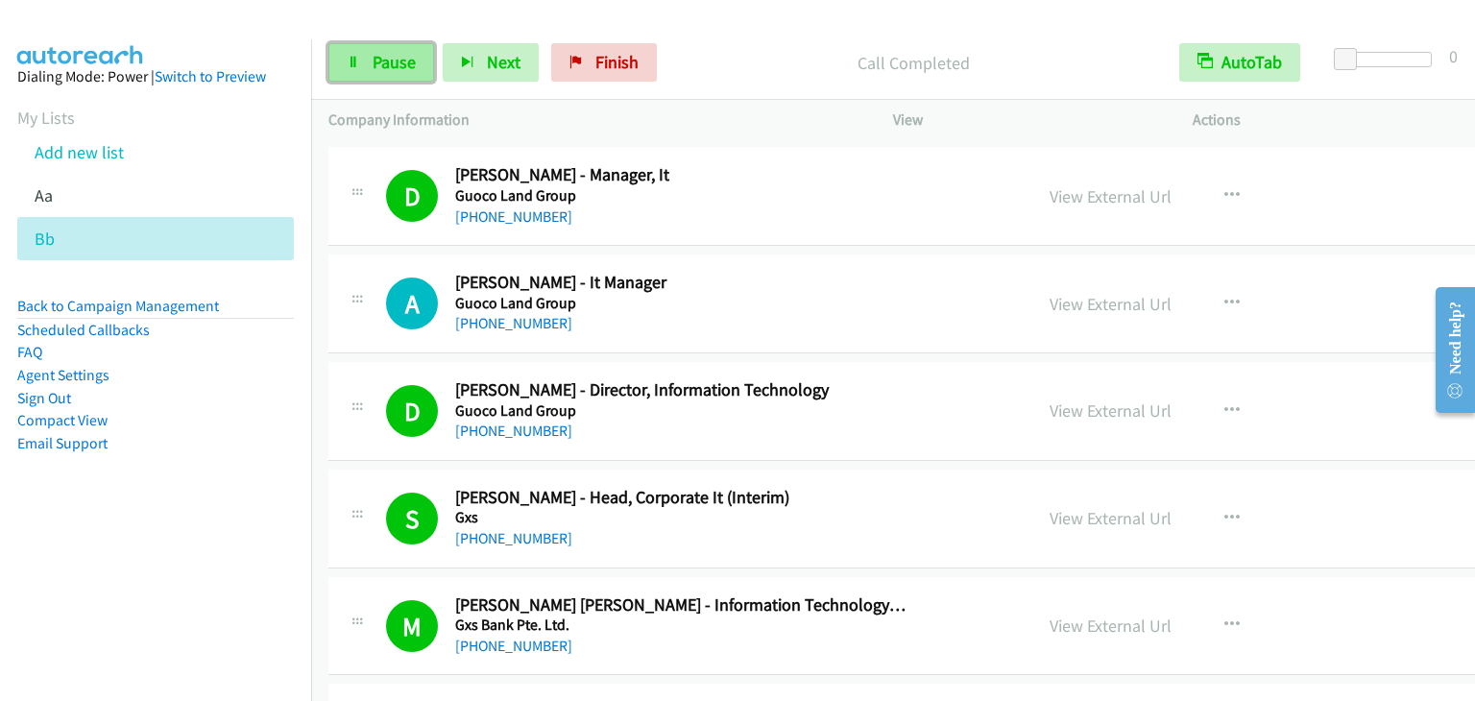
click at [404, 64] on span "Pause" at bounding box center [393, 62] width 43 height 22
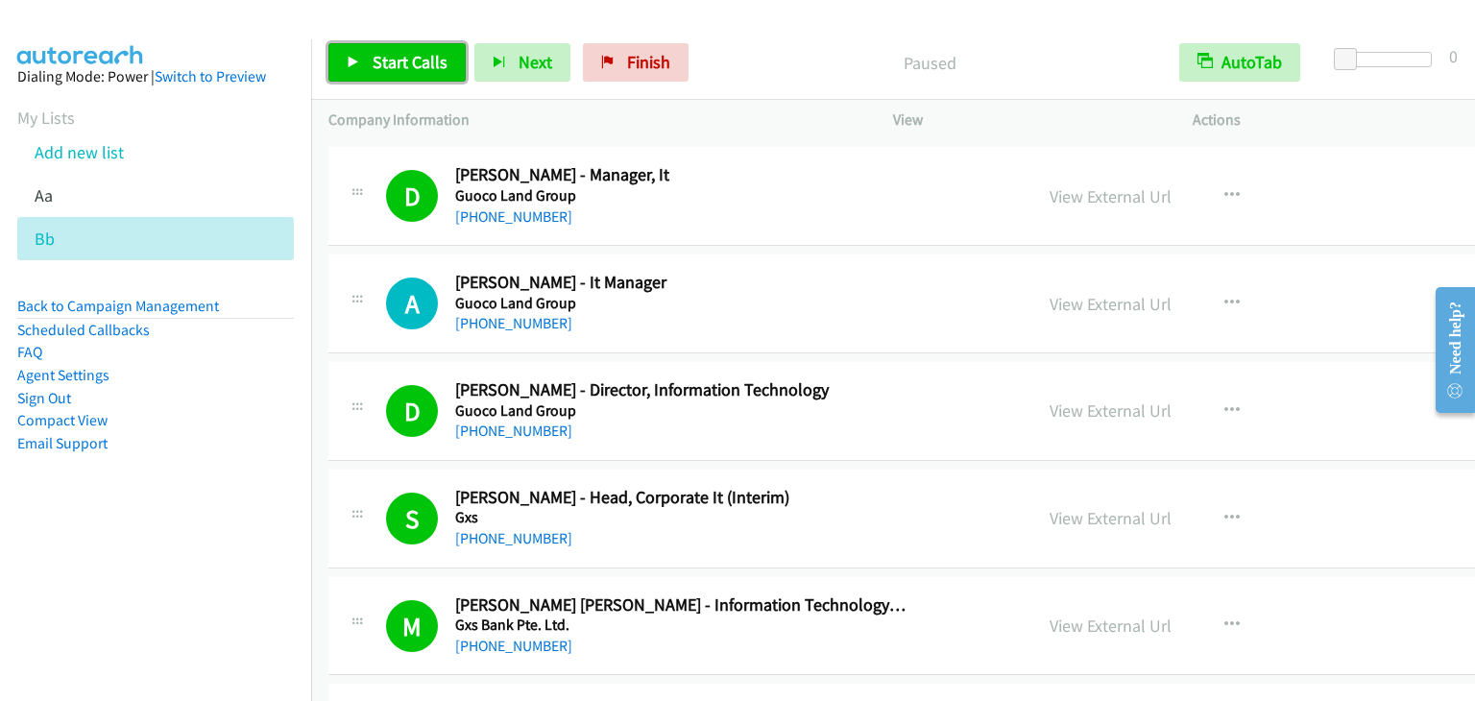
click at [404, 64] on span "Start Calls" at bounding box center [409, 62] width 75 height 22
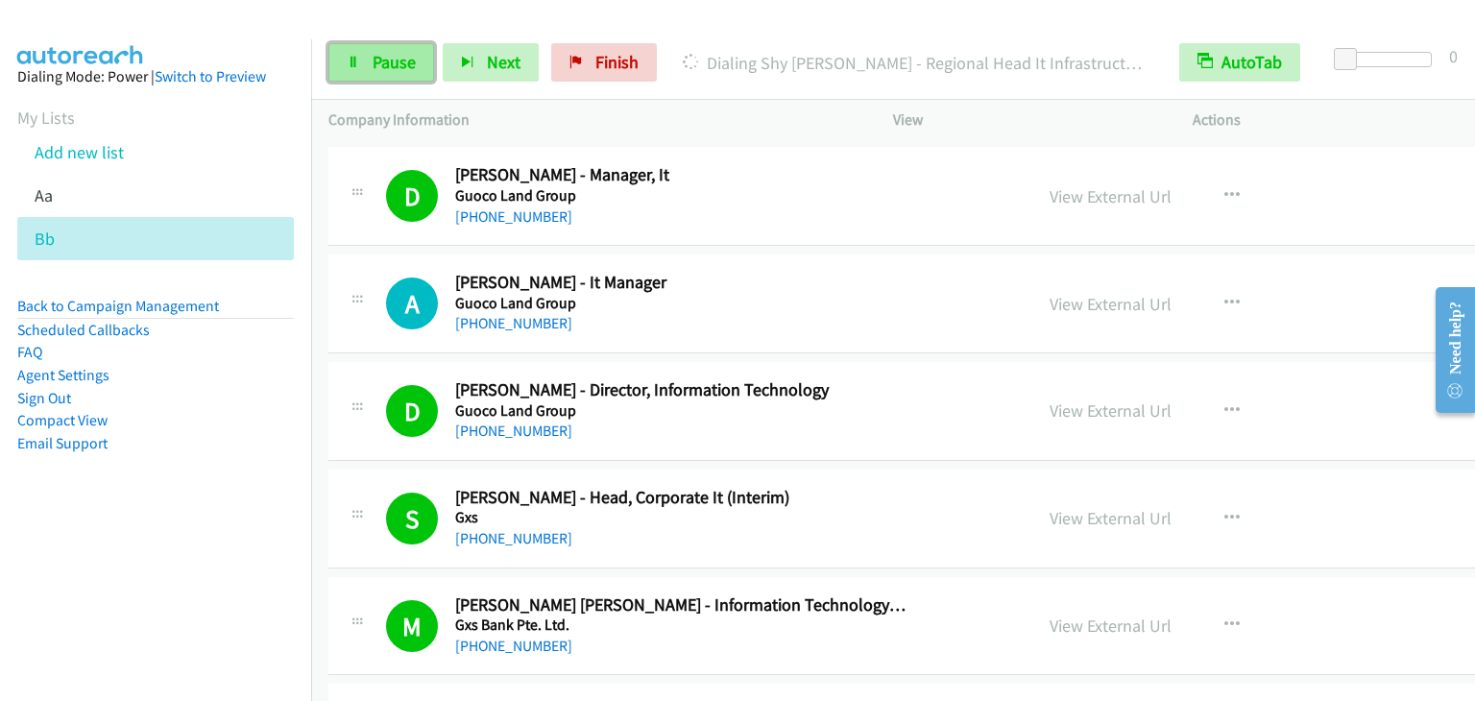
click at [391, 62] on span "Pause" at bounding box center [393, 62] width 43 height 22
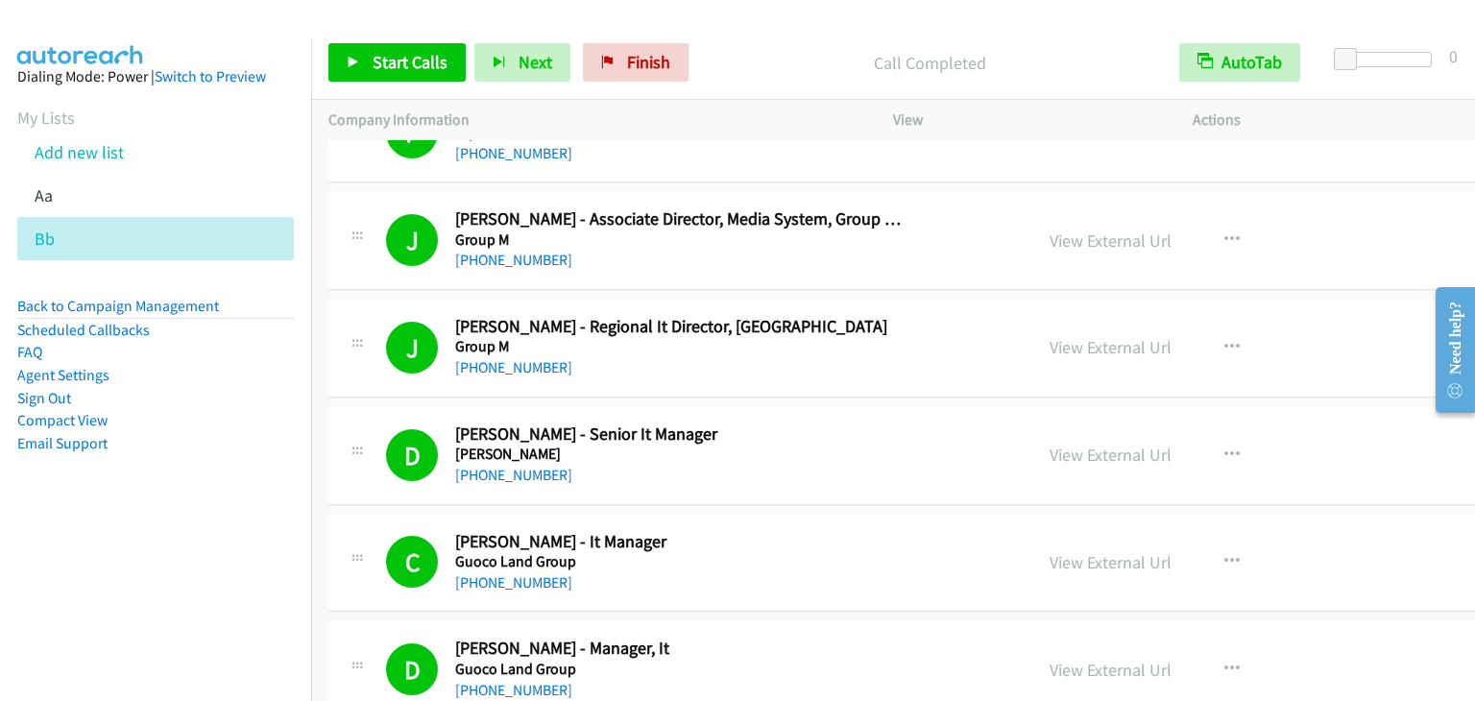
scroll to position [20833, 0]
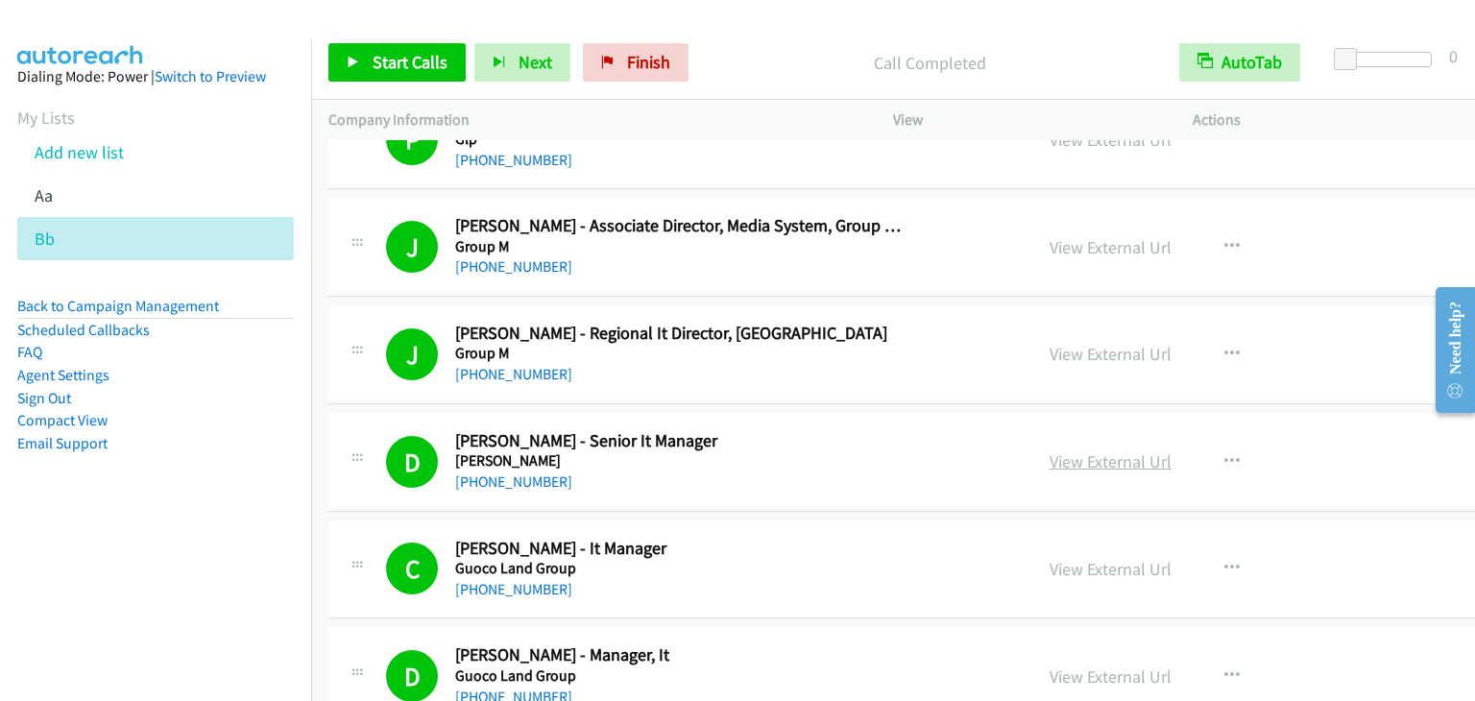
click at [1049, 450] on link "View External Url" at bounding box center [1110, 461] width 122 height 22
click at [413, 52] on span "Start Calls" at bounding box center [409, 62] width 75 height 22
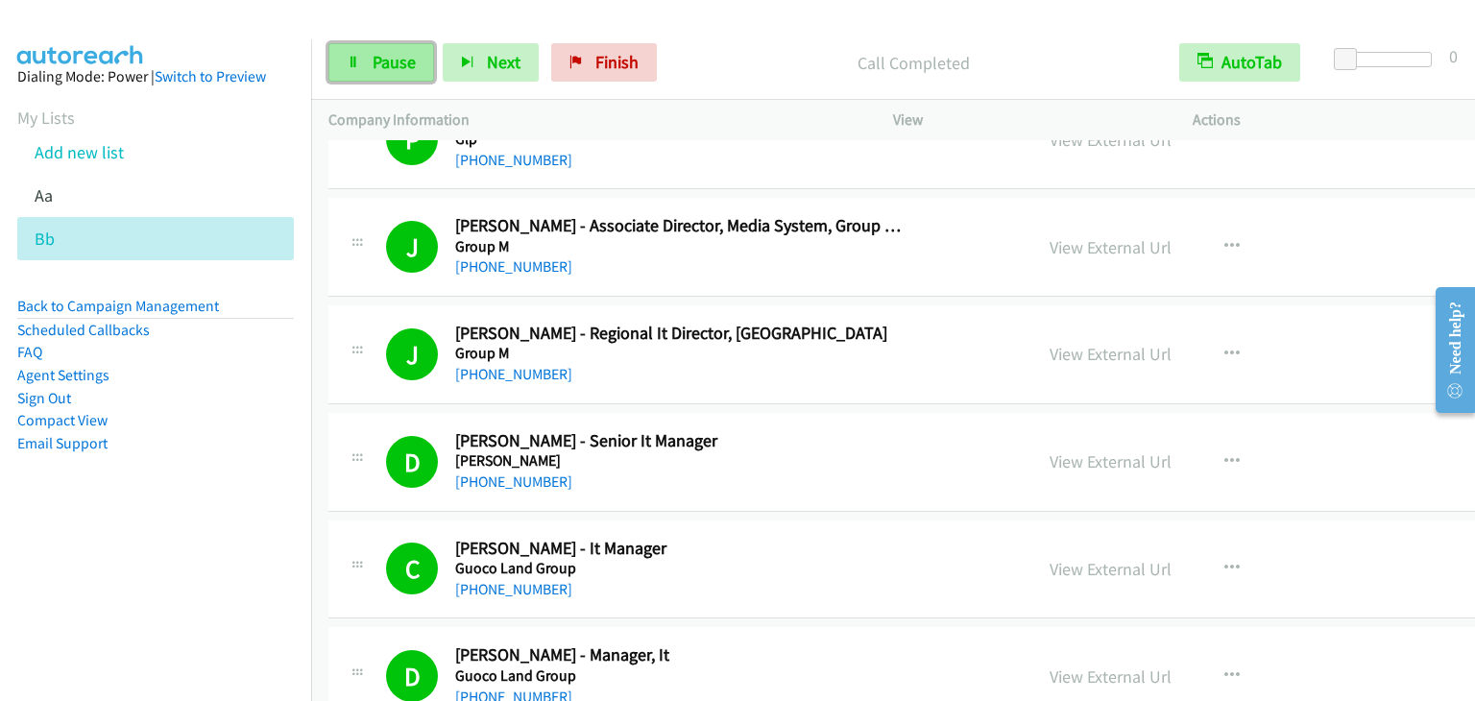
click at [372, 67] on span "Pause" at bounding box center [393, 62] width 43 height 22
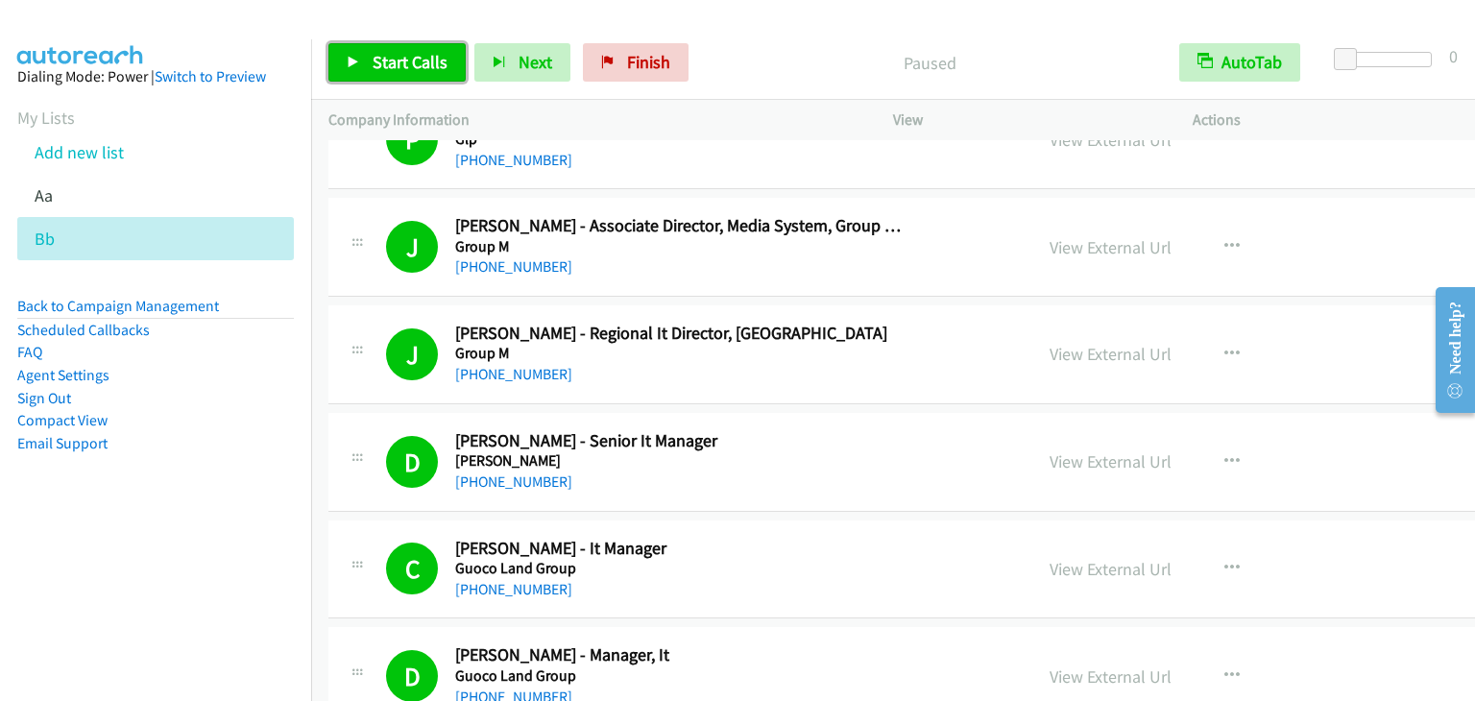
click at [375, 66] on span "Start Calls" at bounding box center [409, 62] width 75 height 22
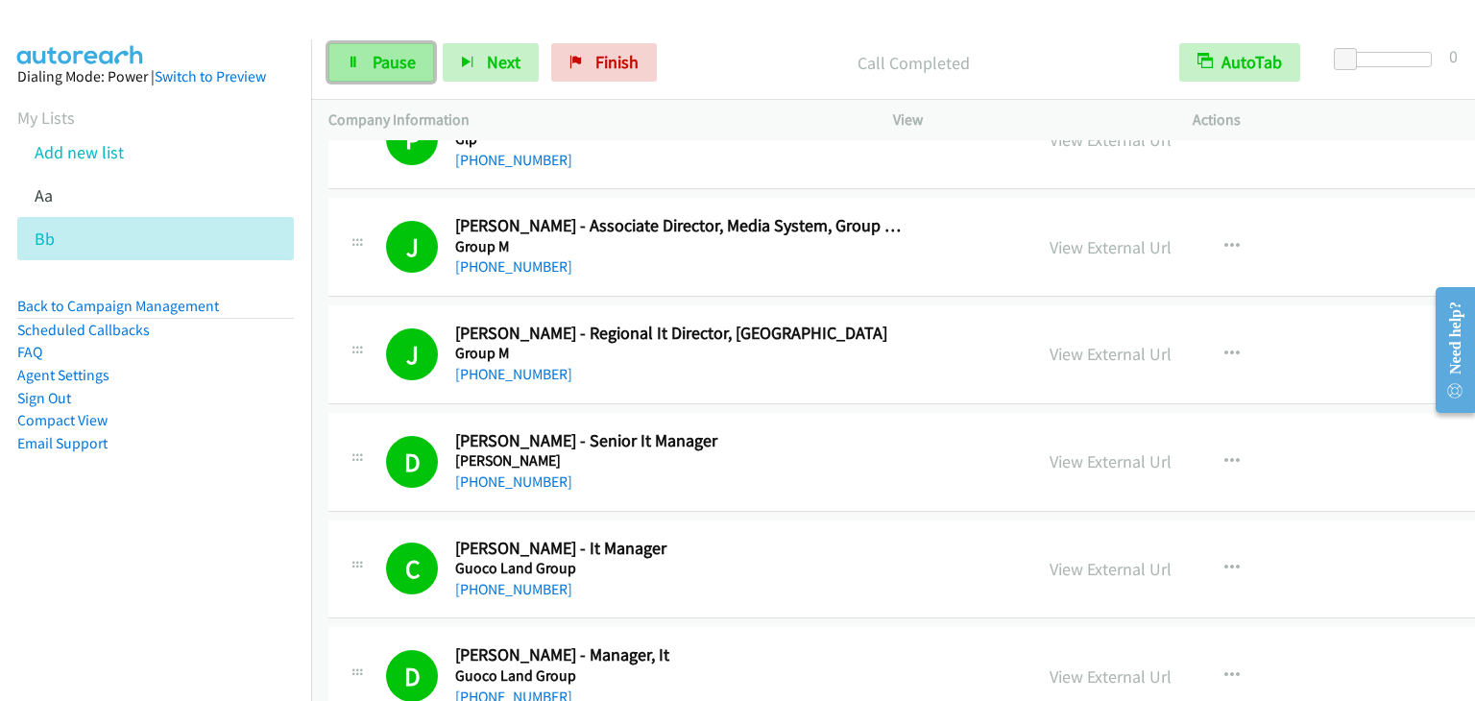
click at [399, 57] on span "Pause" at bounding box center [393, 62] width 43 height 22
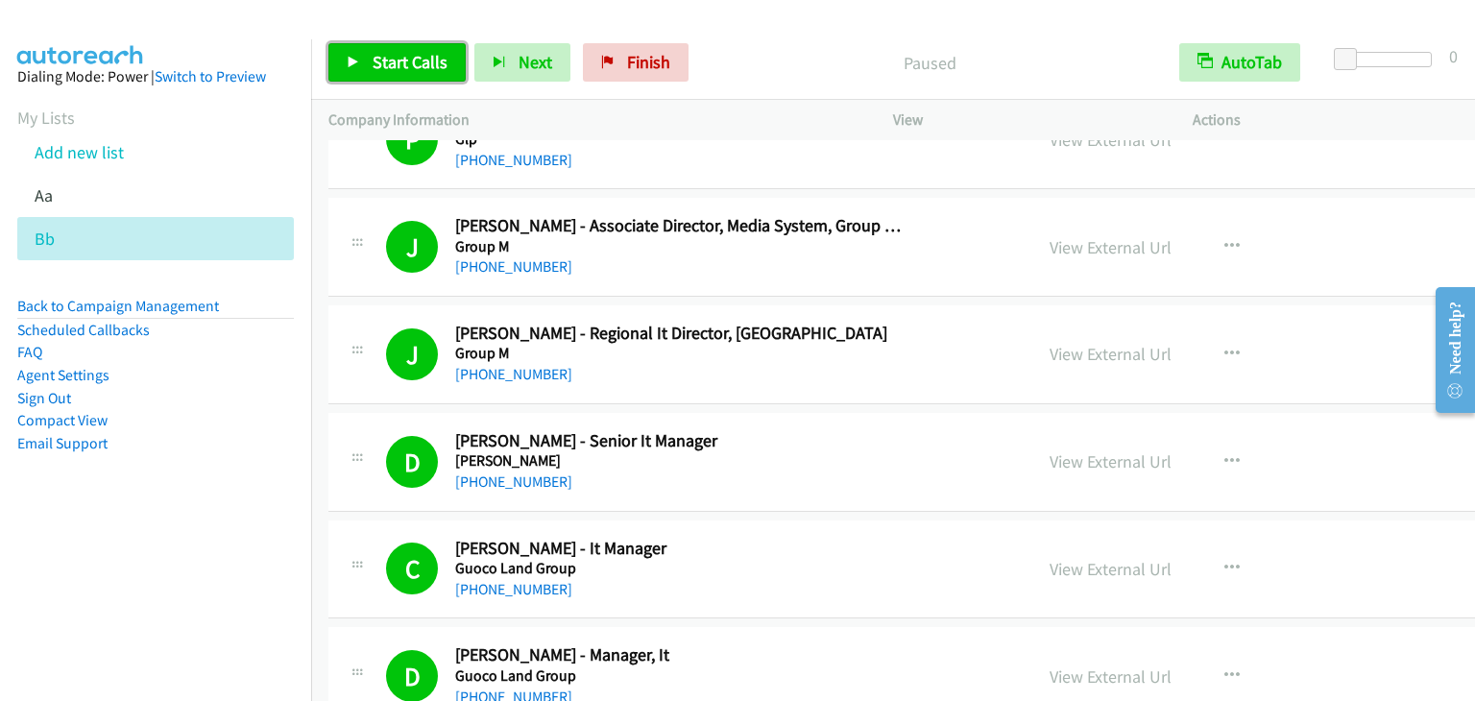
click at [399, 57] on span "Start Calls" at bounding box center [409, 62] width 75 height 22
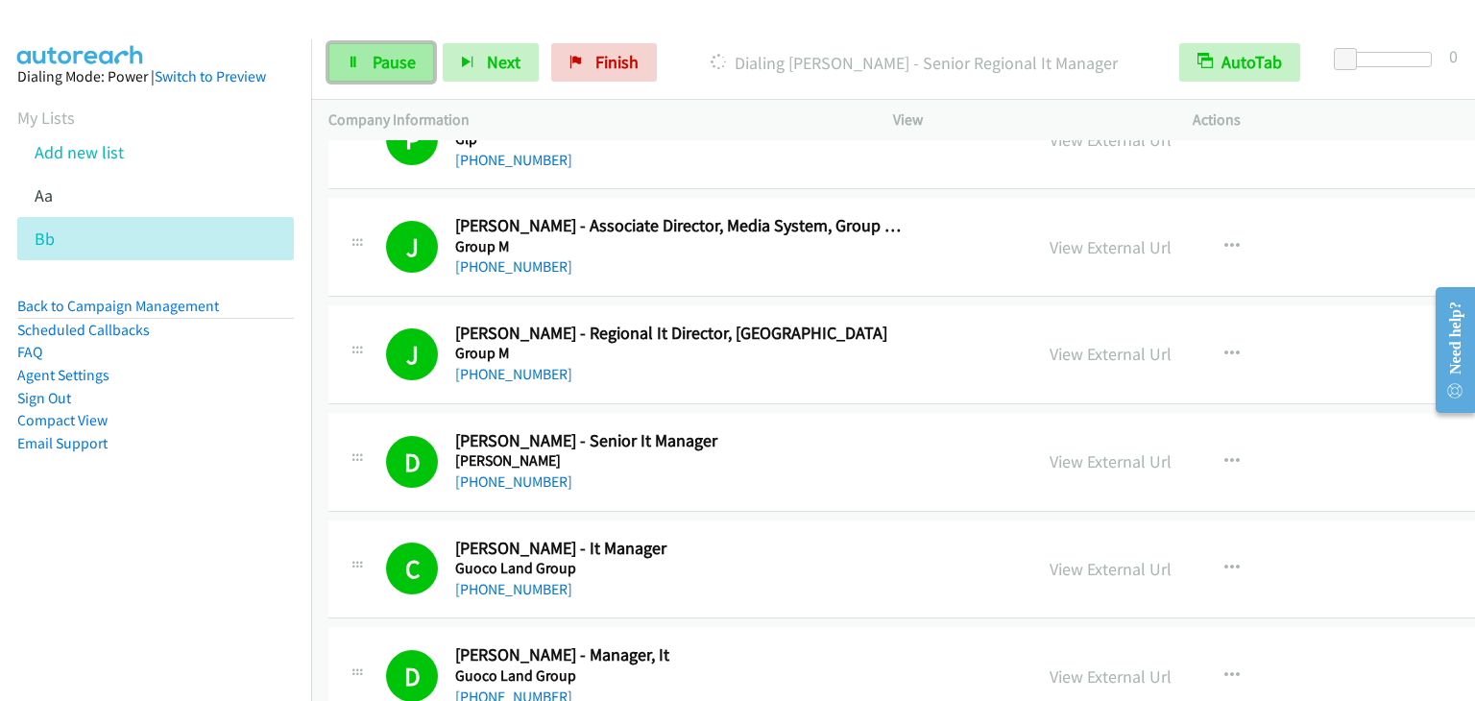
click at [360, 62] on link "Pause" at bounding box center [381, 62] width 106 height 38
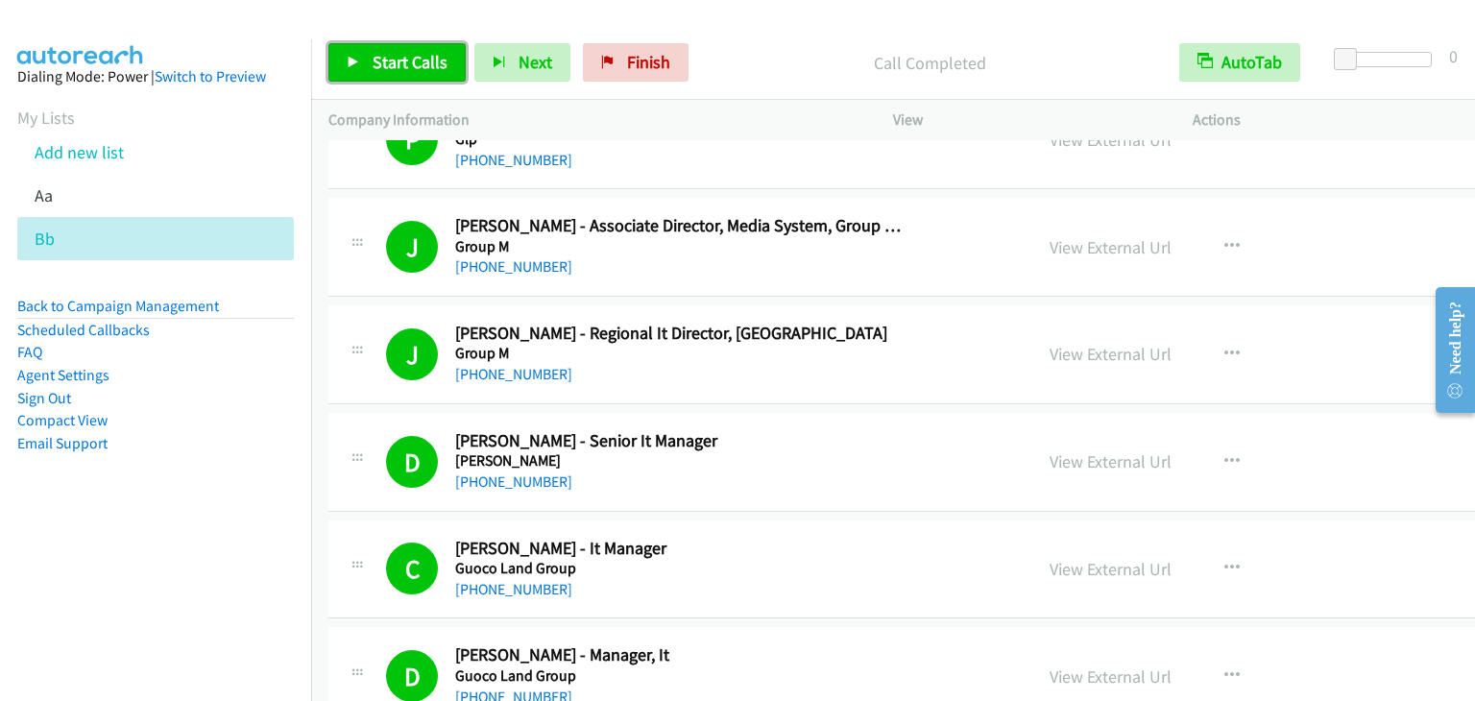
click at [422, 54] on span "Start Calls" at bounding box center [409, 62] width 75 height 22
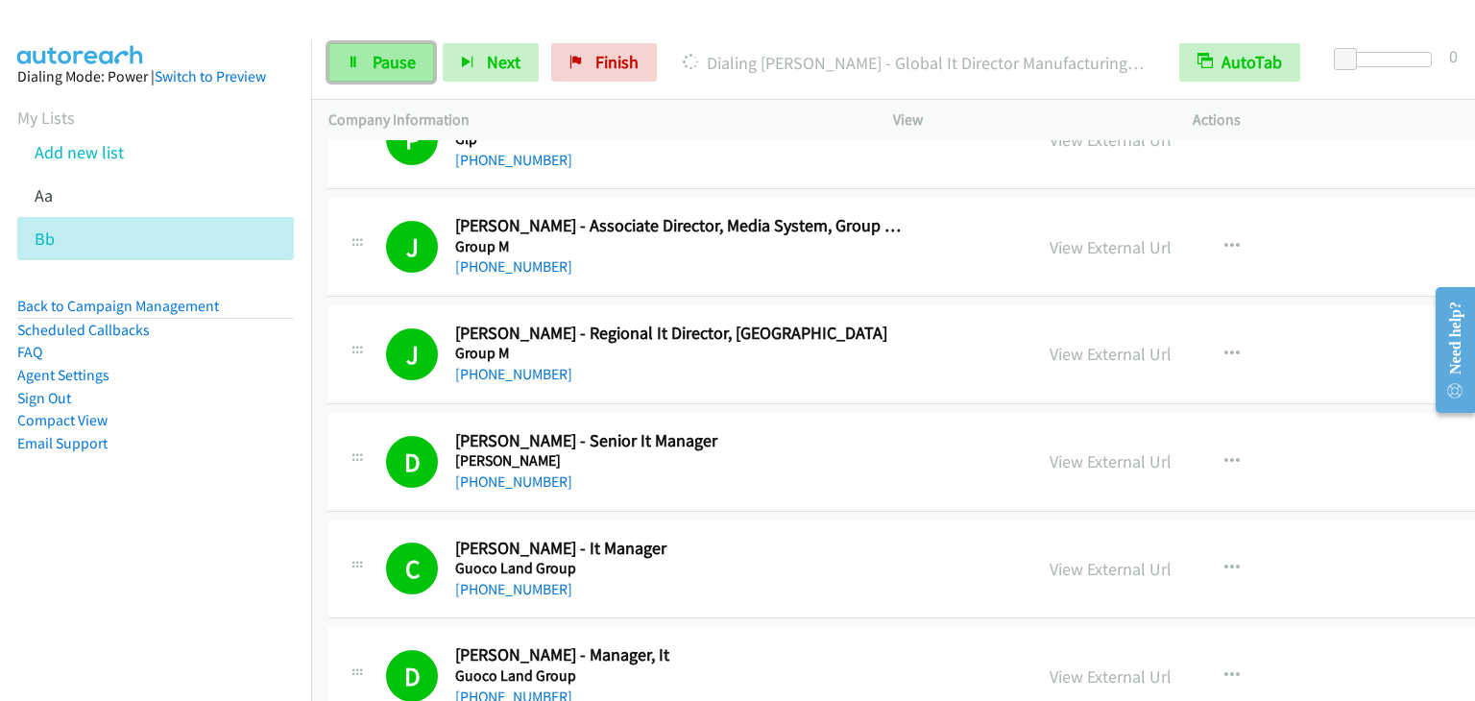
click at [387, 63] on span "Pause" at bounding box center [393, 62] width 43 height 22
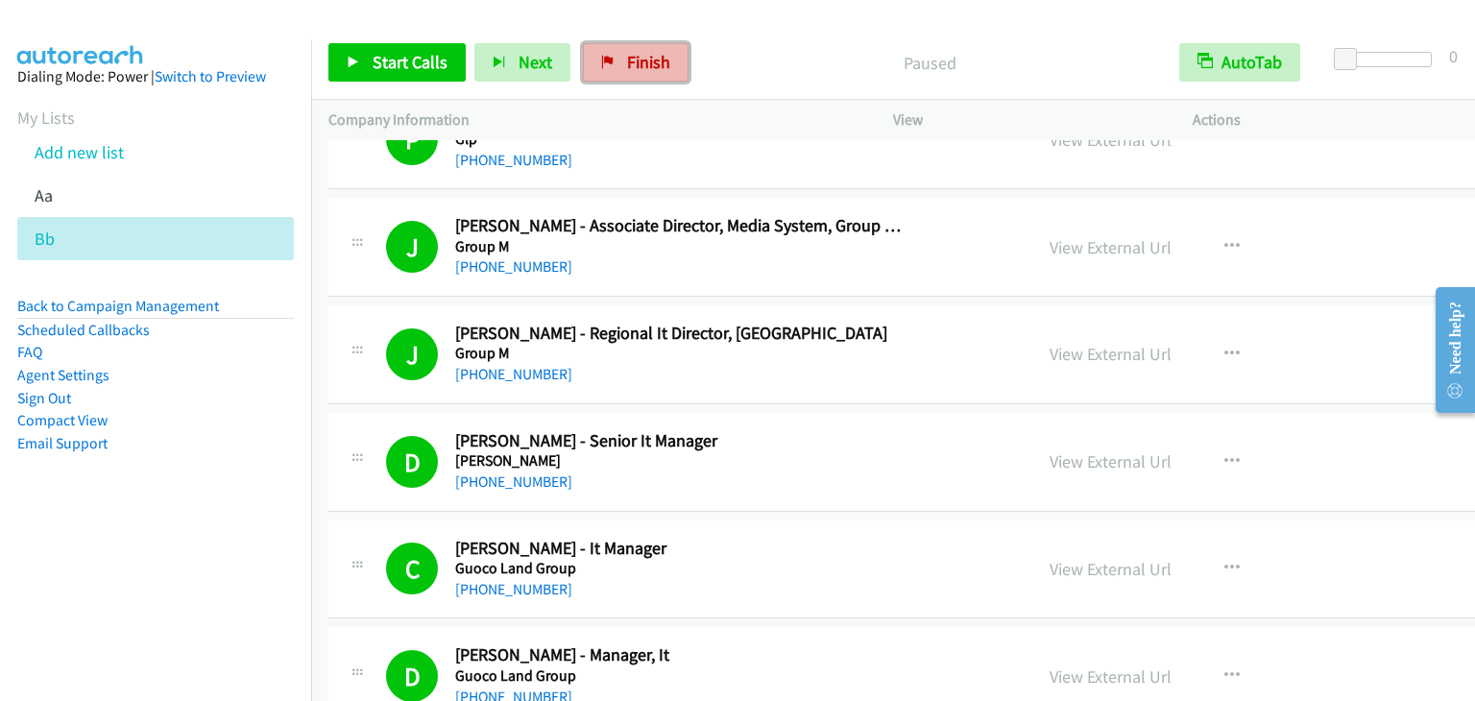
click at [627, 70] on span "Finish" at bounding box center [648, 62] width 43 height 22
